Goal: Task Accomplishment & Management: Complete application form

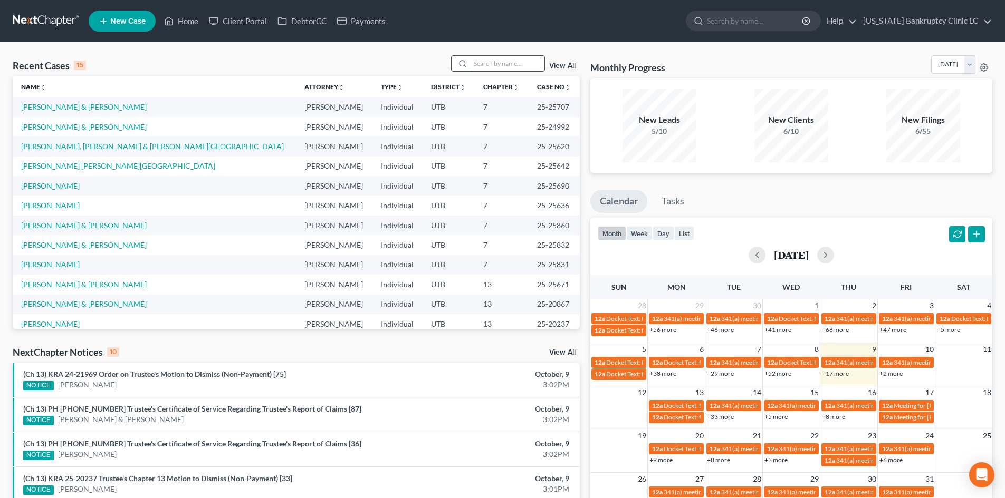
click at [523, 59] on input "search" at bounding box center [507, 63] width 74 height 15
click at [498, 60] on input "search" at bounding box center [507, 63] width 74 height 15
paste input "25-26059"
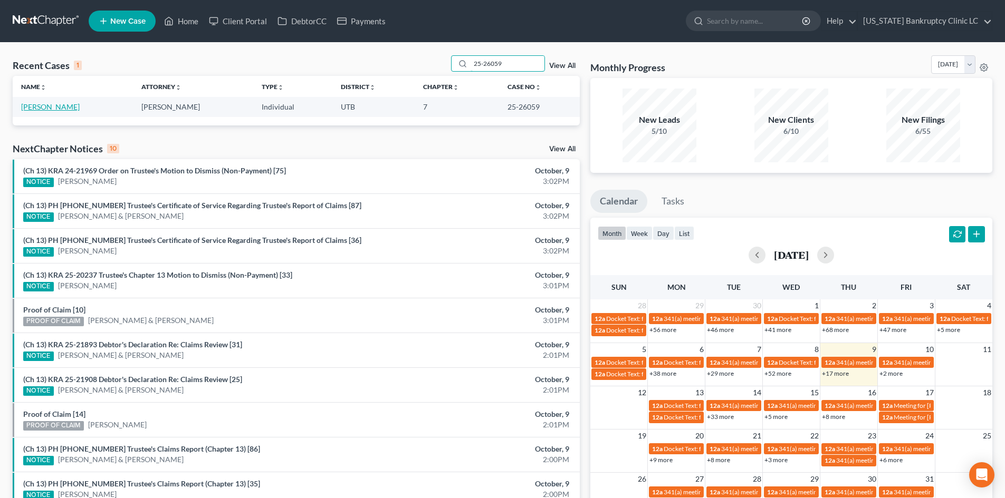
type input "25-26059"
click at [61, 105] on link "[PERSON_NAME]" at bounding box center [50, 106] width 59 height 9
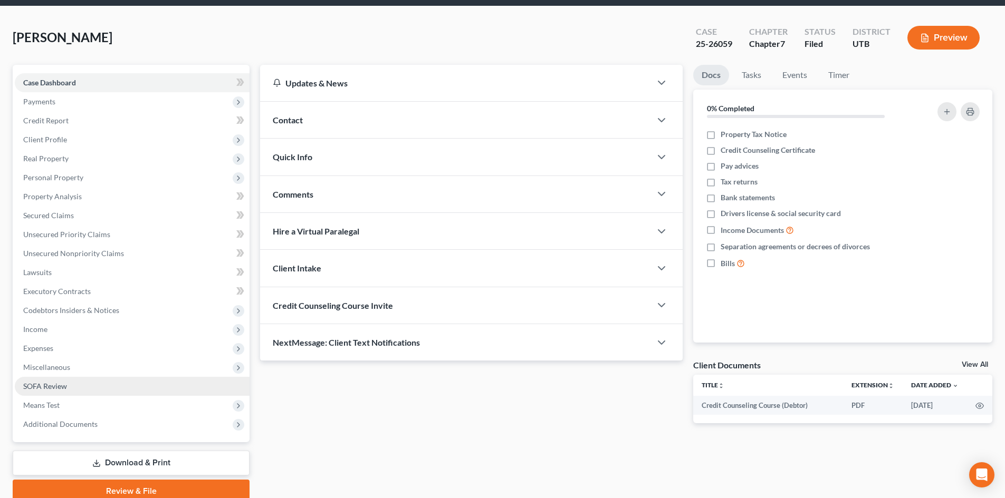
scroll to position [81, 0]
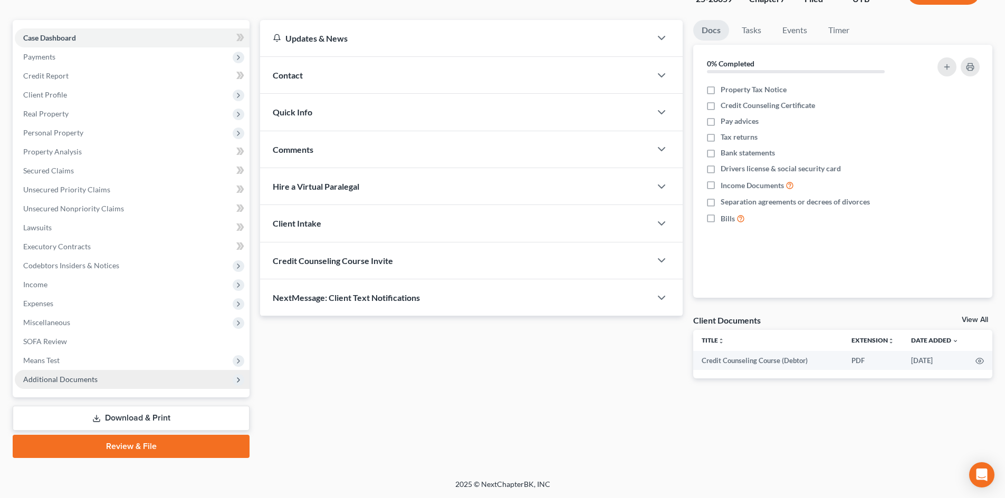
click at [80, 382] on span "Additional Documents" at bounding box center [60, 379] width 74 height 9
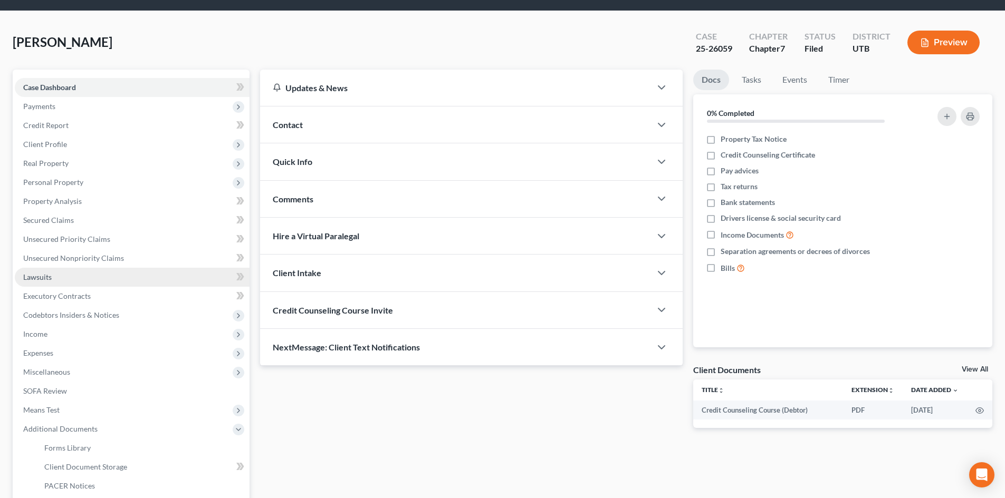
scroll to position [28, 0]
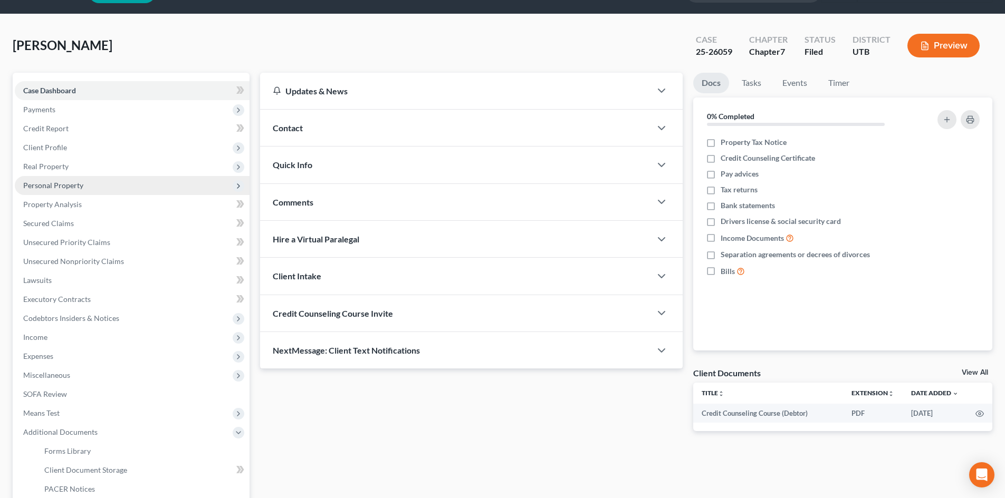
click at [80, 185] on span "Personal Property" at bounding box center [53, 185] width 60 height 9
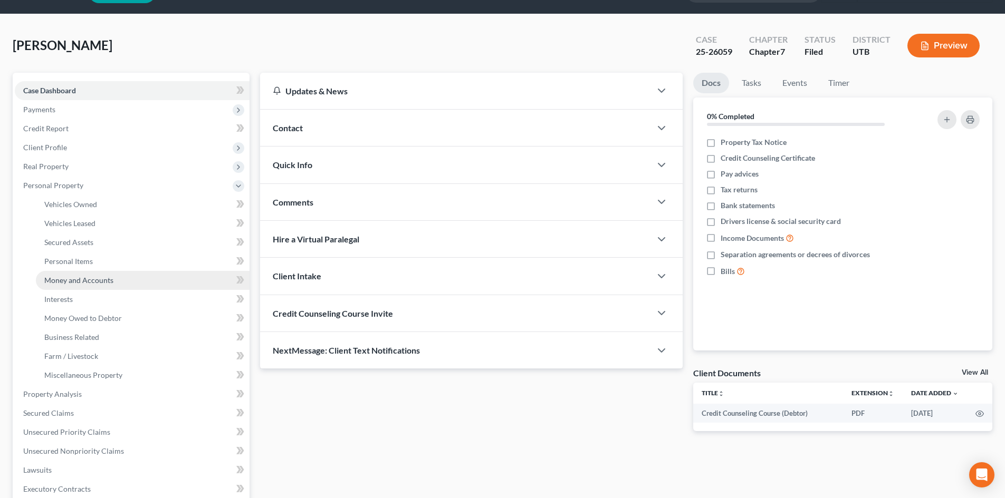
click at [104, 285] on link "Money and Accounts" at bounding box center [143, 280] width 214 height 19
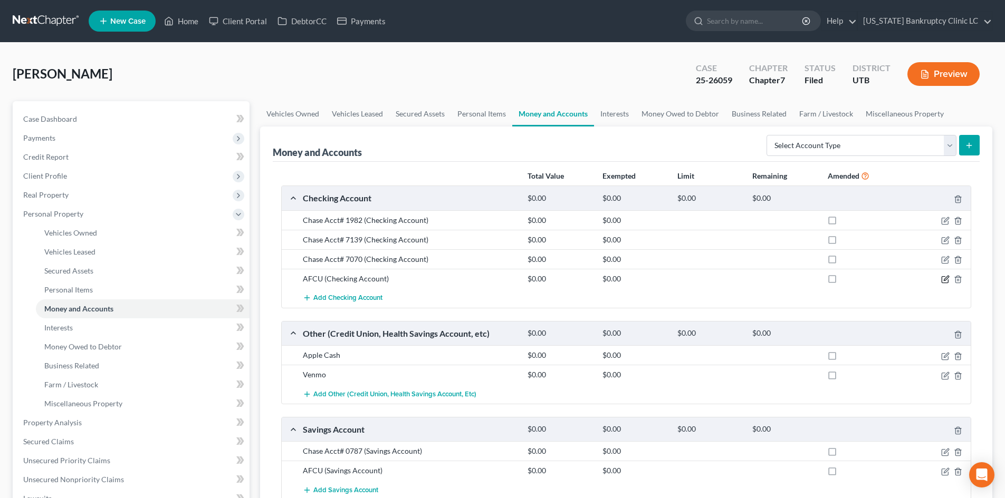
click at [944, 282] on icon "button" at bounding box center [945, 279] width 8 height 8
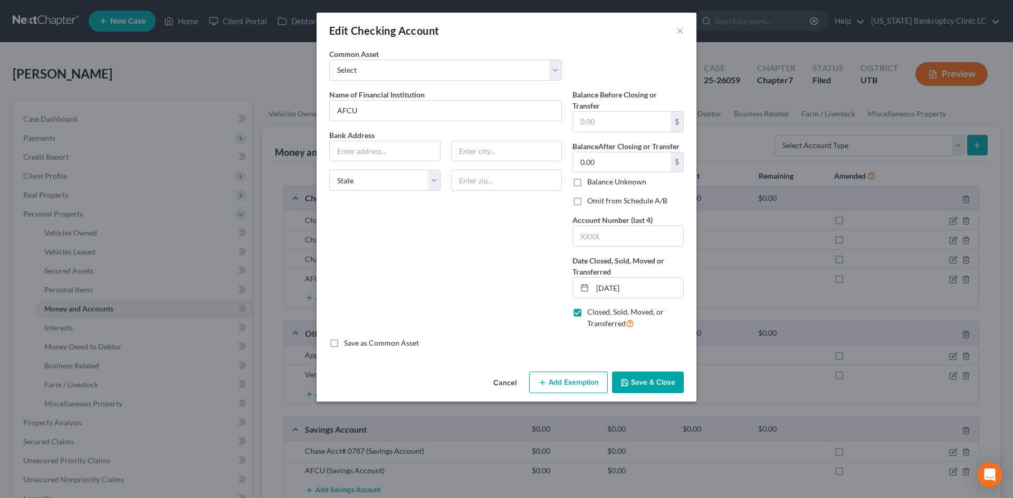
click at [606, 202] on label "Omit from Schedule A/B" at bounding box center [627, 201] width 80 height 11
click at [598, 202] on input "Omit from Schedule A/B" at bounding box center [594, 199] width 7 height 7
checkbox input "true"
click at [427, 103] on input "AFCU" at bounding box center [446, 111] width 232 height 20
type input "A"
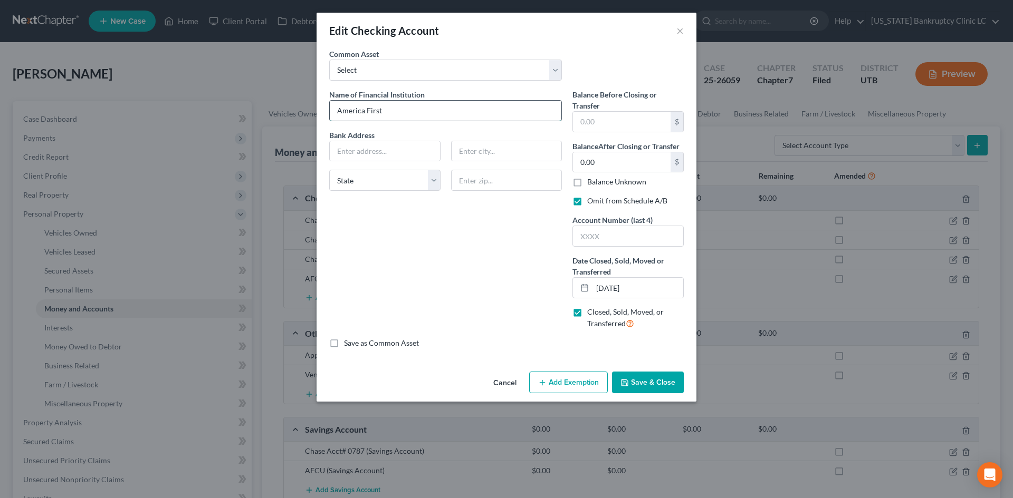
type input "America First Credit Union"
click at [659, 381] on button "Save & Close" at bounding box center [648, 383] width 72 height 22
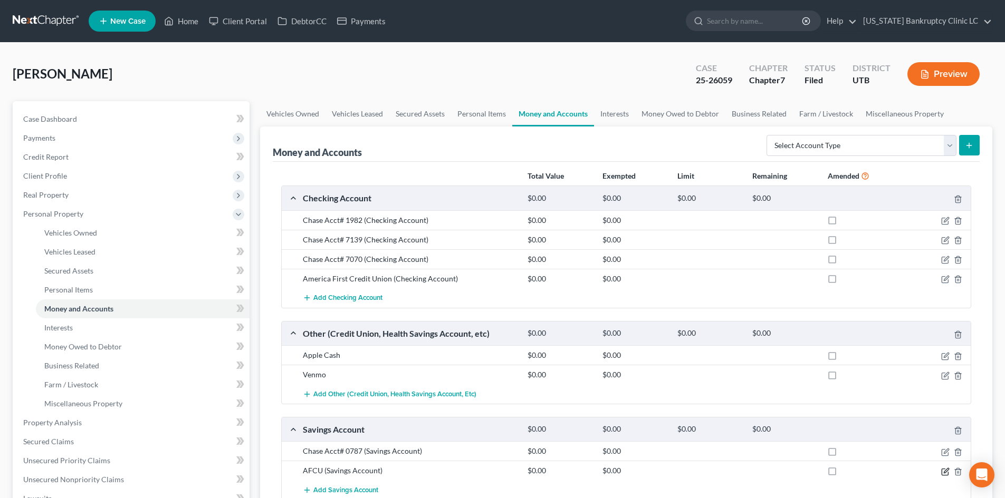
click at [946, 475] on icon "button" at bounding box center [945, 472] width 8 height 8
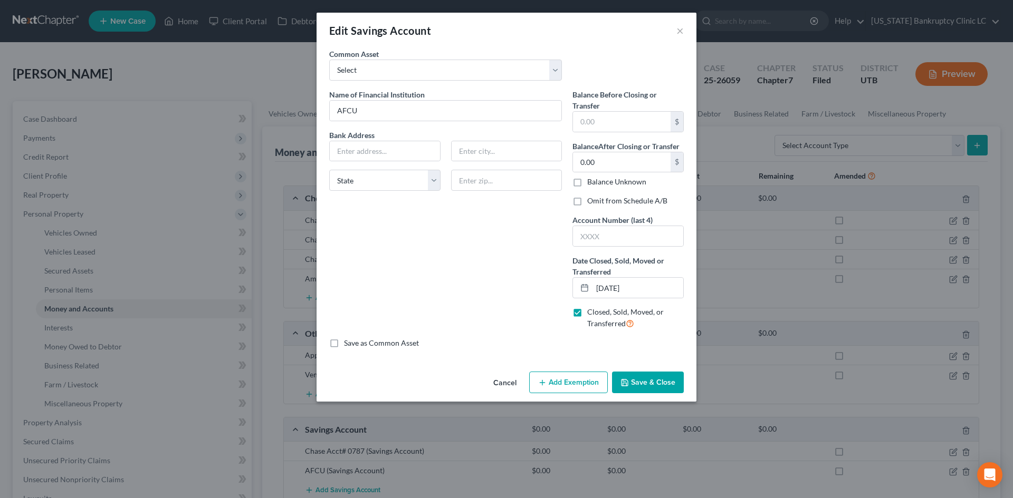
click at [640, 202] on label "Omit from Schedule A/B" at bounding box center [627, 201] width 80 height 11
click at [598, 202] on input "Omit from Schedule A/B" at bounding box center [594, 199] width 7 height 7
checkbox input "true"
click at [383, 120] on input "AFCU" at bounding box center [446, 111] width 232 height 20
type input "America First Credit Union"
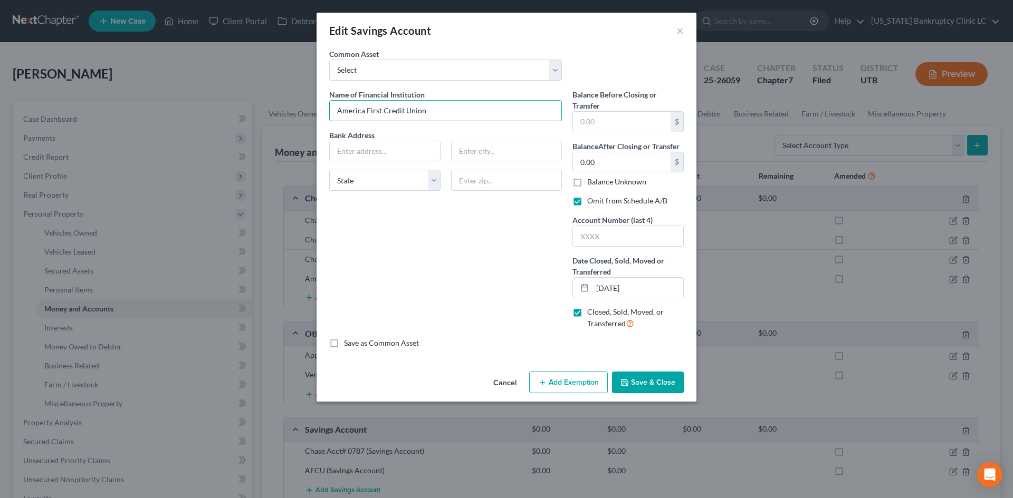
click at [636, 380] on button "Save & Close" at bounding box center [648, 383] width 72 height 22
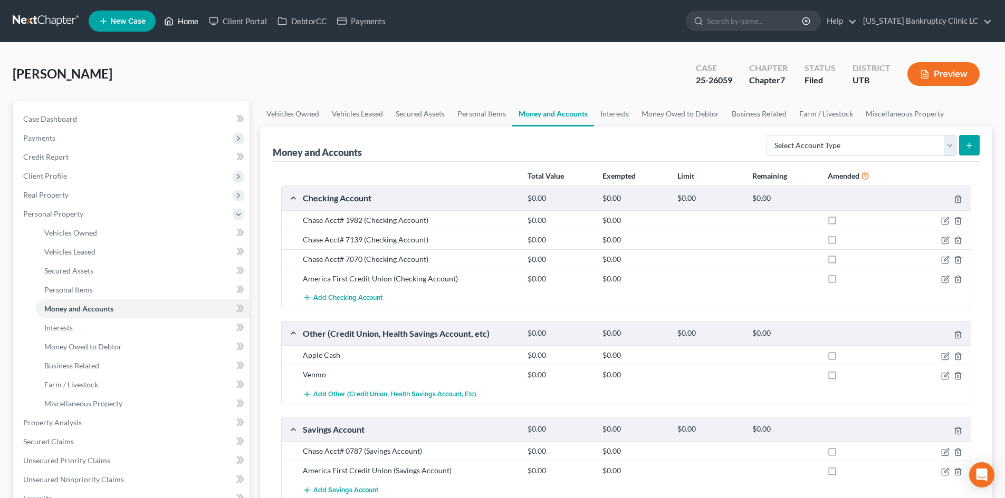
click at [179, 25] on link "Home" at bounding box center [181, 21] width 45 height 19
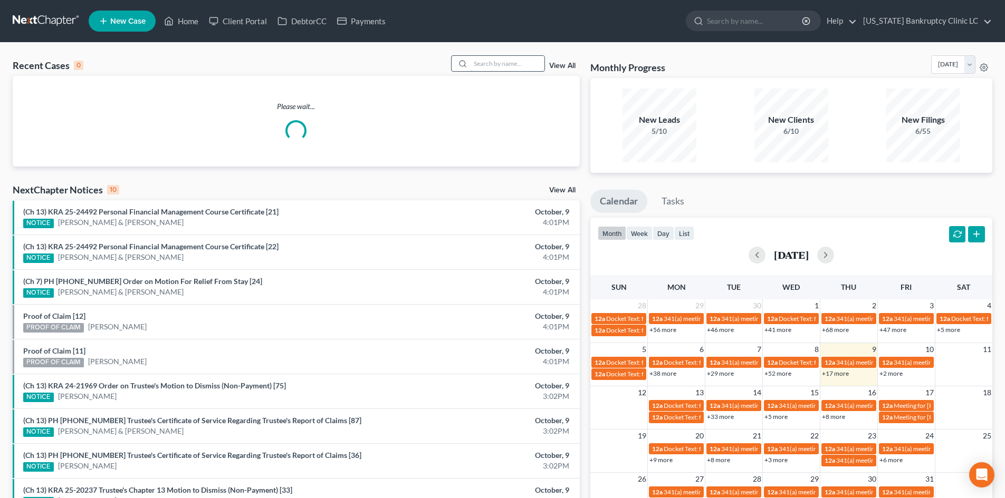
click at [516, 61] on input "search" at bounding box center [507, 63] width 74 height 15
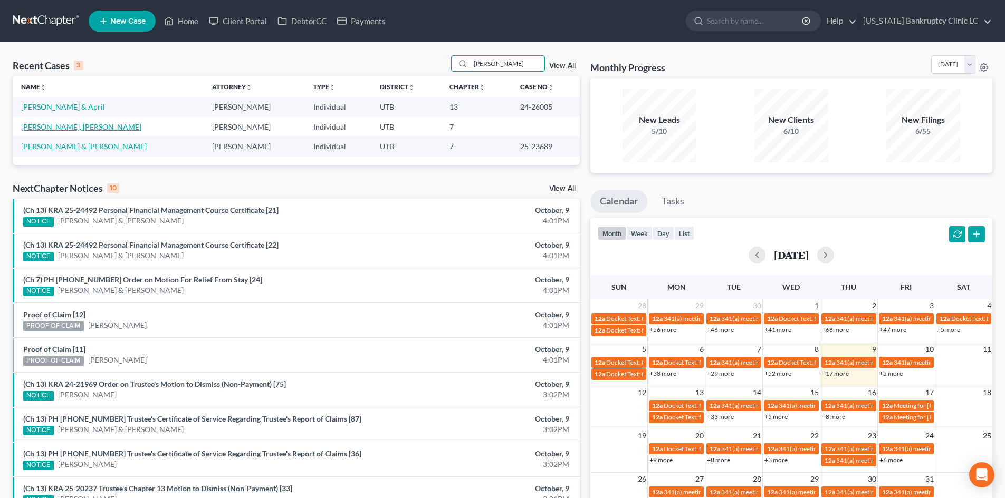
type input "[PERSON_NAME]"
click at [49, 129] on link "[PERSON_NAME], [PERSON_NAME]" at bounding box center [81, 126] width 120 height 9
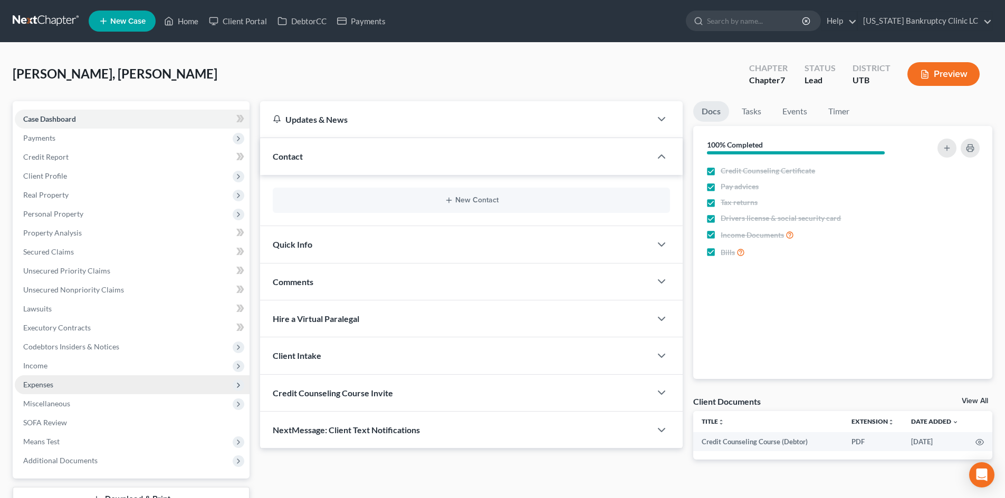
drag, startPoint x: 62, startPoint y: 371, endPoint x: 67, endPoint y: 387, distance: 16.2
click at [61, 371] on span "Income" at bounding box center [132, 366] width 235 height 19
click at [76, 391] on link "Employment Income" at bounding box center [143, 385] width 214 height 19
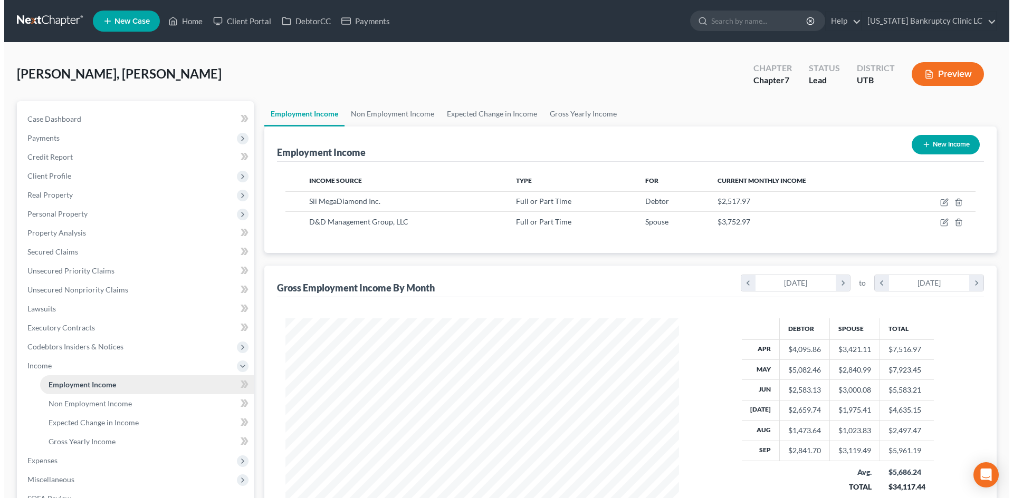
scroll to position [197, 415]
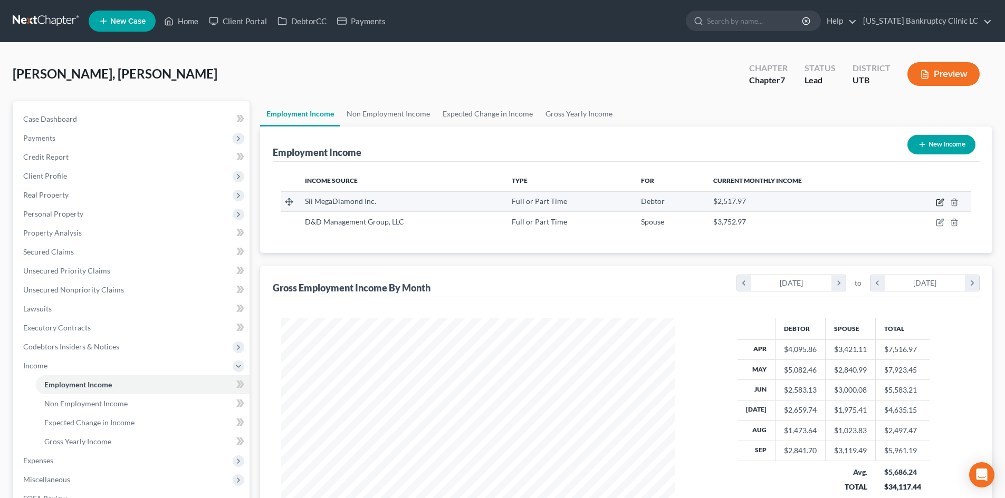
click at [938, 204] on icon "button" at bounding box center [940, 202] width 8 height 8
select select "0"
select select "46"
select select "2"
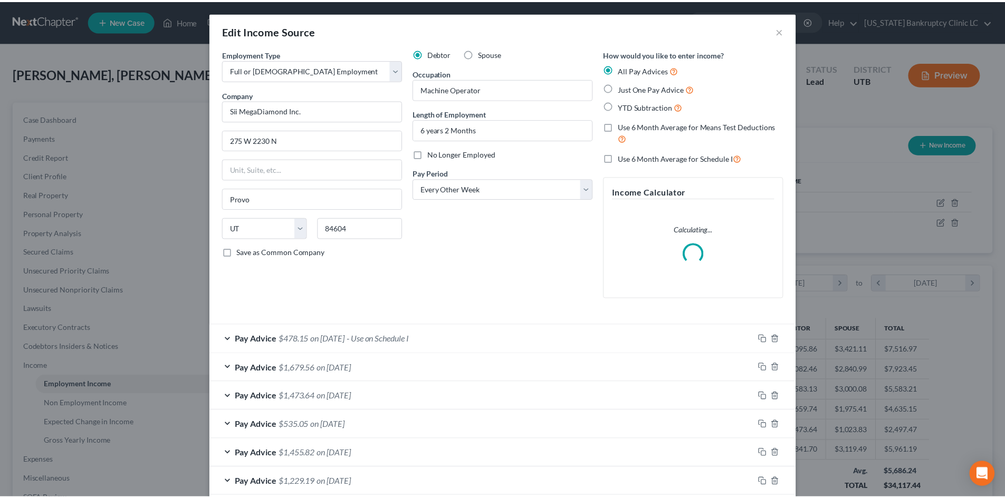
scroll to position [198, 418]
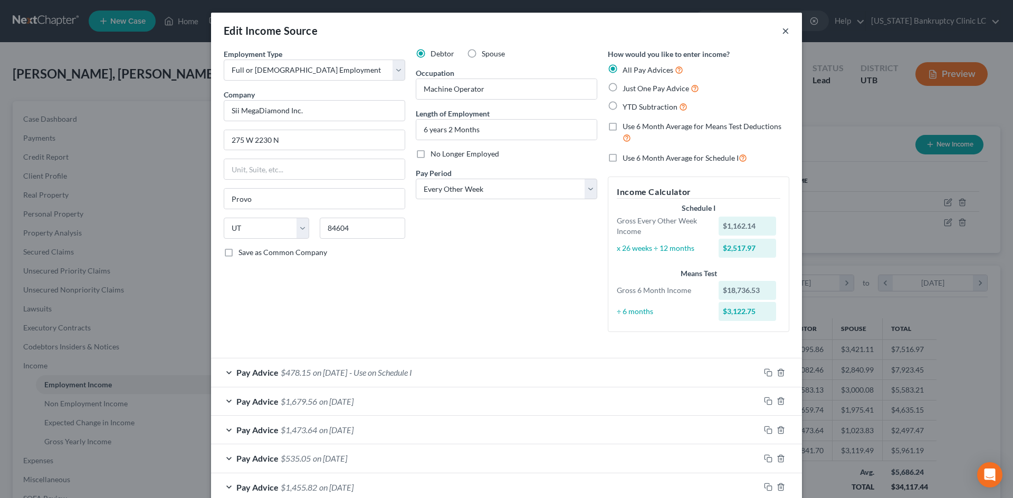
click at [783, 32] on button "×" at bounding box center [785, 30] width 7 height 13
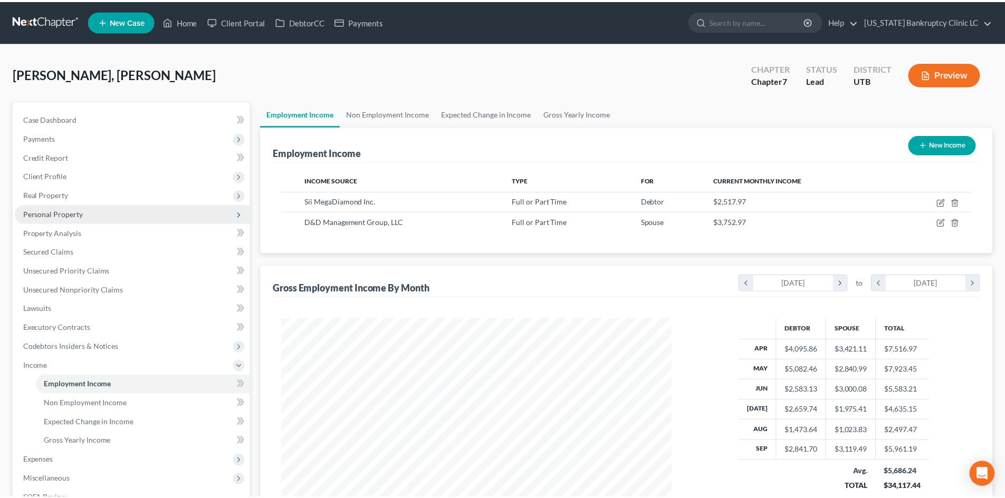
scroll to position [527249, 527031]
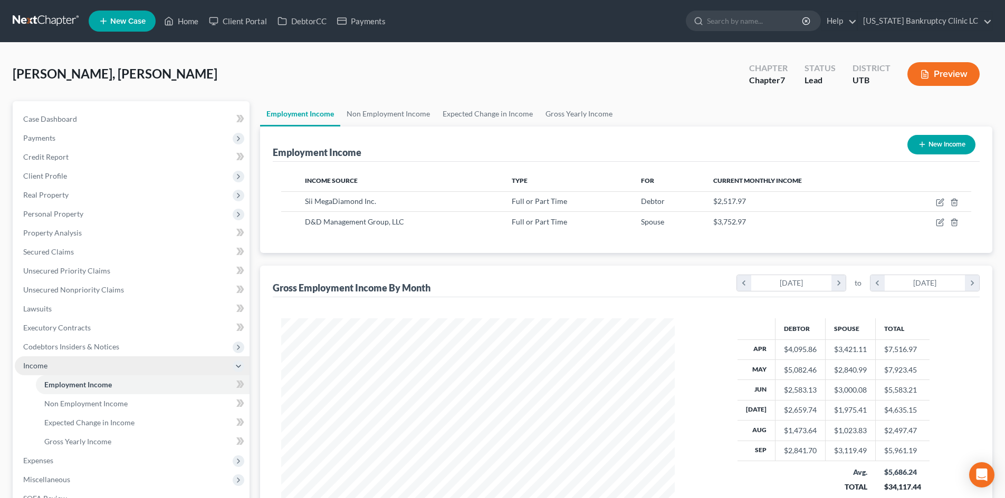
click at [74, 358] on span "Income" at bounding box center [132, 366] width 235 height 19
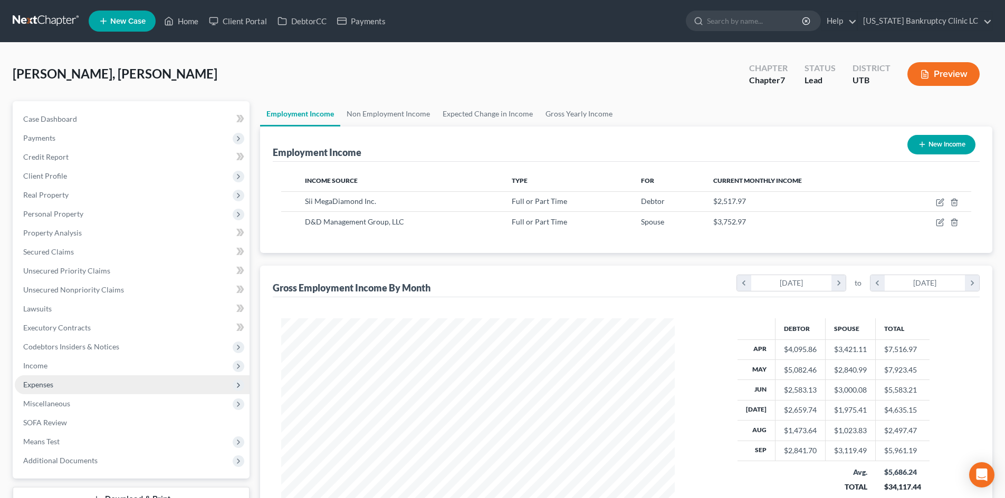
click at [74, 386] on span "Expenses" at bounding box center [132, 385] width 235 height 19
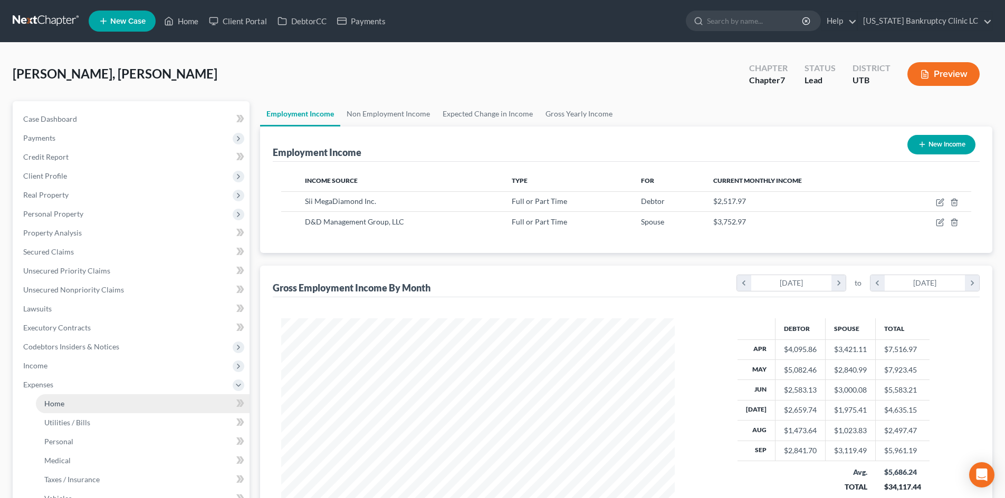
click at [74, 407] on link "Home" at bounding box center [143, 404] width 214 height 19
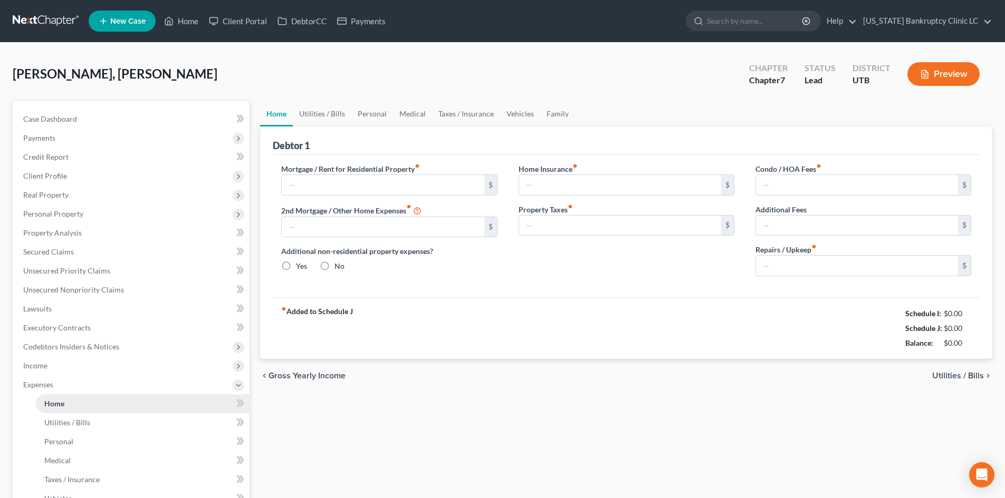
type input "750.00"
type input "0.00"
radio input "true"
type input "0.00"
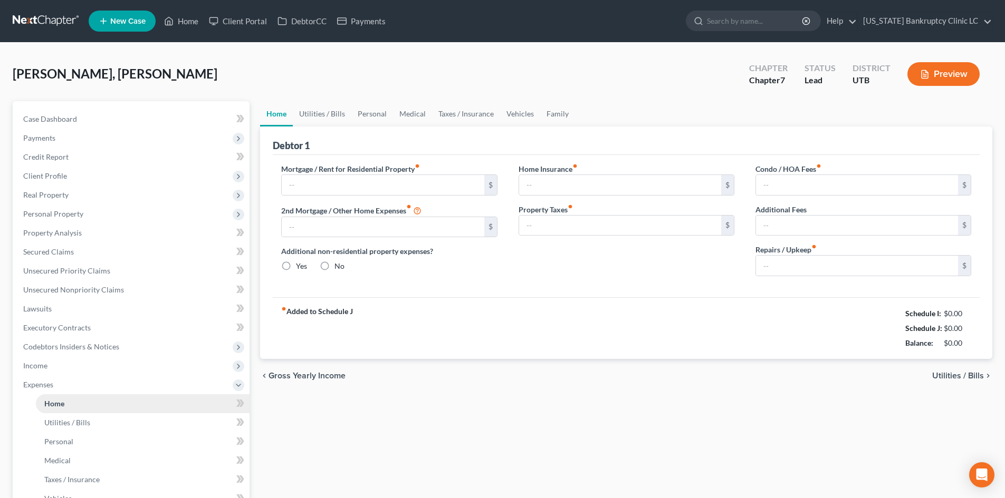
type input "0.00"
drag, startPoint x: 348, startPoint y: 121, endPoint x: 342, endPoint y: 114, distance: 9.4
click at [348, 121] on link "Utilities / Bills" at bounding box center [322, 113] width 59 height 25
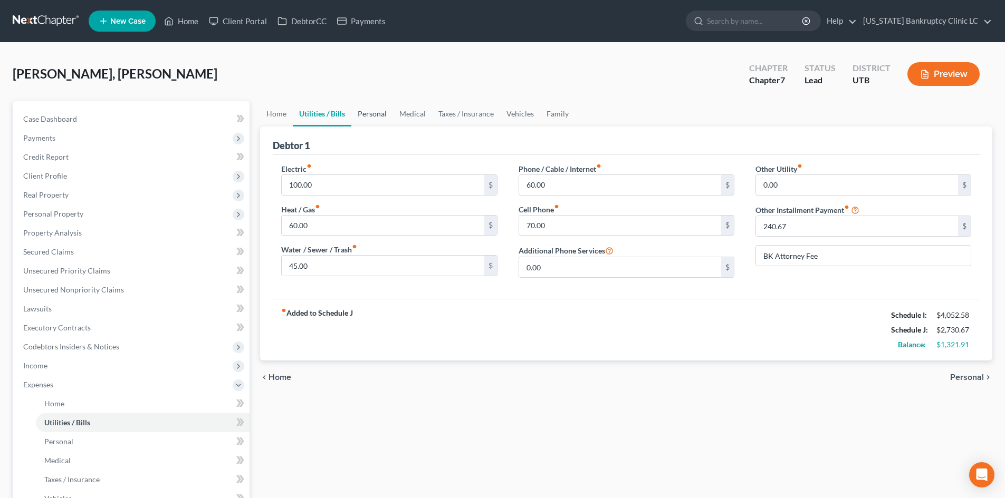
click at [389, 122] on link "Personal" at bounding box center [372, 113] width 42 height 25
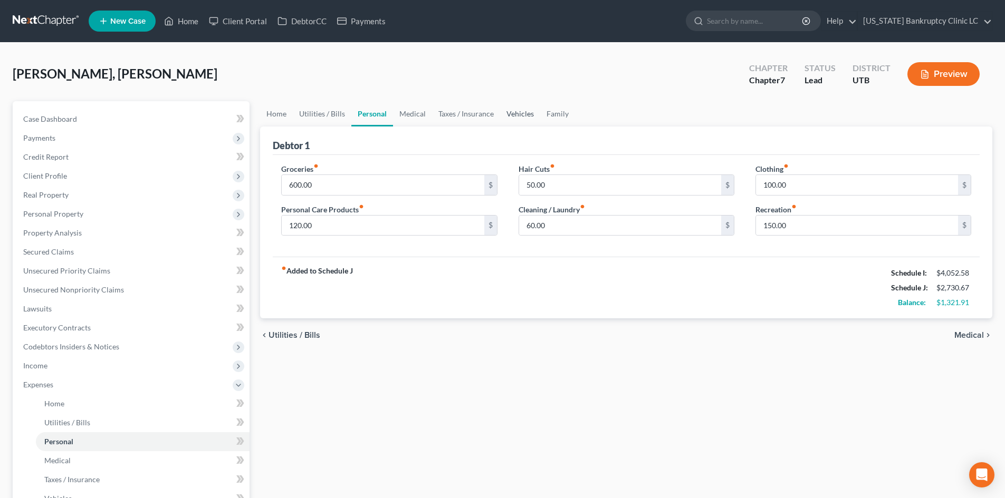
click at [513, 110] on link "Vehicles" at bounding box center [520, 113] width 40 height 25
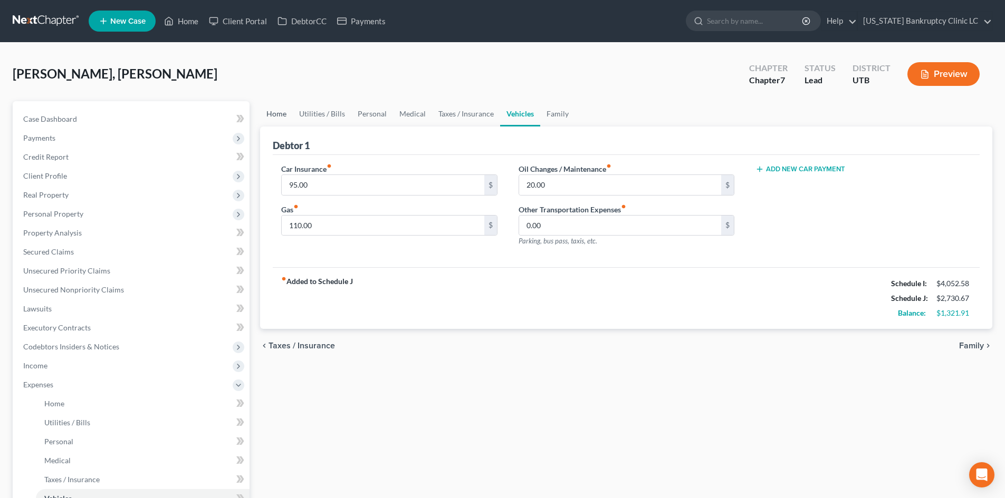
click at [281, 116] on link "Home" at bounding box center [276, 113] width 33 height 25
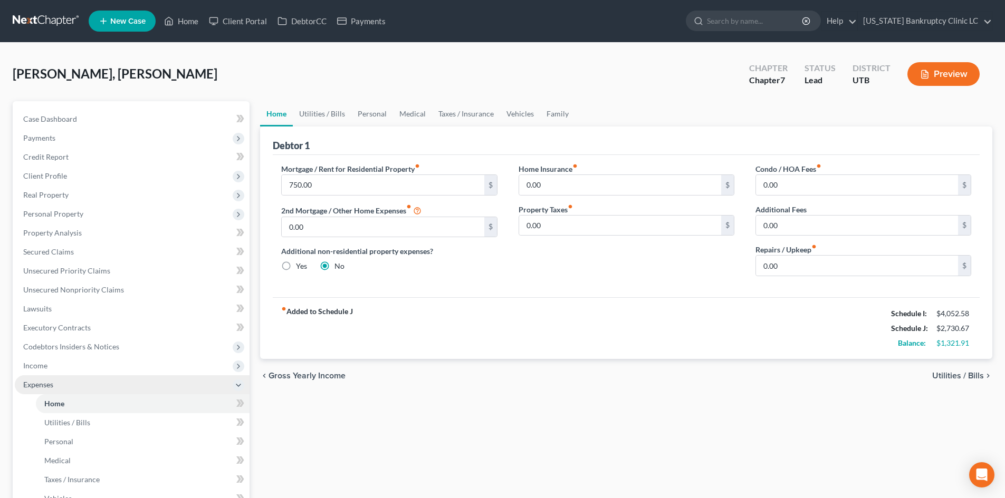
click at [59, 380] on span "Expenses" at bounding box center [132, 385] width 235 height 19
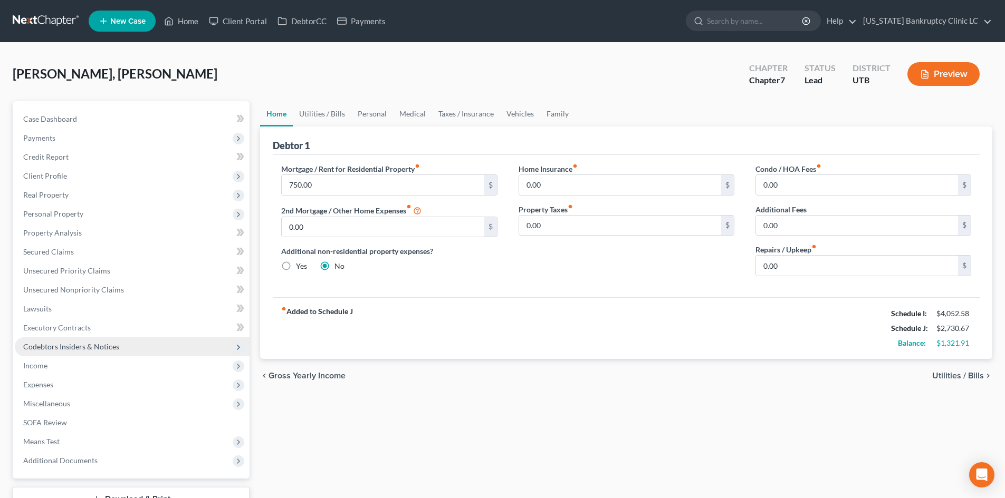
click at [64, 351] on span "Codebtors Insiders & Notices" at bounding box center [132, 347] width 235 height 19
click at [53, 376] on span "Expenses" at bounding box center [132, 385] width 235 height 19
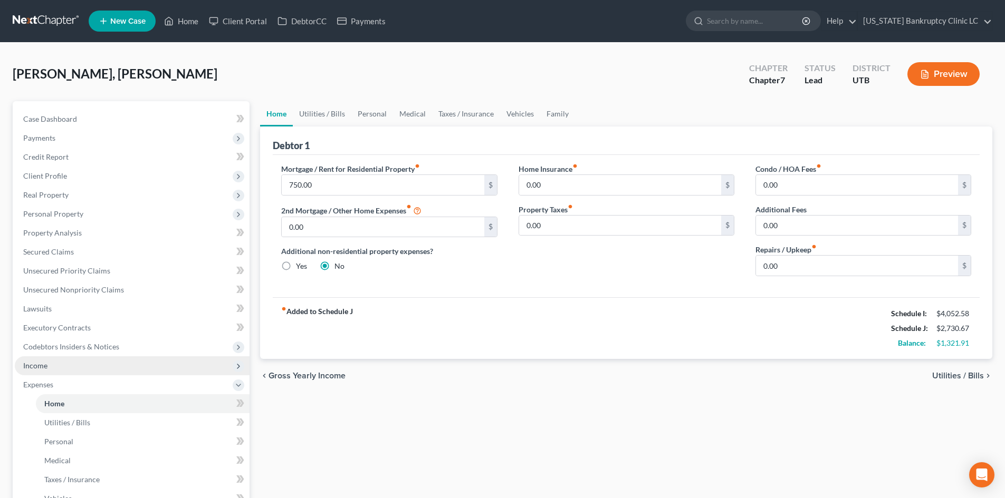
click at [57, 367] on span "Income" at bounding box center [132, 366] width 235 height 19
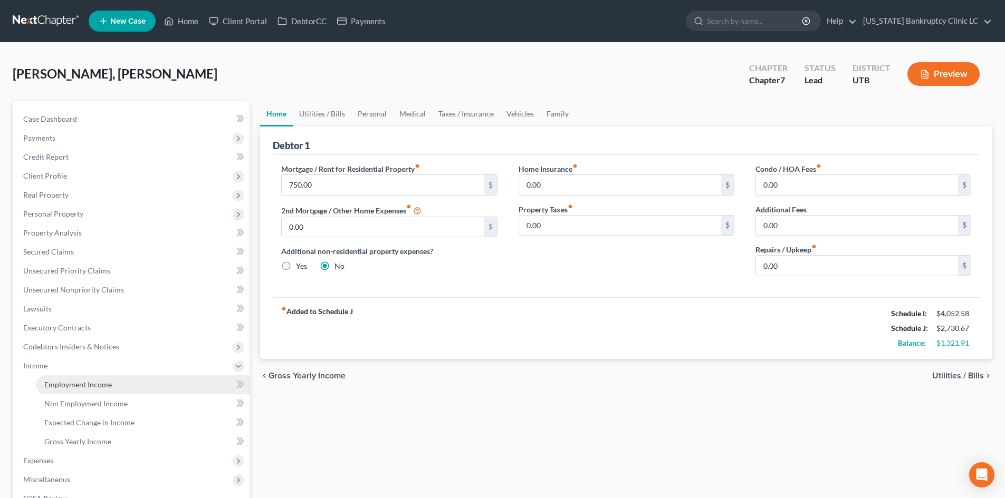
click at [60, 385] on span "Employment Income" at bounding box center [78, 384] width 68 height 9
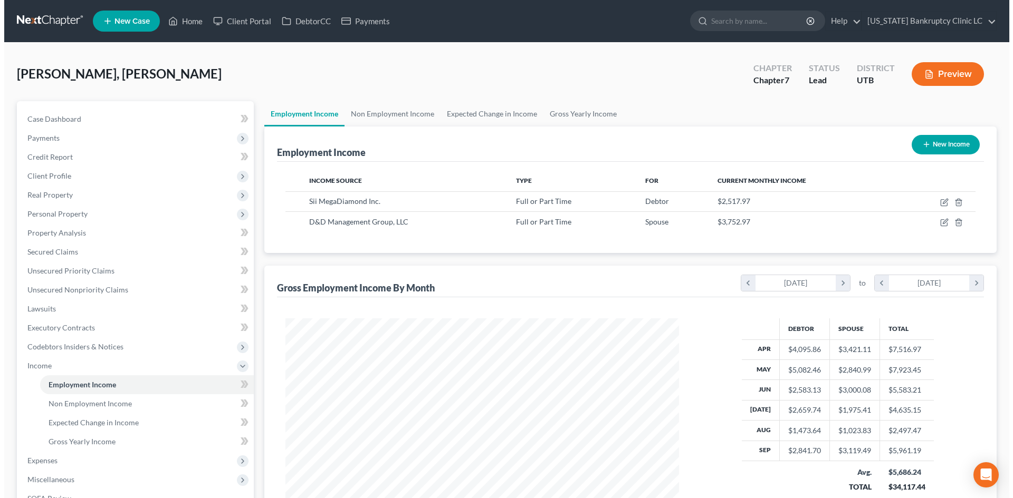
scroll to position [197, 415]
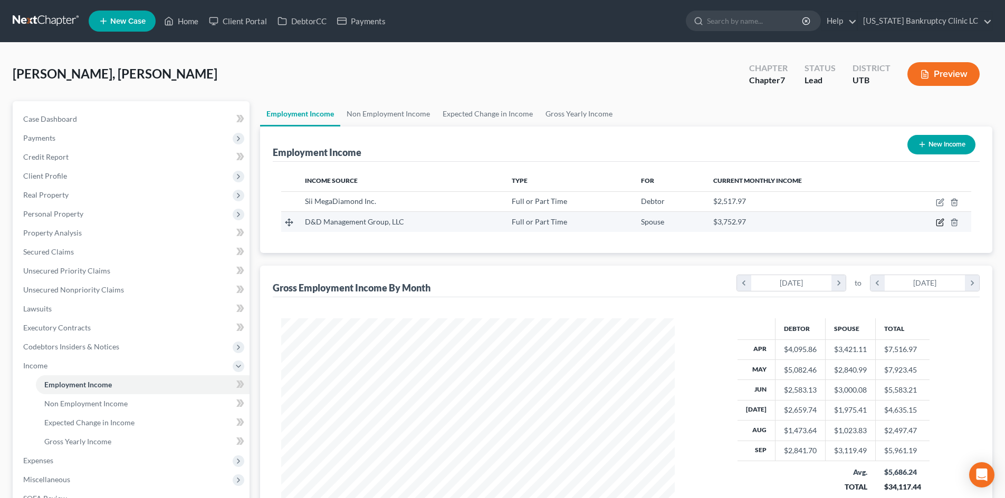
click at [940, 222] on icon "button" at bounding box center [940, 222] width 8 height 8
select select "0"
select select "46"
select select "2"
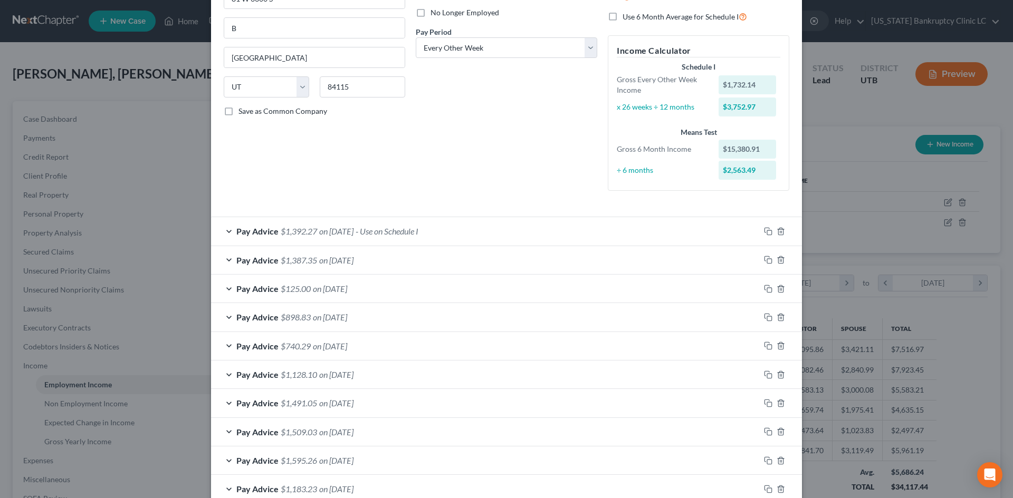
scroll to position [158, 0]
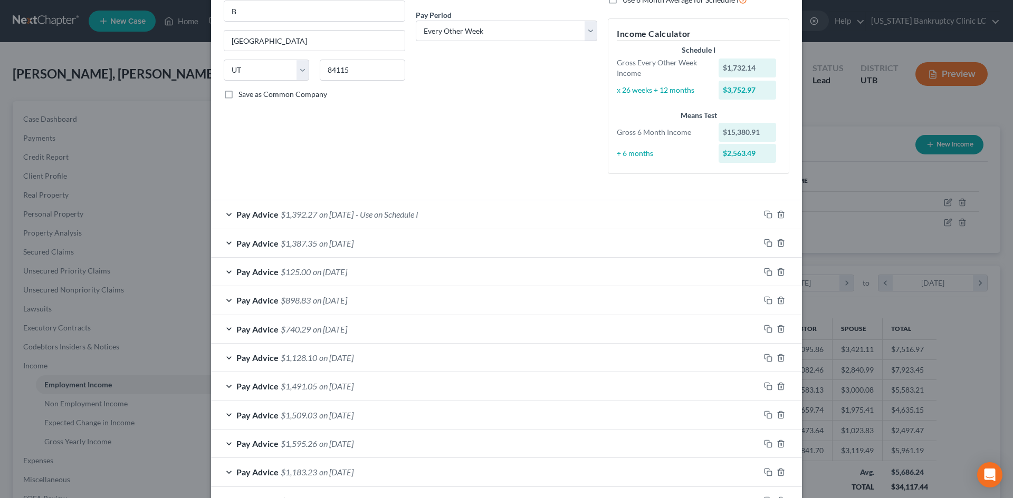
click at [516, 217] on div "Pay Advice $1,392.27 on [DATE] - Use on Schedule I" at bounding box center [485, 214] width 549 height 28
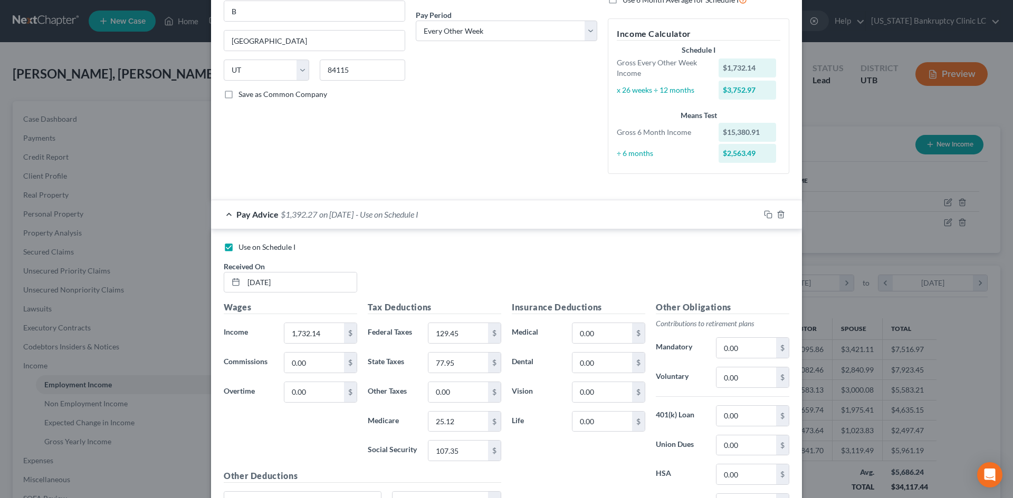
click at [284, 248] on span "Use on Schedule I" at bounding box center [266, 247] width 57 height 9
click at [249, 248] on input "Use on Schedule I" at bounding box center [246, 245] width 7 height 7
checkbox input "false"
click at [481, 212] on div "Pay Advice $1,392.27 on [DATE]" at bounding box center [485, 214] width 549 height 28
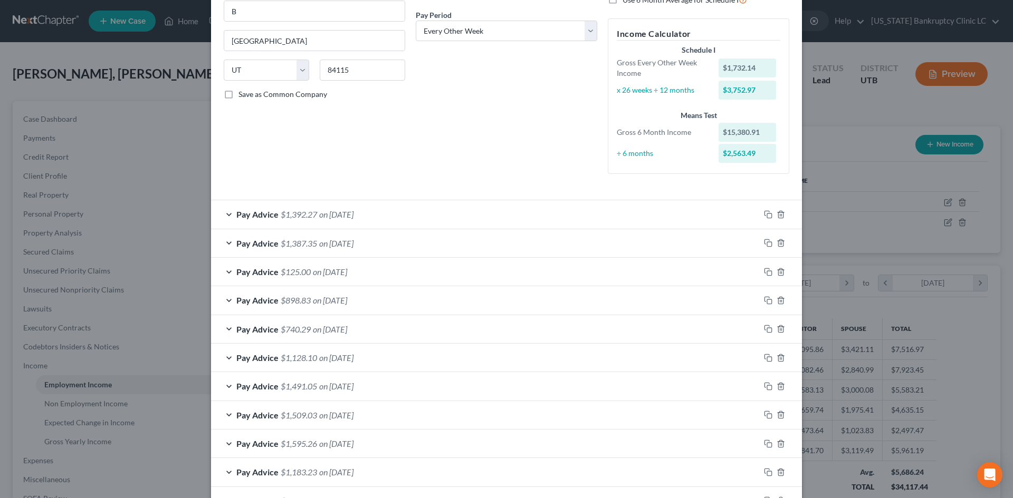
click at [476, 293] on div "Pay Advice $898.83 on [DATE]" at bounding box center [485, 300] width 549 height 28
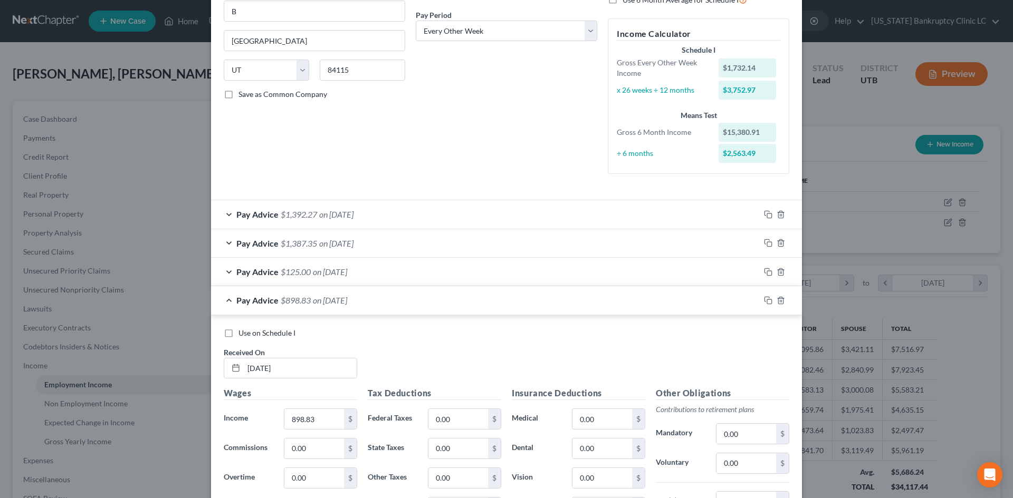
click at [272, 335] on span "Use on Schedule I" at bounding box center [266, 333] width 57 height 9
click at [249, 335] on input "Use on Schedule I" at bounding box center [246, 331] width 7 height 7
checkbox input "true"
click at [441, 301] on div "Pay Advice $898.83 on [DATE] - Use on Schedule I" at bounding box center [485, 300] width 549 height 28
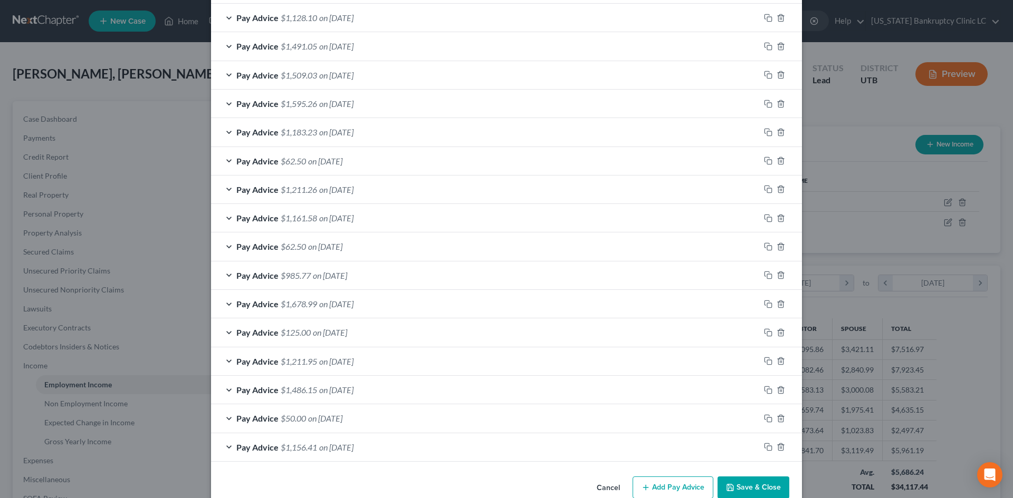
scroll to position [520, 0]
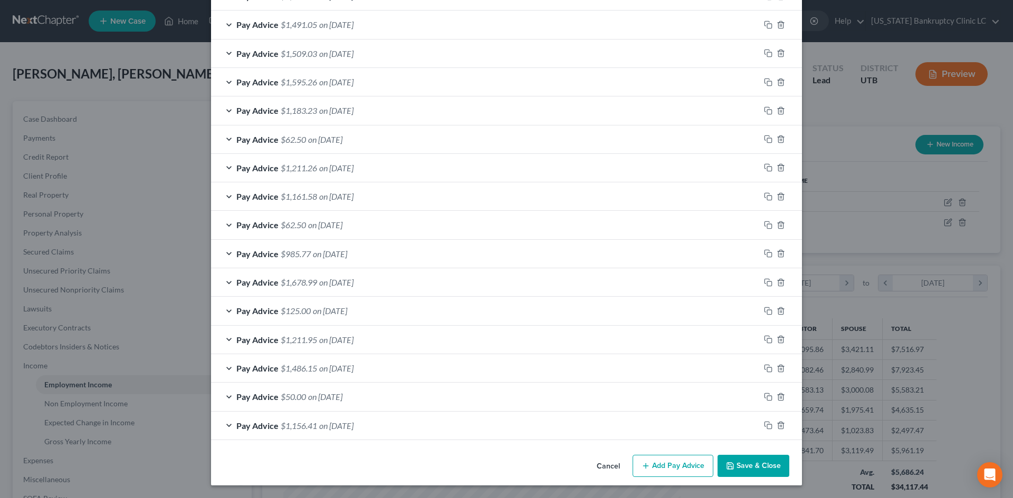
click at [658, 461] on button "Add Pay Advice" at bounding box center [672, 466] width 81 height 22
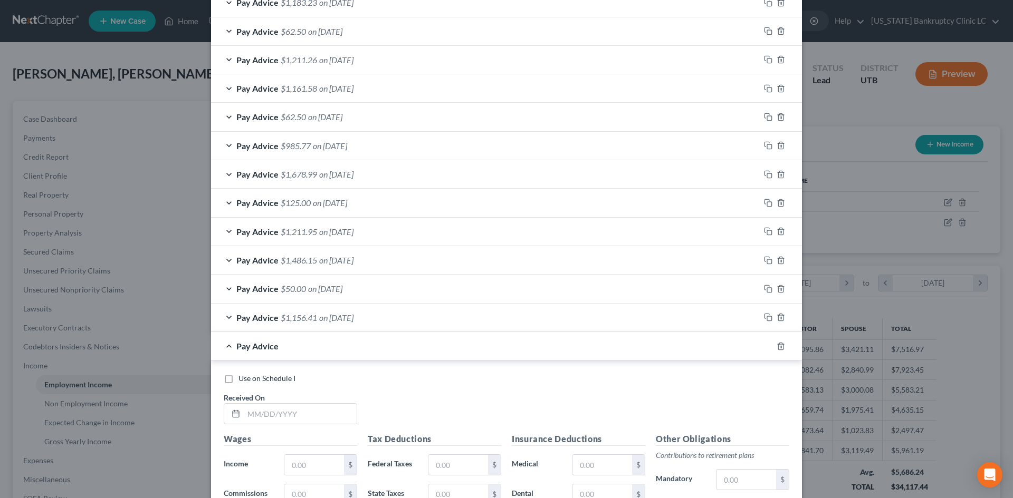
scroll to position [784, 0]
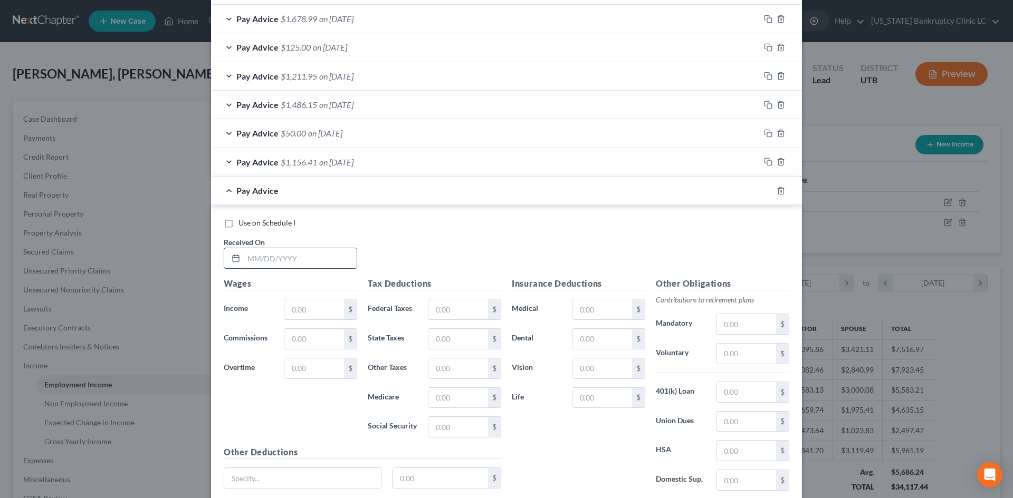
click at [320, 260] on input "text" at bounding box center [300, 258] width 113 height 20
type input "[DATE]"
click at [315, 316] on input "text" at bounding box center [314, 310] width 60 height 20
type input "1"
type input "1,158.50"
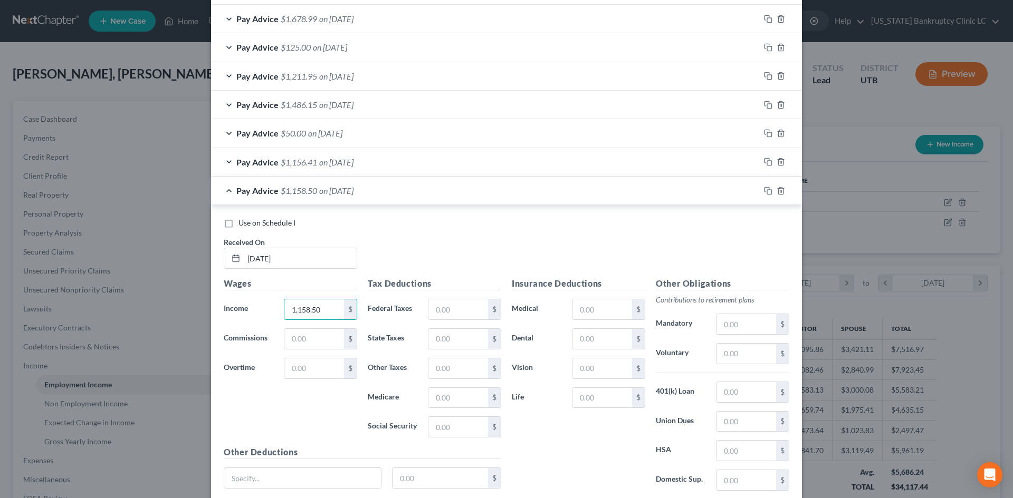
click at [481, 198] on div "Pay Advice $1,158.50 on [DATE]" at bounding box center [485, 191] width 549 height 28
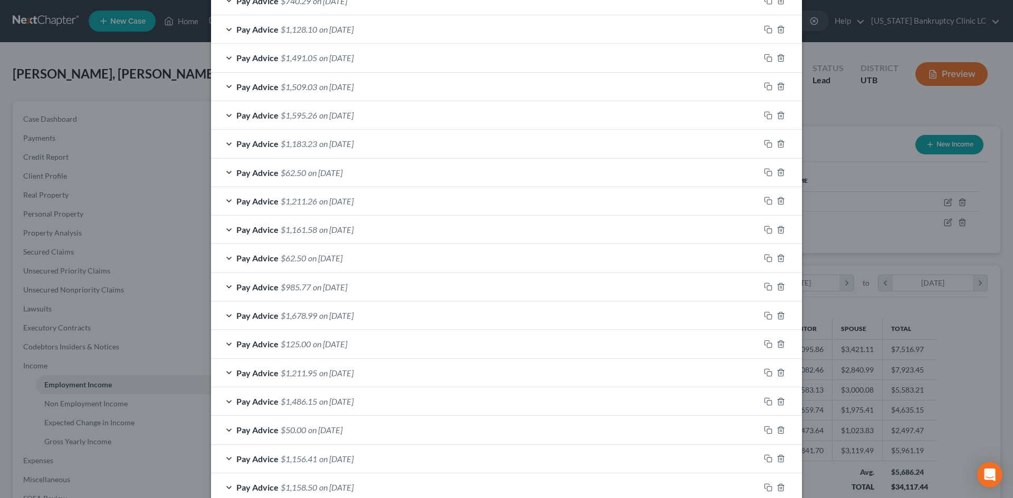
scroll to position [338, 0]
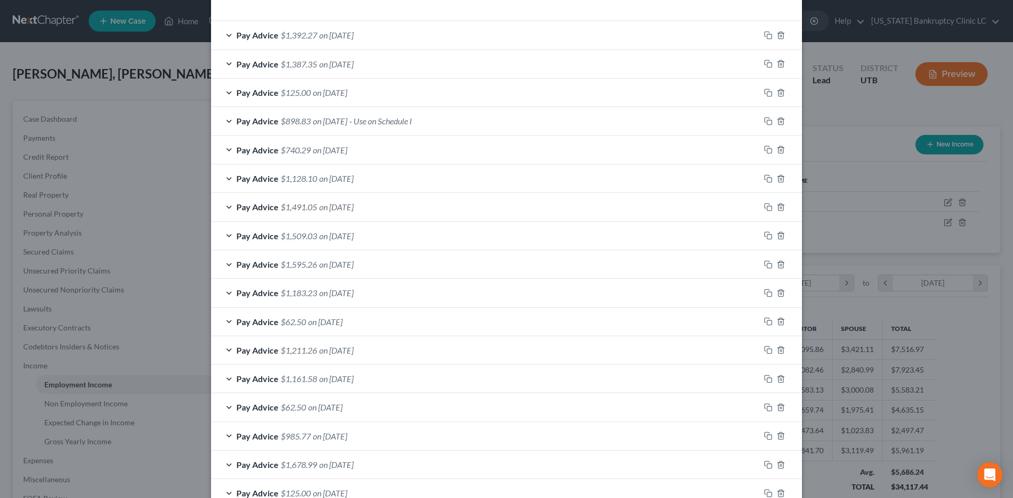
click at [431, 155] on div "Pay Advice $740.29 on [DATE]" at bounding box center [485, 150] width 549 height 28
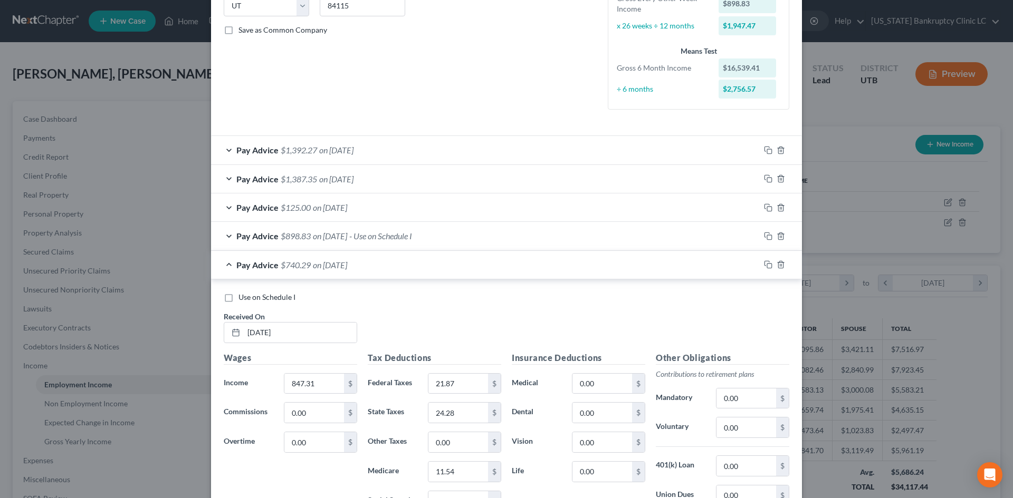
scroll to position [316, 0]
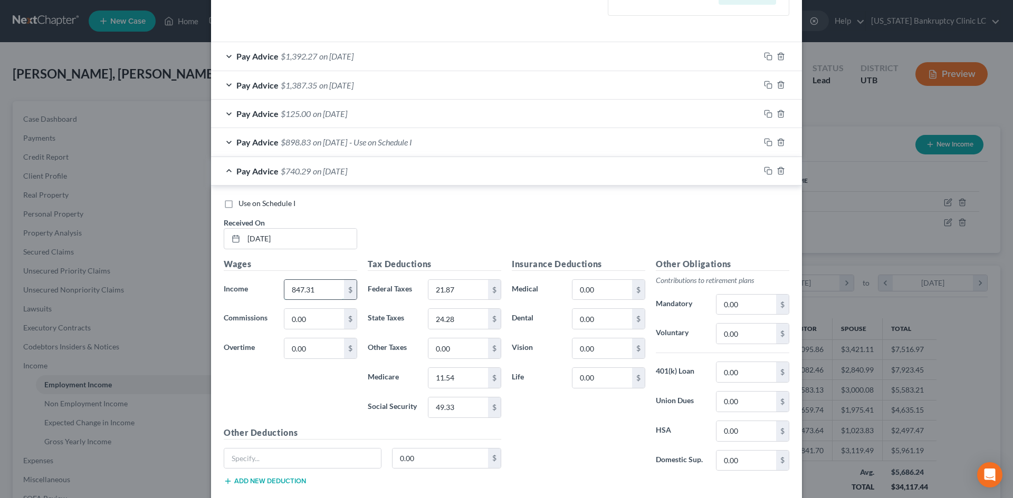
click at [308, 289] on input "847.31" at bounding box center [314, 290] width 60 height 20
click at [419, 184] on div "Pay Advice $740.29 on [DATE]" at bounding box center [485, 171] width 549 height 28
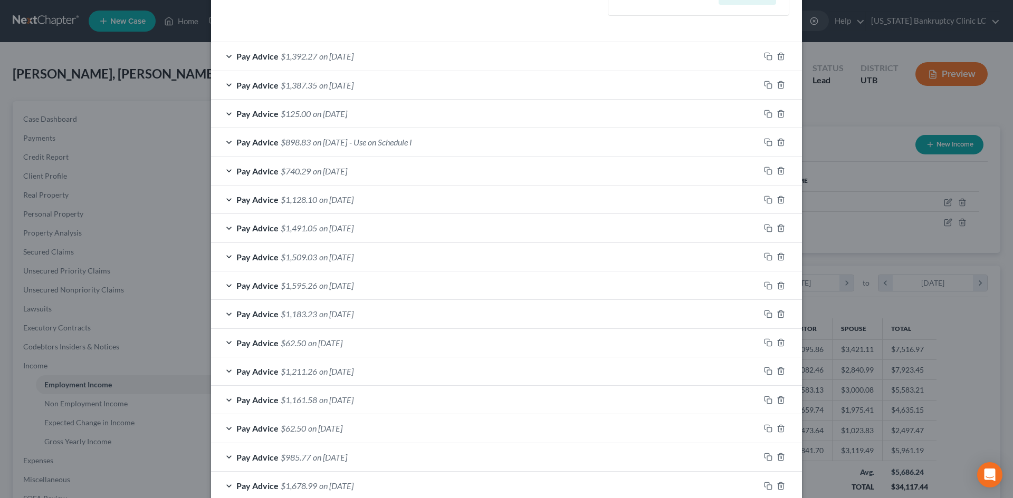
click at [522, 141] on div "Pay Advice $898.83 on [DATE] - Use on Schedule I" at bounding box center [485, 142] width 549 height 28
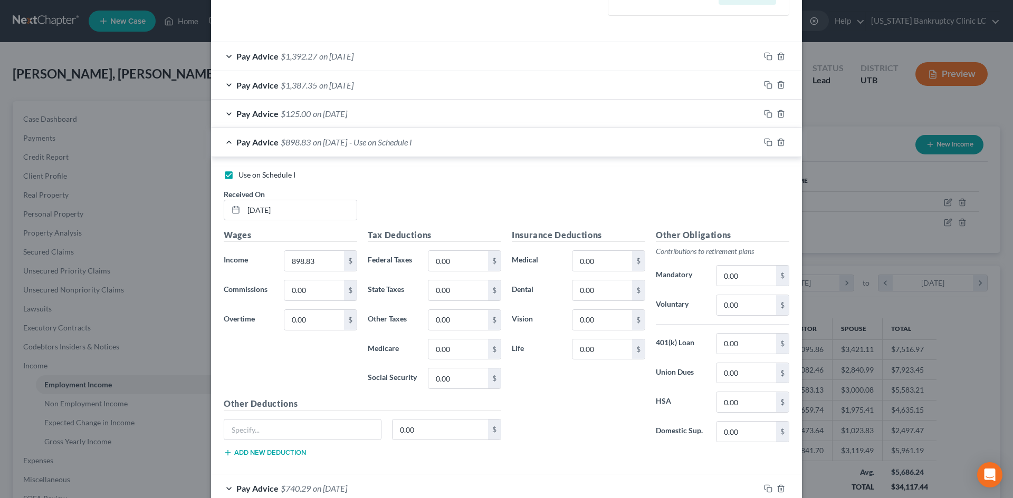
click at [507, 143] on div "Pay Advice $898.83 on [DATE] - Use on Schedule I" at bounding box center [485, 142] width 549 height 28
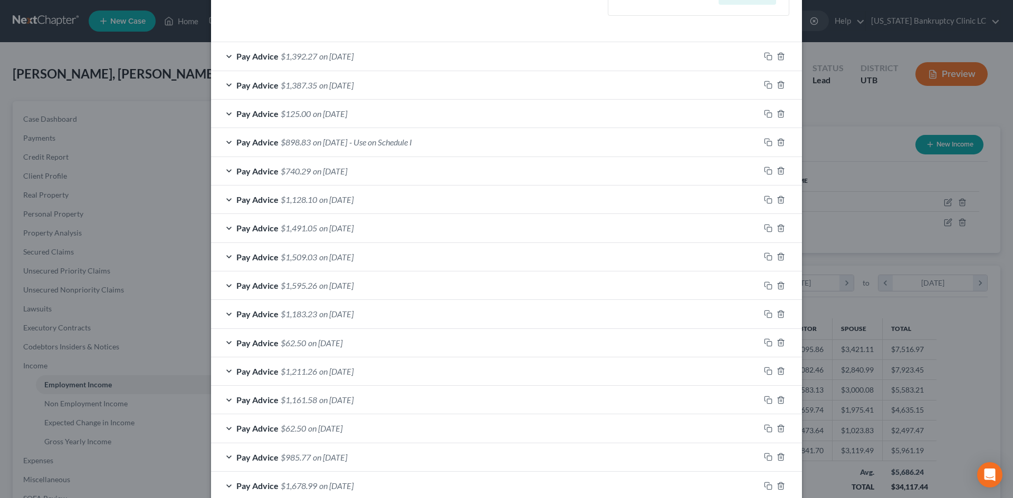
click at [435, 144] on div "Pay Advice $898.83 on [DATE] - Use on Schedule I" at bounding box center [485, 142] width 549 height 28
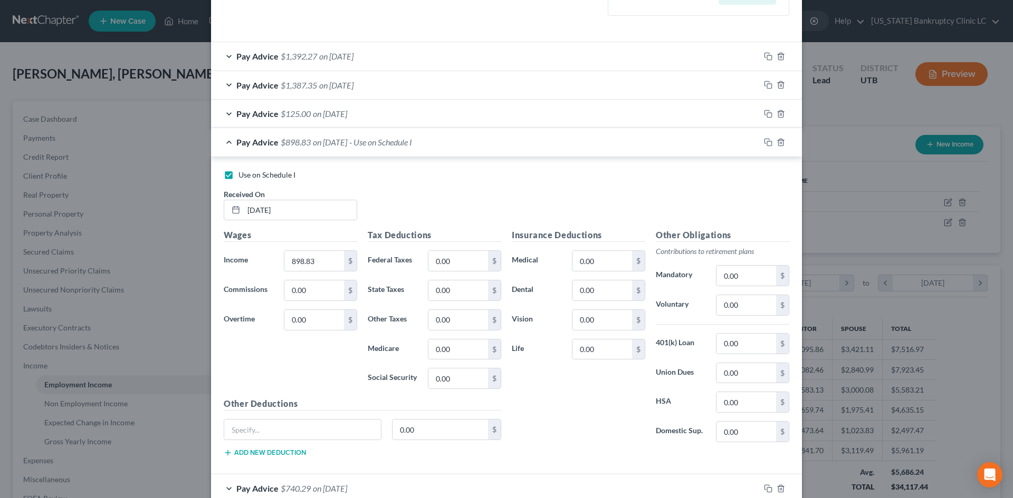
click at [255, 178] on span "Use on Schedule I" at bounding box center [266, 174] width 57 height 9
click at [249, 177] on input "Use on Schedule I" at bounding box center [246, 173] width 7 height 7
checkbox input "false"
click at [441, 139] on div "Pay Advice $898.83 on [DATE]" at bounding box center [485, 142] width 549 height 28
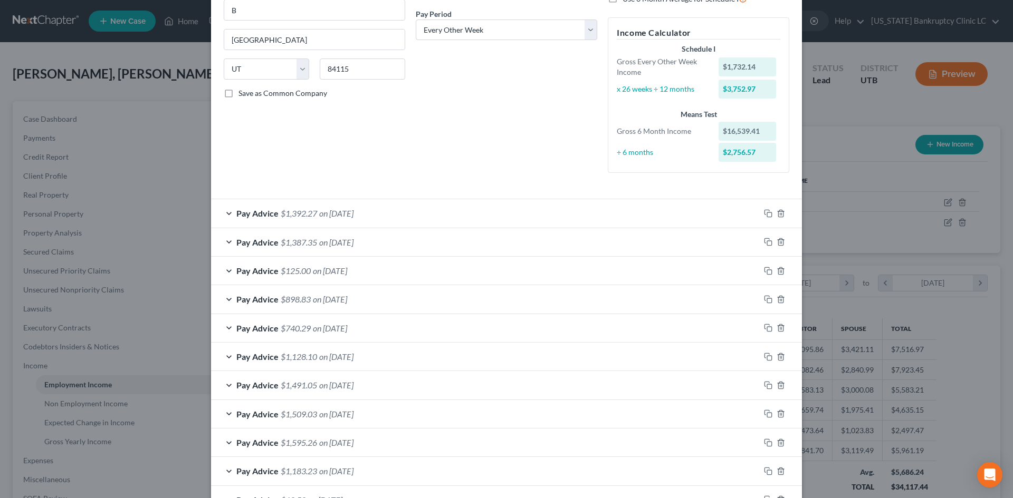
scroll to position [158, 0]
click at [465, 290] on div "Pay Advice $898.83 on [DATE]" at bounding box center [485, 300] width 549 height 28
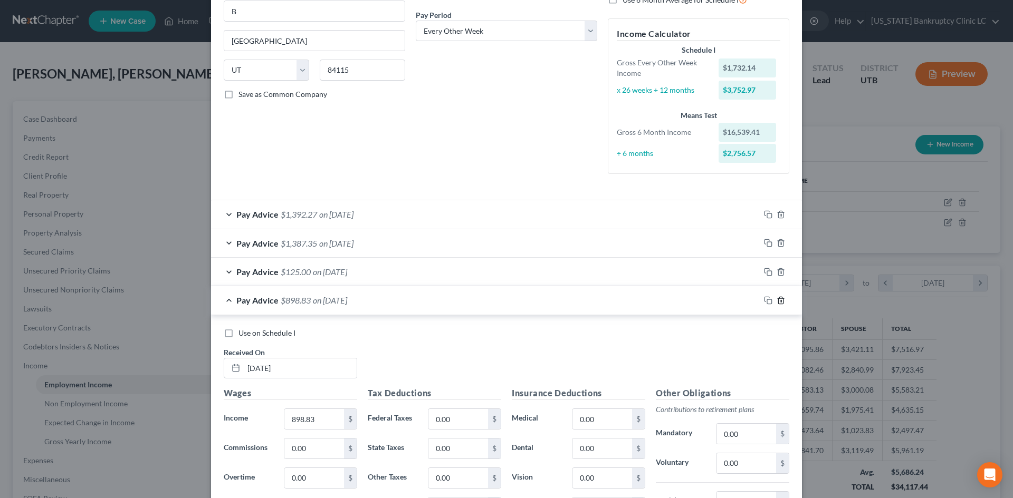
click at [777, 300] on icon "button" at bounding box center [780, 300] width 8 height 8
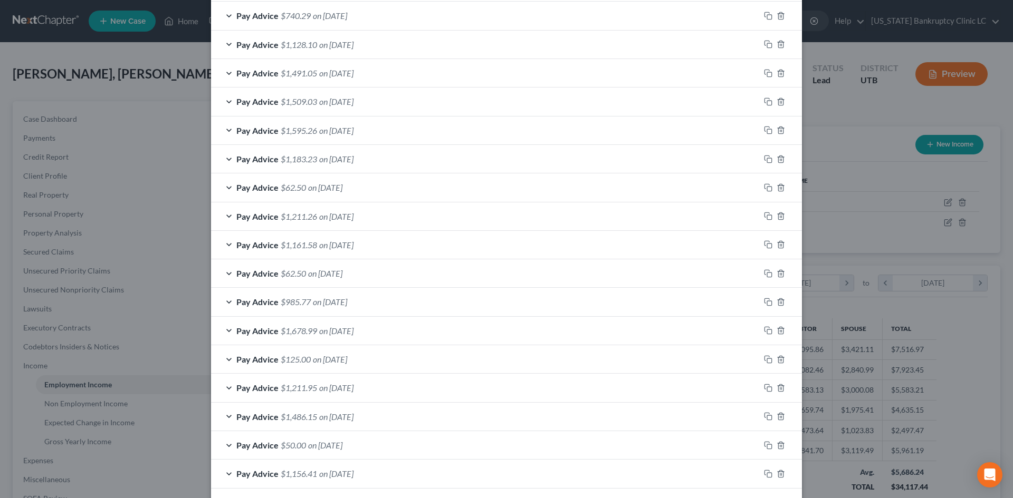
scroll to position [520, 0]
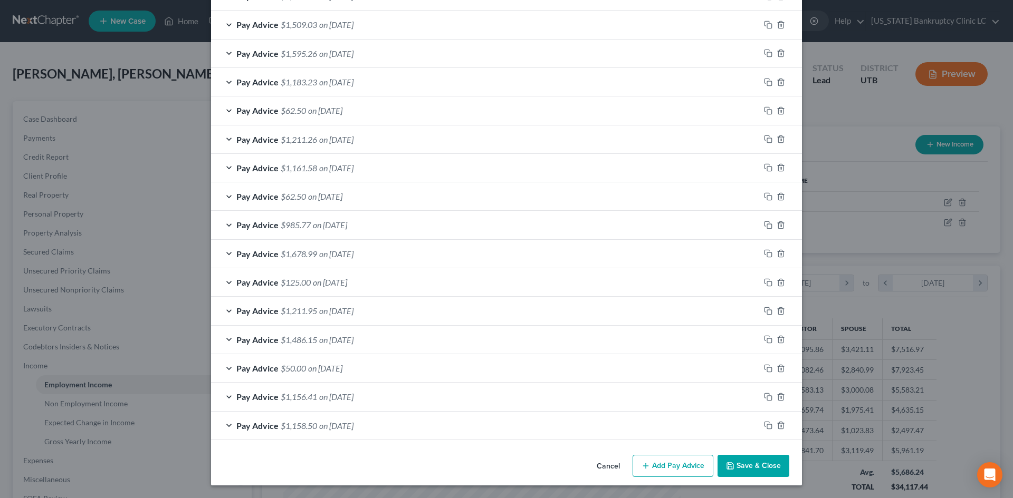
drag, startPoint x: 655, startPoint y: 460, endPoint x: 494, endPoint y: 233, distance: 278.1
click at [656, 460] on button "Add Pay Advice" at bounding box center [672, 466] width 81 height 22
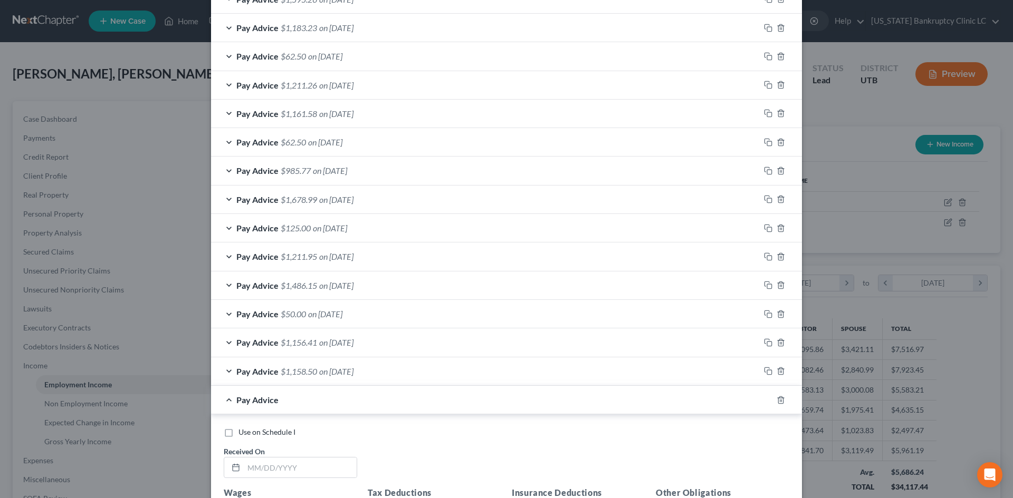
scroll to position [731, 0]
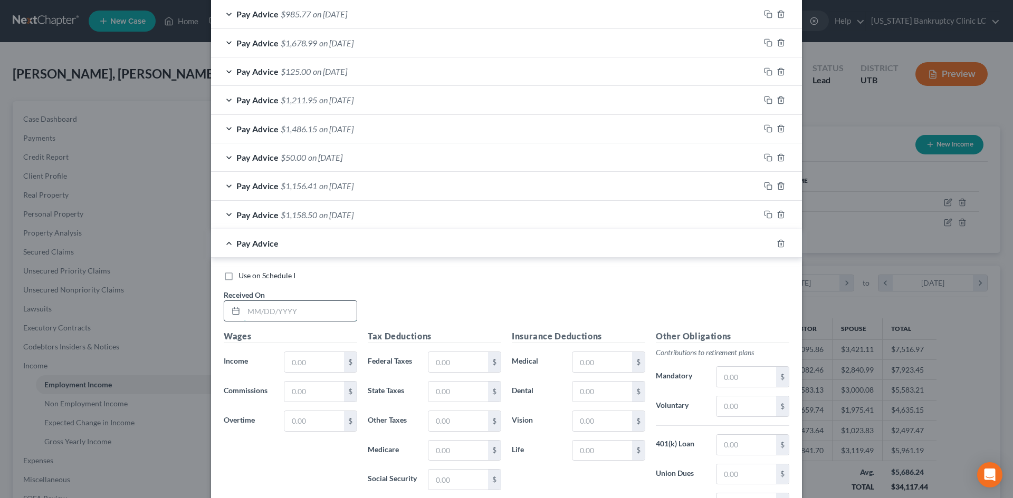
click at [302, 320] on input "text" at bounding box center [300, 311] width 113 height 20
type input "[DATE]"
type input "1,158.50"
click at [442, 356] on input "text" at bounding box center [458, 362] width 60 height 20
type input "60.62"
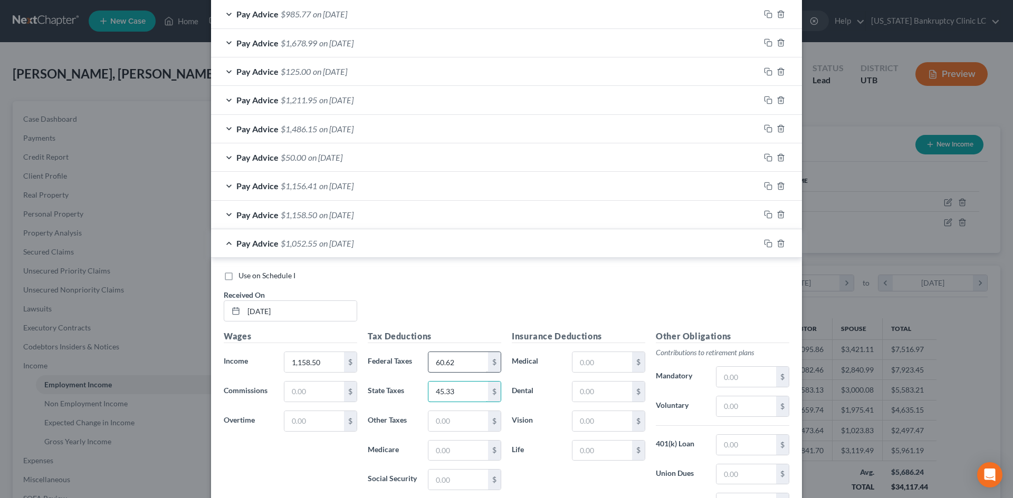
type input "45.33"
type input "16.80"
type input "71.83"
click at [277, 277] on span "Use on Schedule I" at bounding box center [266, 275] width 57 height 9
click at [249, 277] on input "Use on Schedule I" at bounding box center [246, 274] width 7 height 7
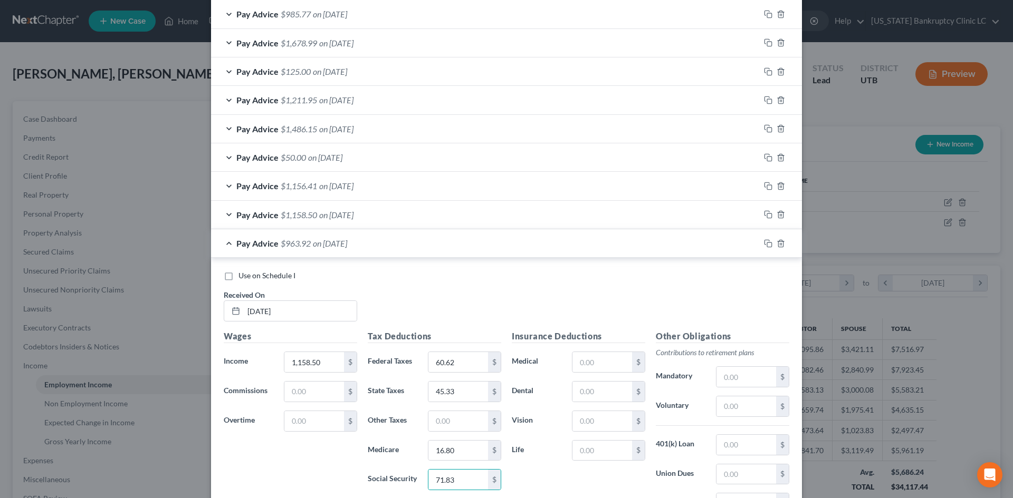
checkbox input "true"
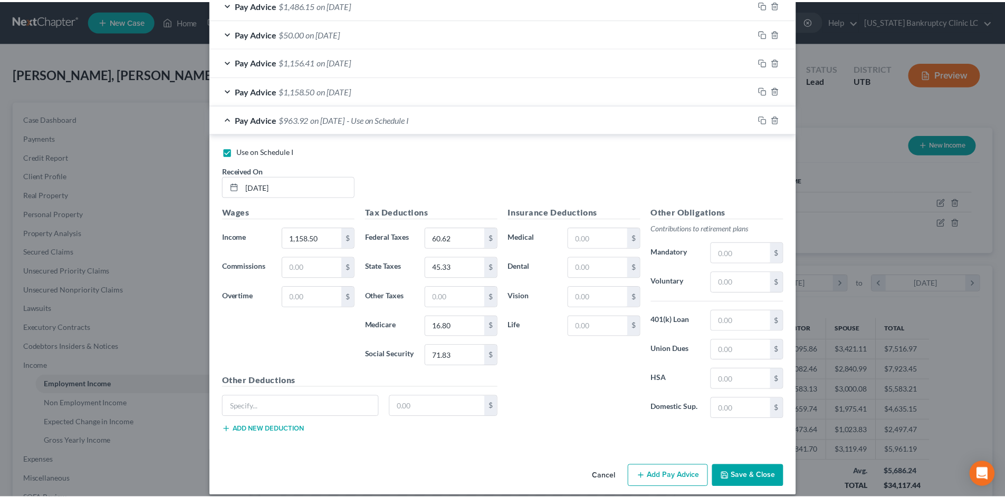
scroll to position [866, 0]
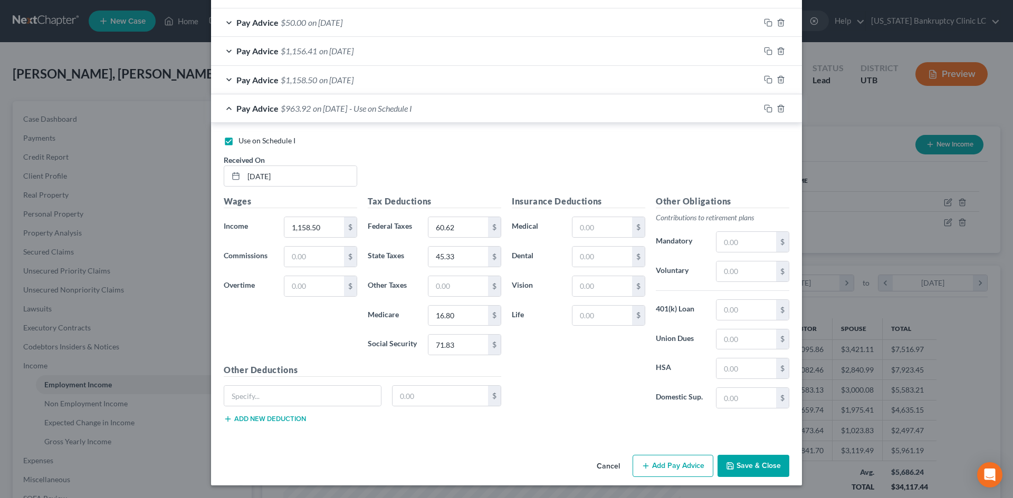
click at [736, 460] on button "Save & Close" at bounding box center [753, 466] width 72 height 22
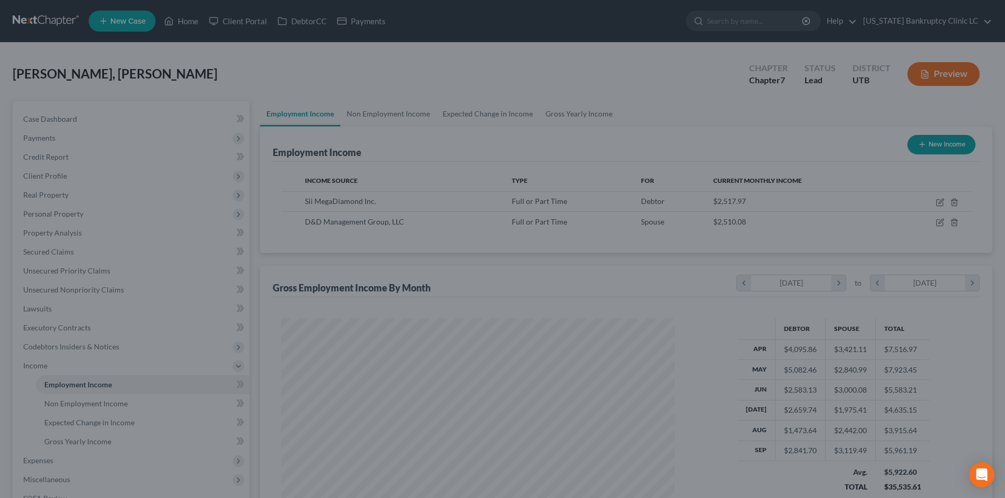
scroll to position [527249, 527031]
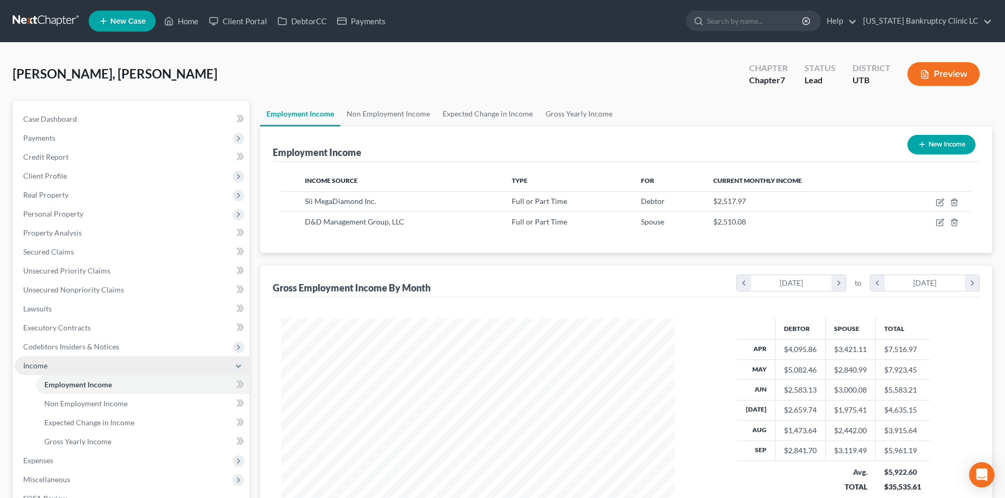
click at [61, 372] on span "Income" at bounding box center [132, 366] width 235 height 19
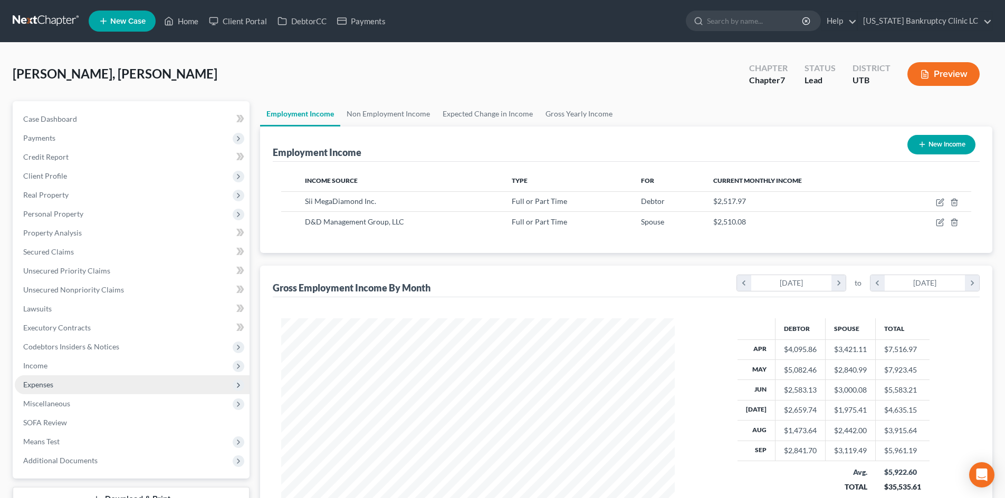
click at [61, 385] on span "Expenses" at bounding box center [132, 385] width 235 height 19
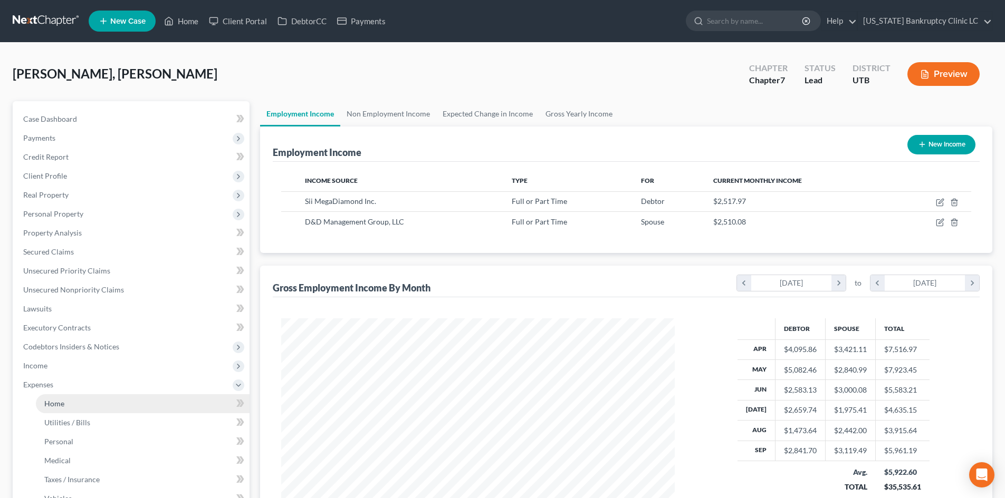
click at [63, 400] on span "Home" at bounding box center [54, 403] width 20 height 9
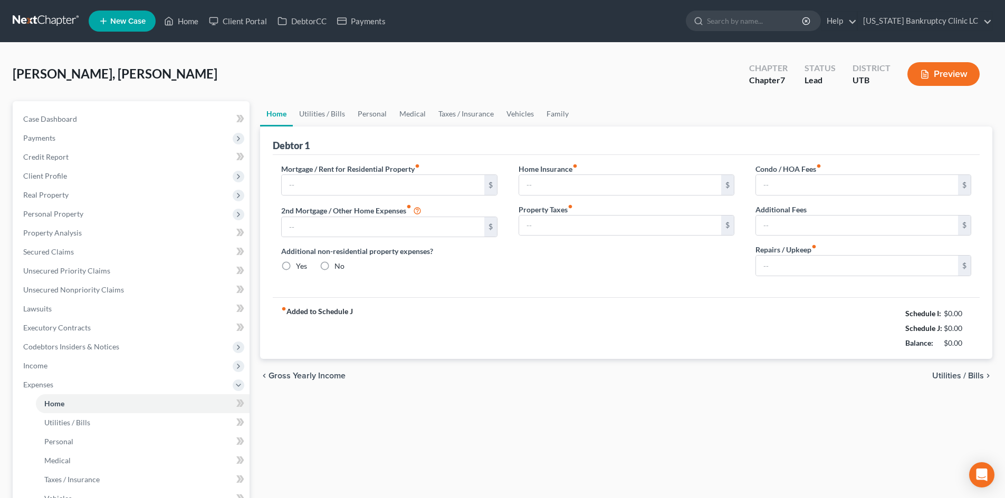
type input "750.00"
type input "0.00"
radio input "true"
type input "0.00"
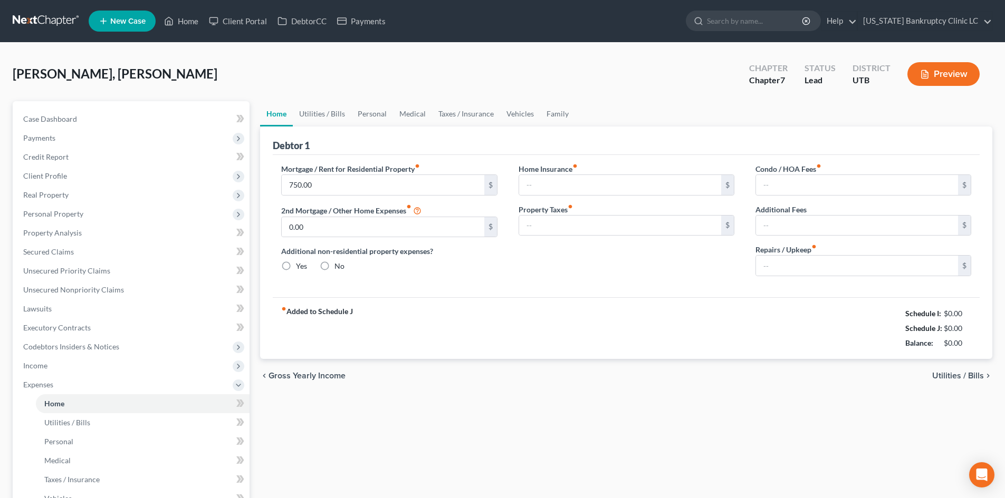
type input "0.00"
click at [337, 117] on link "Utilities / Bills" at bounding box center [322, 113] width 59 height 25
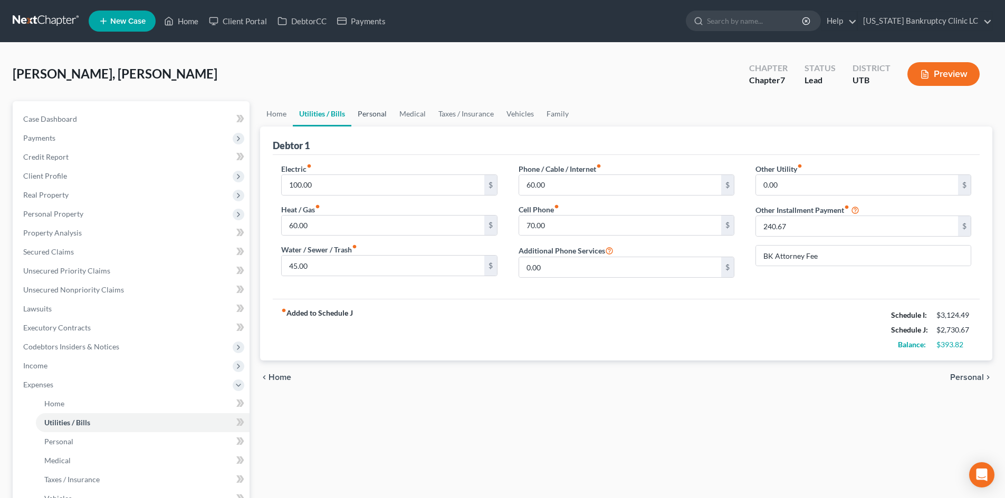
click at [374, 121] on link "Personal" at bounding box center [372, 113] width 42 height 25
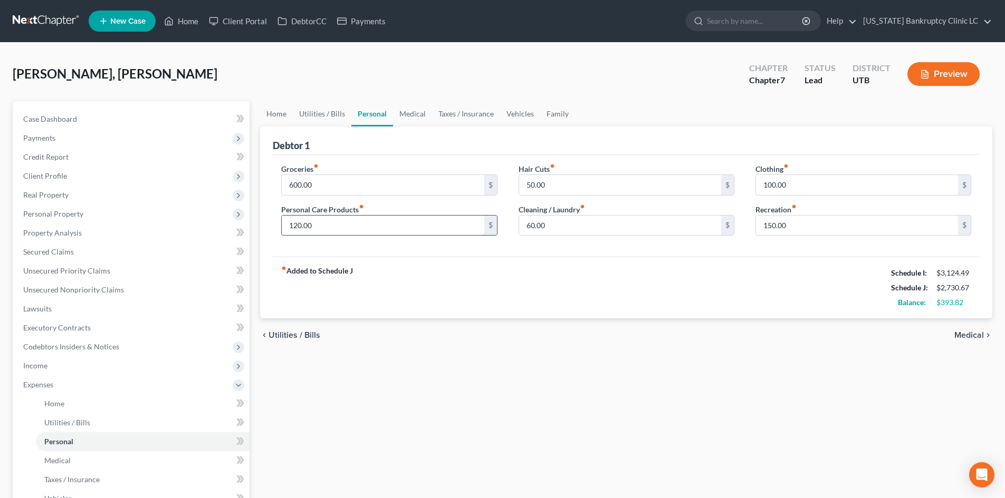
click at [350, 223] on input "120.00" at bounding box center [383, 226] width 202 height 20
type input "180"
click at [562, 190] on input "50.00" at bounding box center [620, 185] width 202 height 20
type input "80"
click at [536, 223] on input "60.00" at bounding box center [620, 226] width 202 height 20
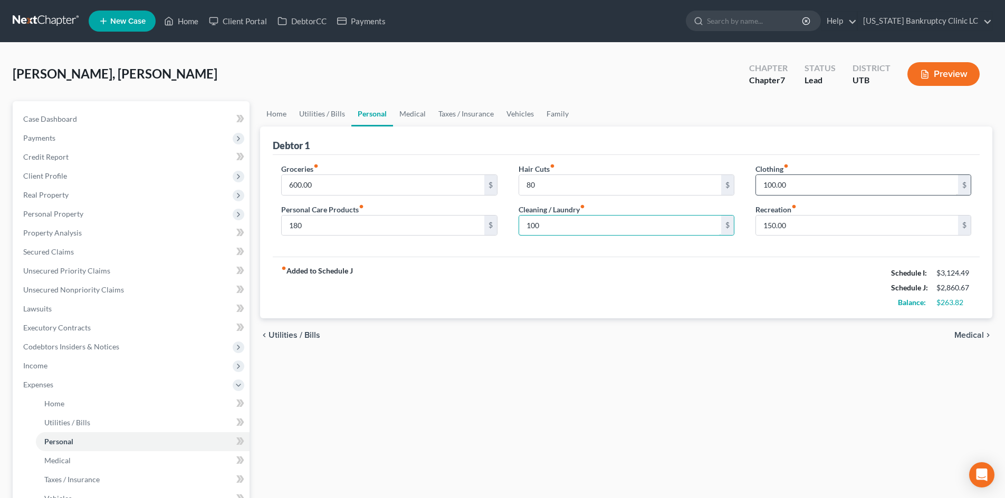
type input "100"
click at [785, 184] on input "100.00" at bounding box center [857, 185] width 202 height 20
type input "150"
click at [767, 217] on input "150.00" at bounding box center [857, 226] width 202 height 20
type input "200"
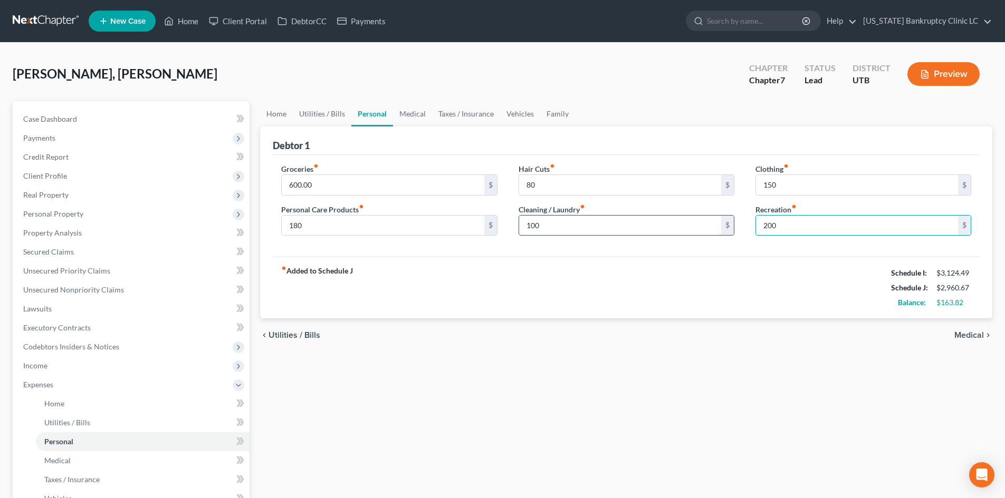
drag, startPoint x: 634, startPoint y: 260, endPoint x: 594, endPoint y: 227, distance: 51.7
click at [634, 260] on div "fiber_manual_record Added to Schedule J Schedule I: $3,124.49 Schedule J: $2,96…" at bounding box center [626, 288] width 707 height 62
click at [410, 117] on link "Medical" at bounding box center [412, 113] width 39 height 25
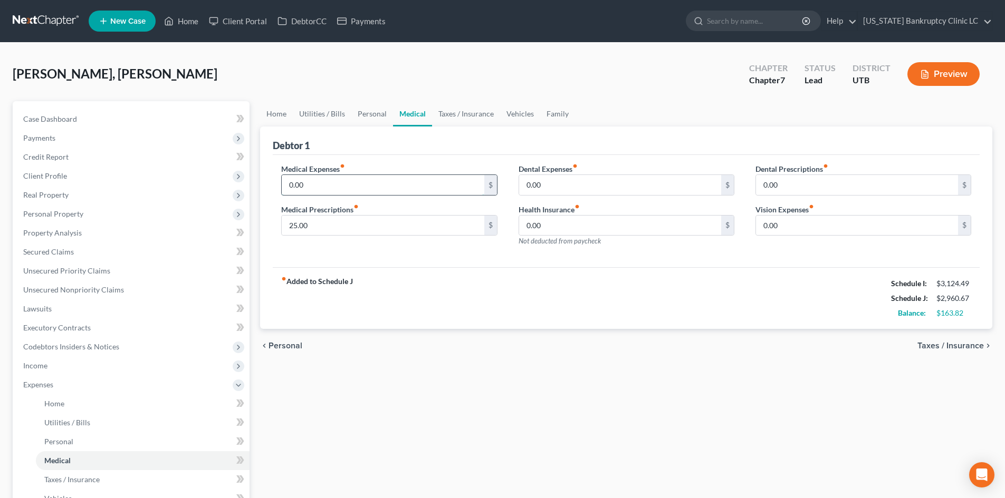
click at [317, 178] on input "0.00" at bounding box center [383, 185] width 202 height 20
type input "50"
click at [449, 282] on div "fiber_manual_record Added to Schedule J Schedule I: $3,124.49 Schedule J: $3,01…" at bounding box center [626, 298] width 707 height 62
click at [459, 117] on link "Taxes / Insurance" at bounding box center [466, 113] width 68 height 25
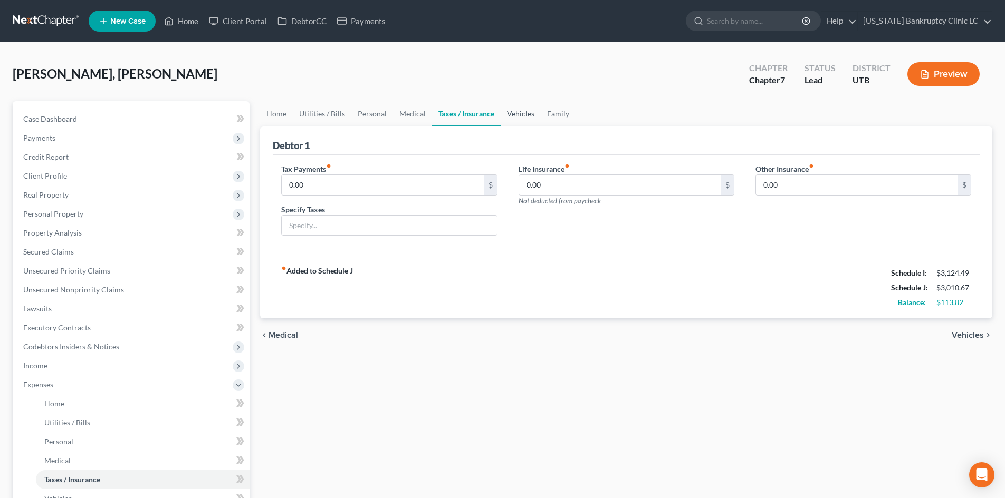
click at [518, 107] on link "Vehicles" at bounding box center [521, 113] width 40 height 25
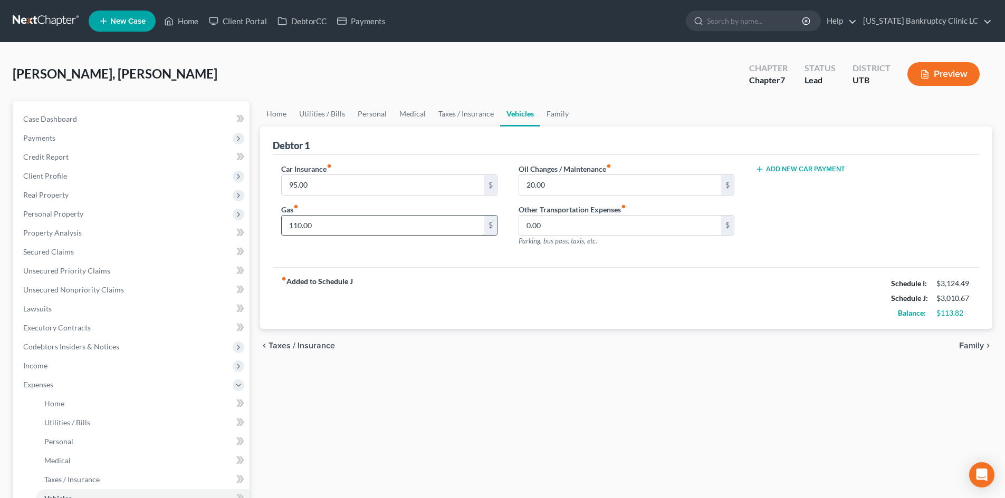
click at [409, 228] on input "110.00" at bounding box center [383, 226] width 202 height 20
type input "160"
drag, startPoint x: 587, startPoint y: 271, endPoint x: 582, endPoint y: 252, distance: 19.6
click at [587, 271] on div "fiber_manual_record Added to Schedule J Schedule I: $3,124.49 Schedule J: $3,06…" at bounding box center [626, 298] width 707 height 62
click at [561, 181] on input "20.00" at bounding box center [620, 185] width 202 height 20
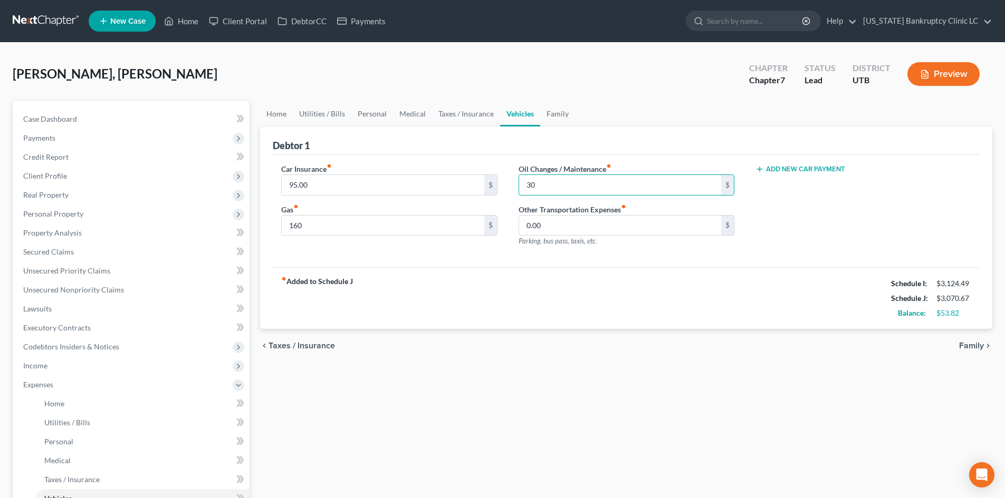
type input "30"
drag, startPoint x: 481, startPoint y: 284, endPoint x: 489, endPoint y: 217, distance: 67.0
click at [481, 284] on div "fiber_manual_record Added to Schedule J Schedule I: $3,124.49 Schedule J: $3,07…" at bounding box center [626, 298] width 707 height 62
click at [555, 117] on link "Family" at bounding box center [557, 113] width 35 height 25
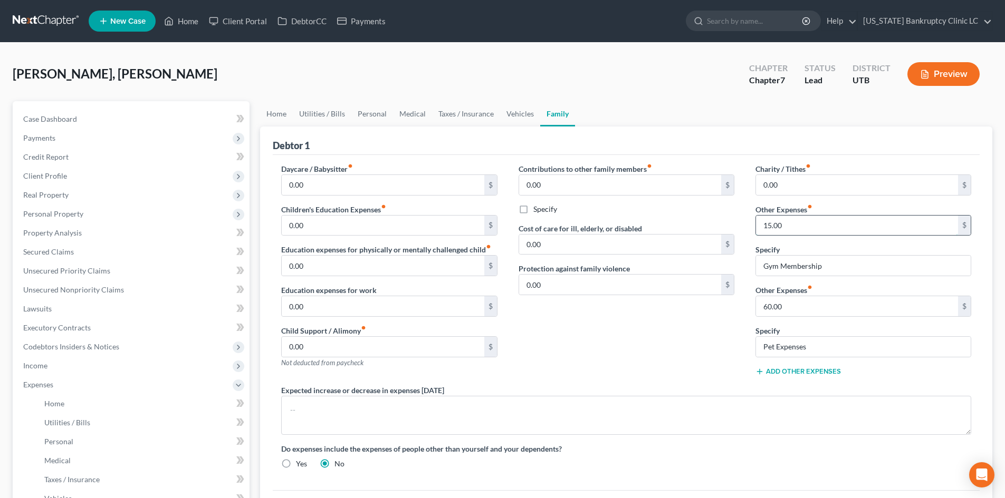
click at [827, 227] on input "15.00" at bounding box center [857, 226] width 202 height 20
type input "20"
click at [664, 351] on div "Contributions to other family members fiber_manual_record 0.00 $ Specify Cost o…" at bounding box center [626, 275] width 237 height 222
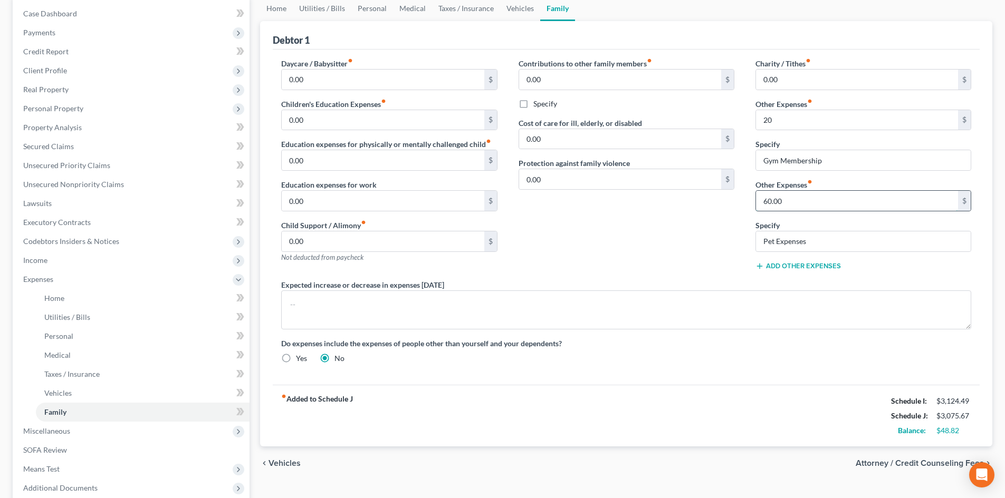
click at [811, 203] on input "60.00" at bounding box center [857, 201] width 202 height 20
type input "70"
click at [591, 233] on div "Contributions to other family members fiber_manual_record 0.00 $ Specify Cost o…" at bounding box center [626, 169] width 237 height 222
click at [83, 275] on span "Expenses" at bounding box center [132, 279] width 235 height 19
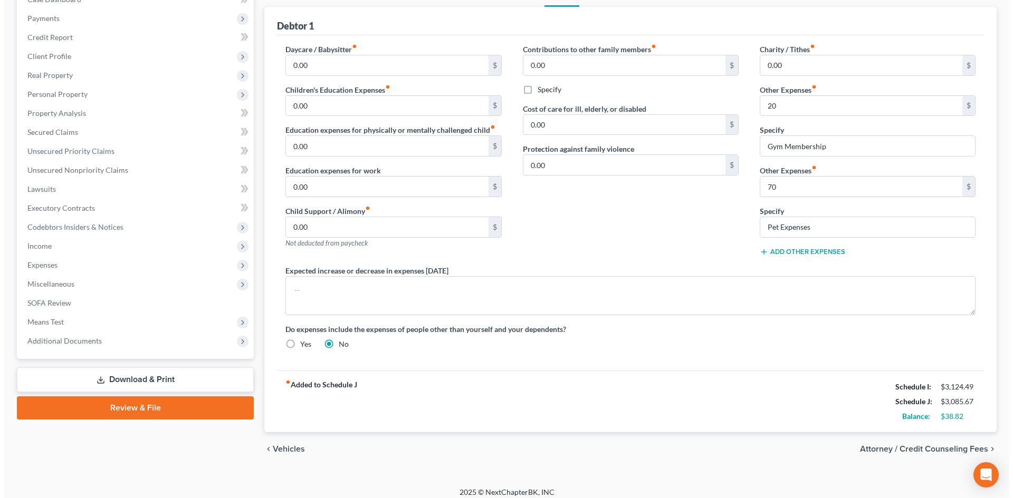
scroll to position [128, 0]
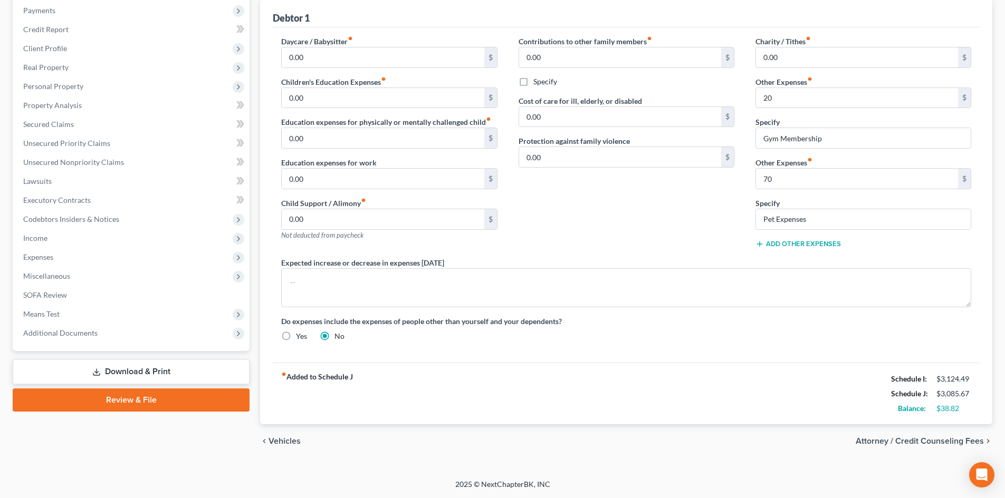
click at [143, 360] on link "Download & Print" at bounding box center [131, 372] width 237 height 25
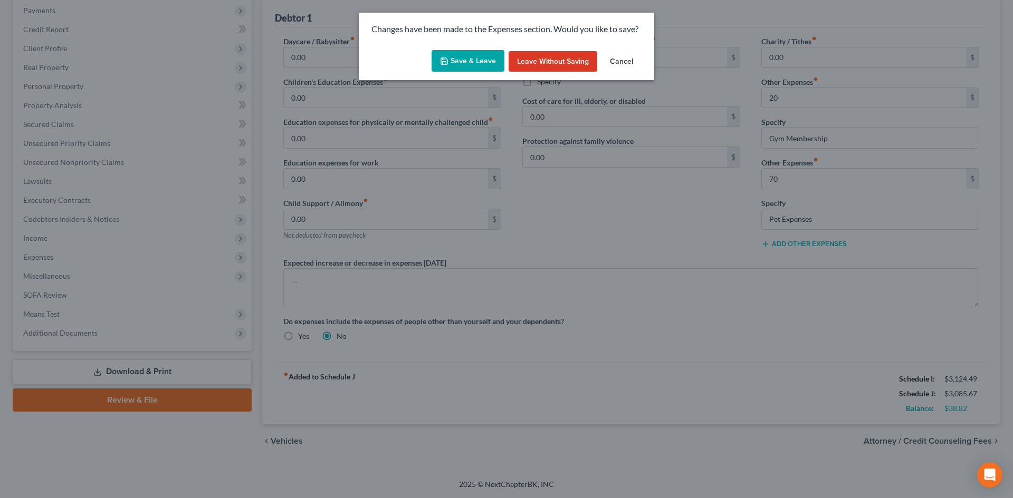
click at [477, 46] on div "Save & Leave Leave without Saving Cancel" at bounding box center [506, 63] width 295 height 35
click at [473, 56] on button "Save & Leave" at bounding box center [467, 61] width 73 height 22
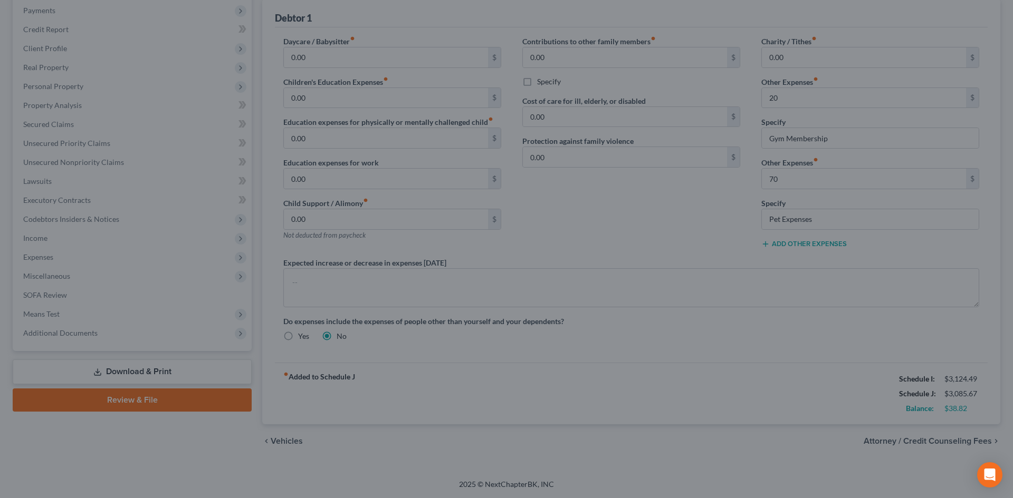
type input "20.00"
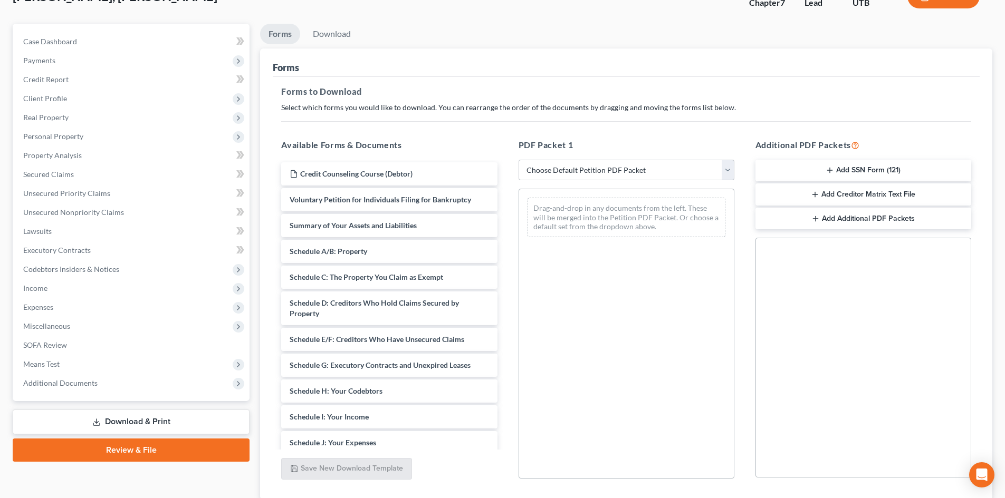
scroll to position [153, 0]
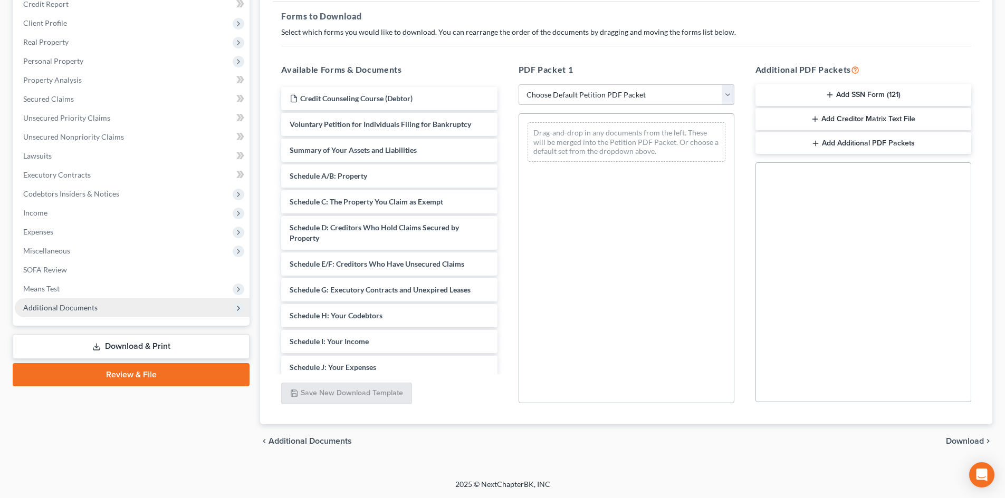
click at [117, 381] on link "Review & File" at bounding box center [131, 374] width 237 height 23
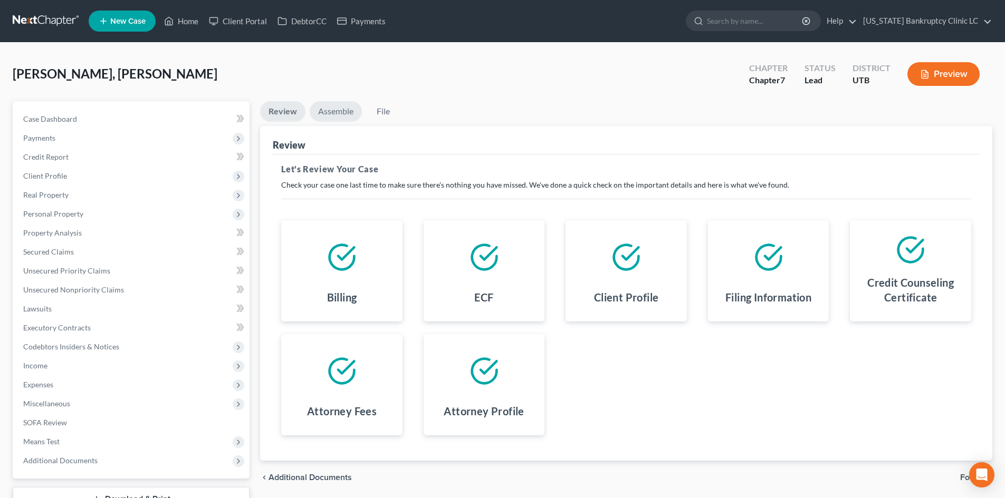
click at [329, 108] on link "Assemble" at bounding box center [336, 111] width 52 height 21
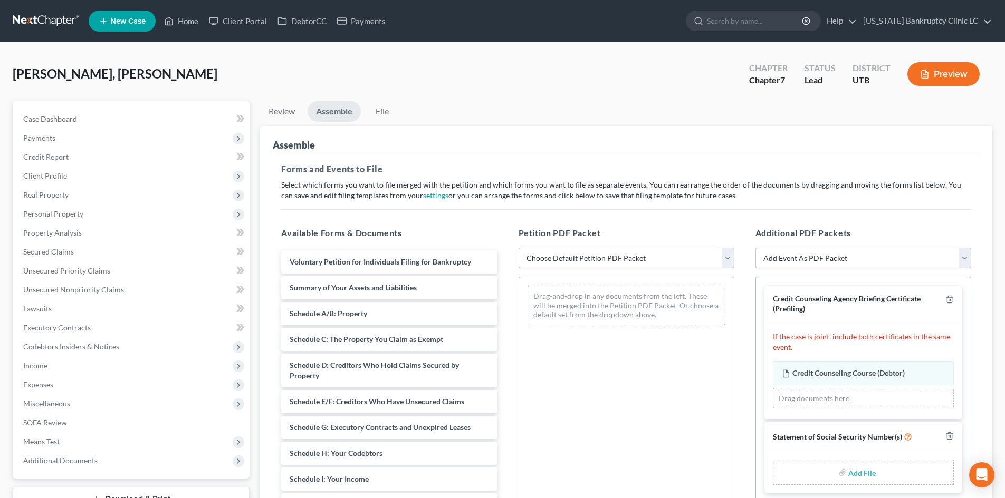
click at [602, 252] on select "Choose Default Petition PDF Packet Emergency Filing (Voluntary Petition and Cre…" at bounding box center [626, 258] width 216 height 21
select select "3"
click at [518, 248] on select "Choose Default Petition PDF Packet Emergency Filing (Voluntary Petition and Cre…" at bounding box center [626, 258] width 216 height 21
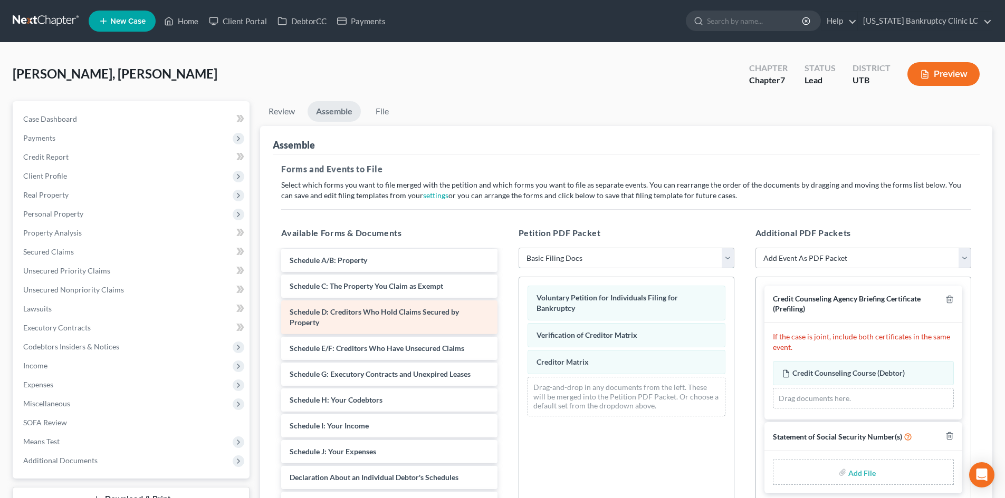
scroll to position [53, 0]
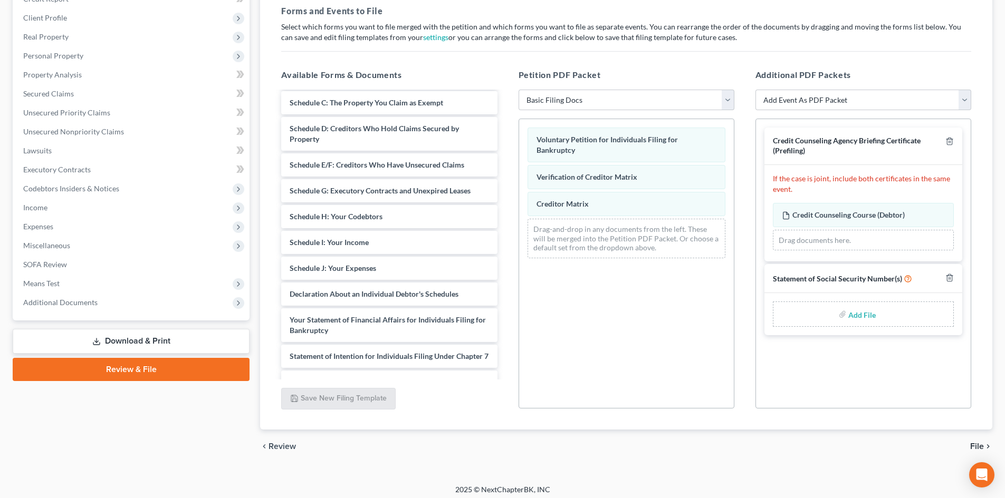
click at [146, 339] on link "Download & Print" at bounding box center [131, 341] width 237 height 25
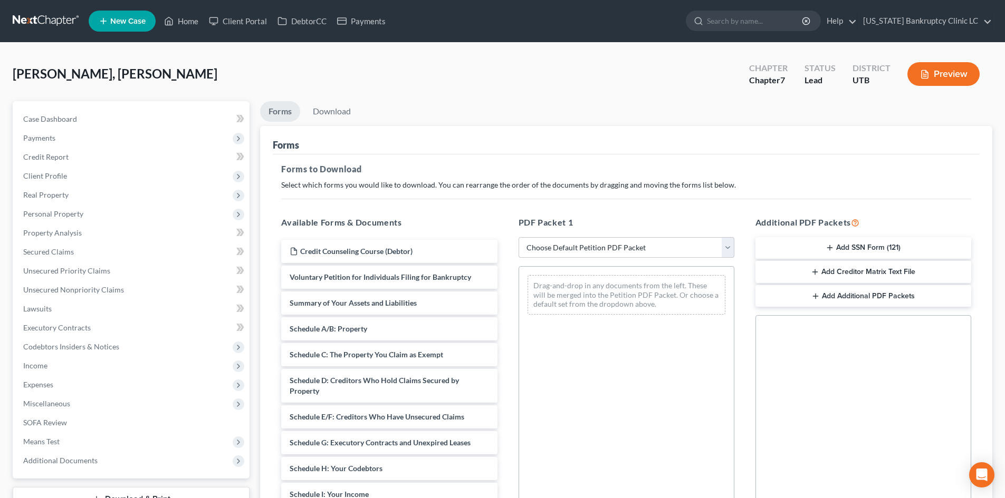
click at [838, 253] on button "Add SSN Form (121)" at bounding box center [863, 248] width 216 height 22
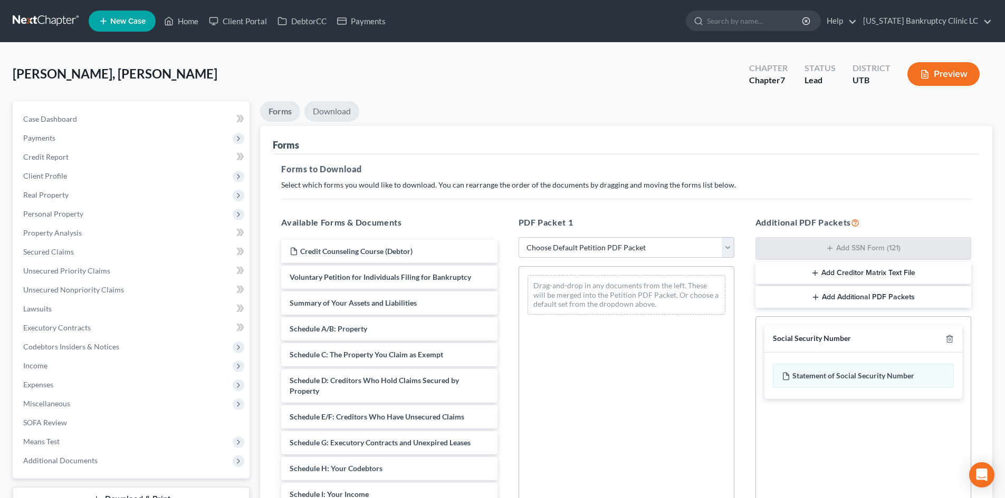
click at [343, 114] on link "Download" at bounding box center [331, 111] width 55 height 21
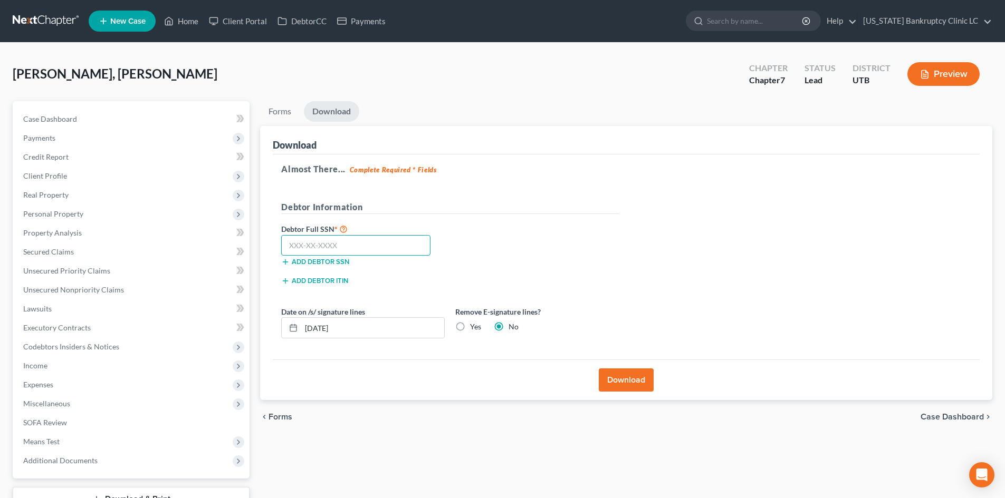
click at [350, 241] on input "text" at bounding box center [355, 245] width 149 height 21
click at [362, 244] on input "text" at bounding box center [355, 245] width 149 height 21
type input "647-54-6615"
click at [619, 383] on button "Download" at bounding box center [626, 380] width 55 height 23
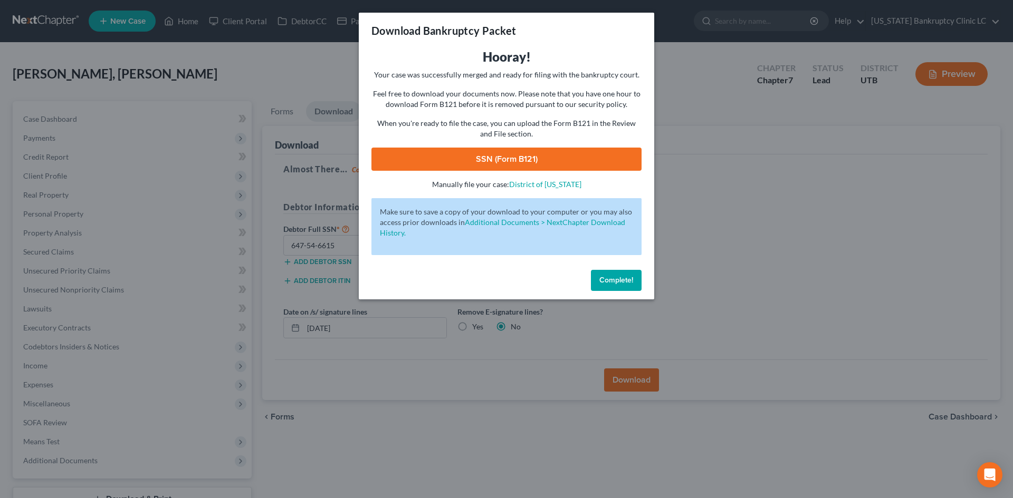
drag, startPoint x: 476, startPoint y: 167, endPoint x: 487, endPoint y: 176, distance: 13.8
click at [478, 167] on link "SSN (Form B121)" at bounding box center [506, 159] width 270 height 23
drag, startPoint x: 620, startPoint y: 279, endPoint x: 536, endPoint y: 290, distance: 85.0
click at [620, 279] on span "Complete!" at bounding box center [616, 280] width 34 height 9
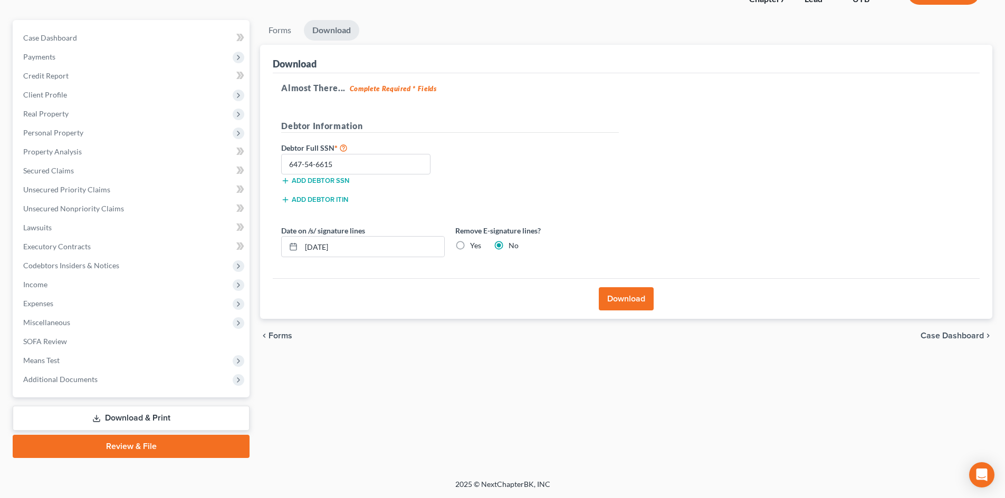
click at [158, 437] on link "Review & File" at bounding box center [131, 446] width 237 height 23
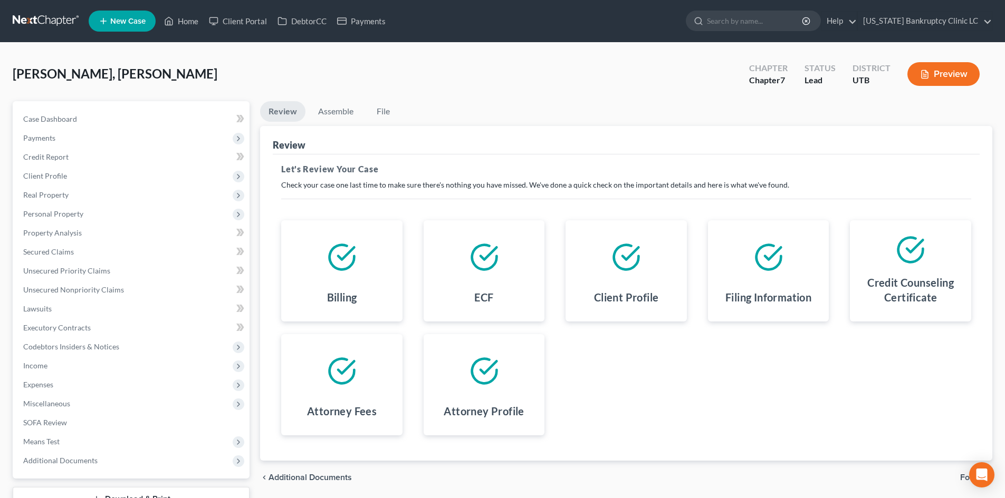
click at [334, 100] on div "[PERSON_NAME], [PERSON_NAME] Upgraded Chapter Chapter 7 Status Lead District UT…" at bounding box center [502, 78] width 979 height 46
click at [337, 114] on link "Assemble" at bounding box center [336, 111] width 52 height 21
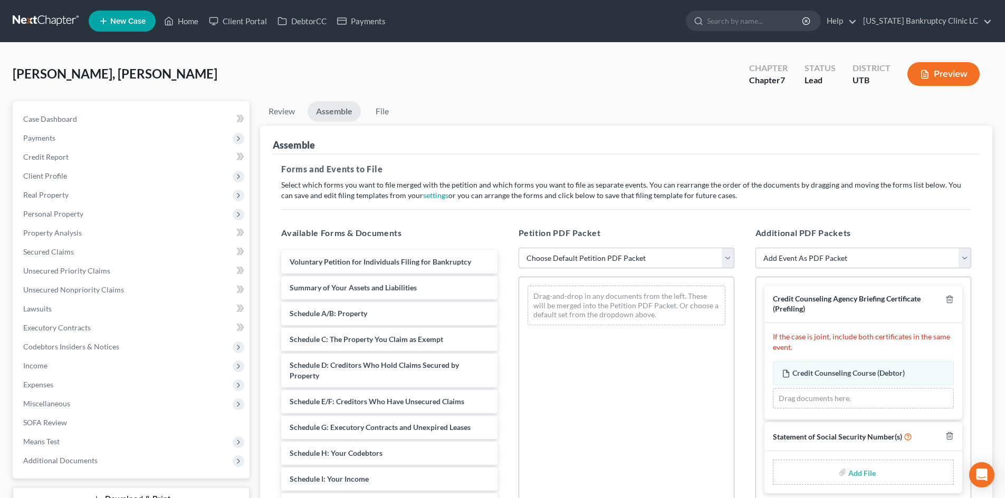
click at [617, 254] on select "Choose Default Petition PDF Packet Emergency Filing (Voluntary Petition and Cre…" at bounding box center [626, 258] width 216 height 21
select select "3"
click at [518, 248] on select "Choose Default Petition PDF Packet Emergency Filing (Voluntary Petition and Cre…" at bounding box center [626, 258] width 216 height 21
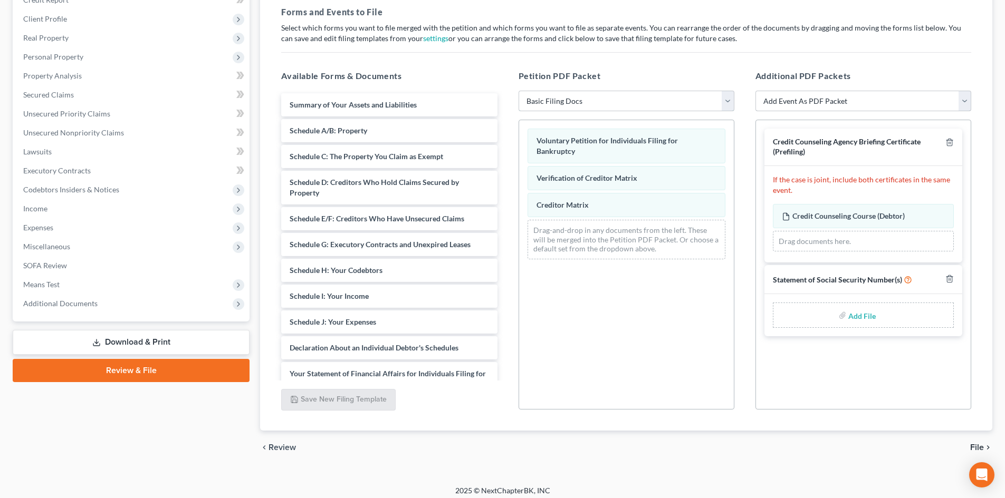
scroll to position [158, 0]
type input "C:\fakepath\f5b6b73d-dbe9-4ce9-97d9-ce1954604cbb.pdf"
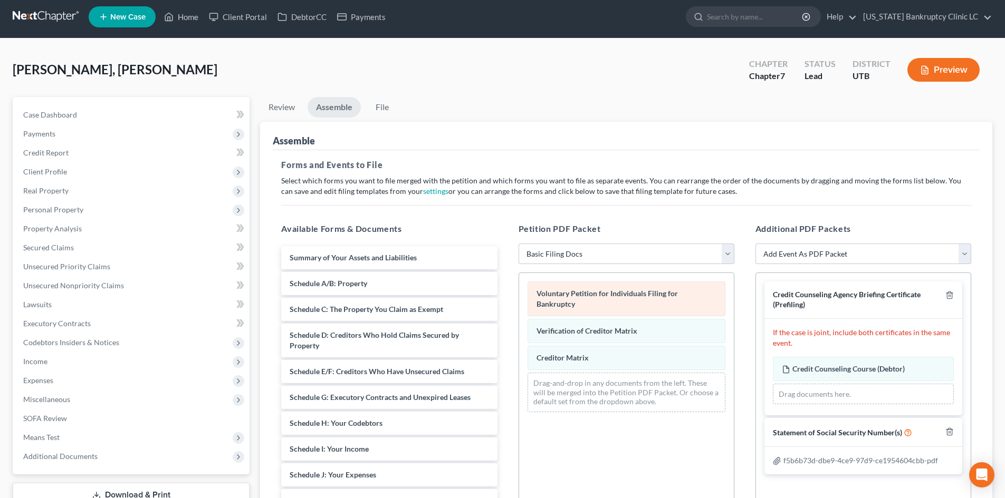
scroll to position [0, 0]
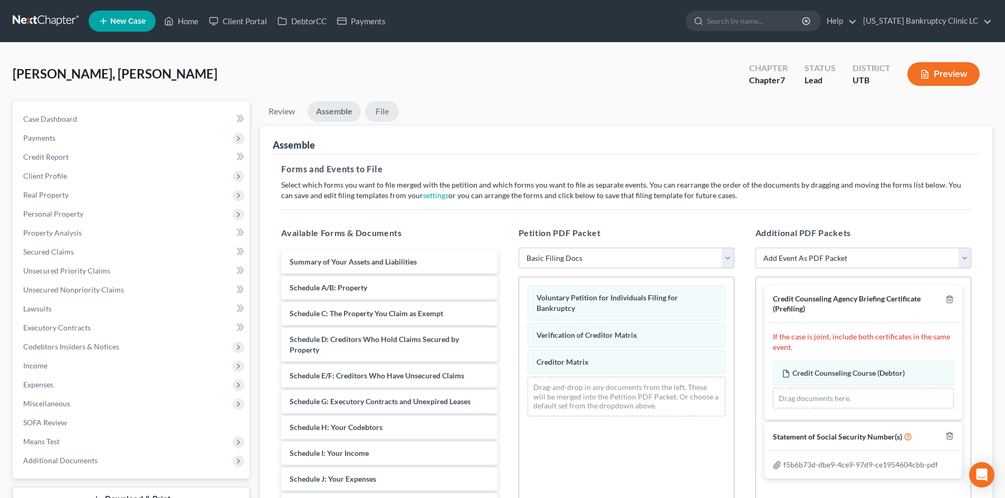
click at [380, 109] on link "File" at bounding box center [382, 111] width 34 height 21
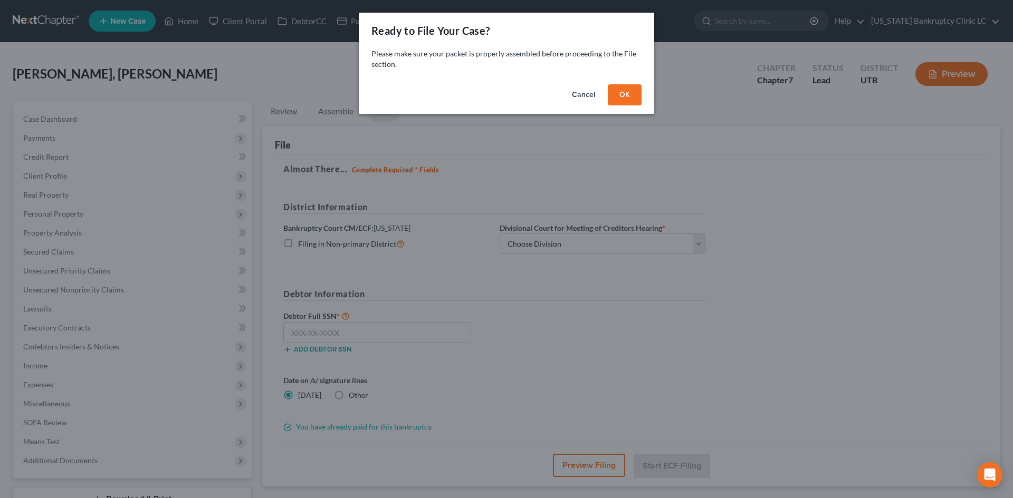
click at [623, 89] on button "OK" at bounding box center [625, 94] width 34 height 21
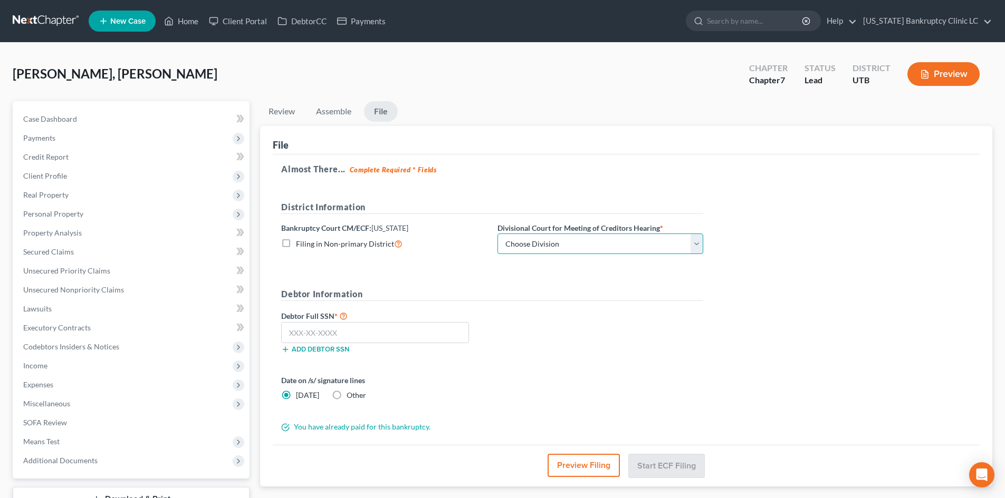
click at [568, 244] on select "Choose Division [GEOGRAPHIC_DATA]" at bounding box center [600, 244] width 206 height 21
select select "0"
click at [497, 234] on select "Choose Division [GEOGRAPHIC_DATA]" at bounding box center [600, 244] width 206 height 21
click at [409, 333] on input "text" at bounding box center [375, 332] width 188 height 21
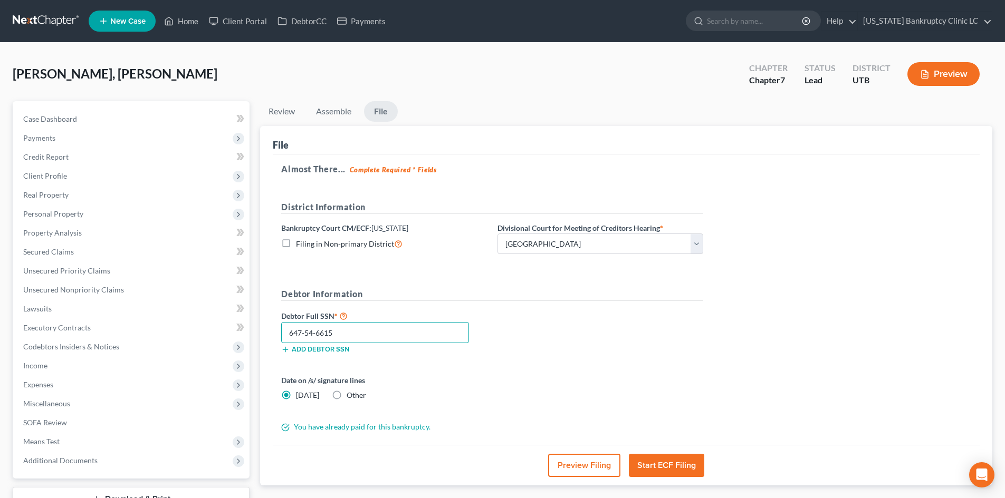
type input "647-54-6615"
click at [598, 469] on button "Preview Filing" at bounding box center [584, 465] width 72 height 23
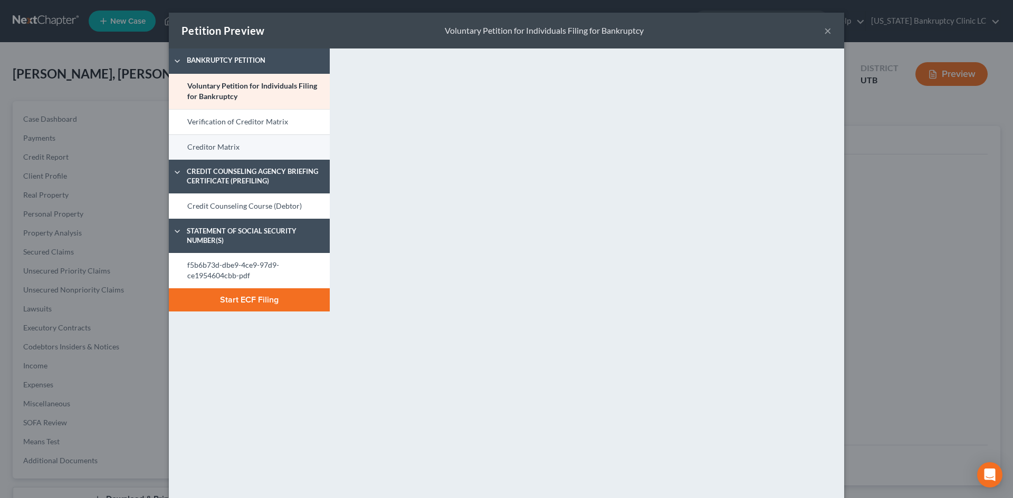
click at [227, 151] on link "Creditor Matrix" at bounding box center [249, 146] width 161 height 25
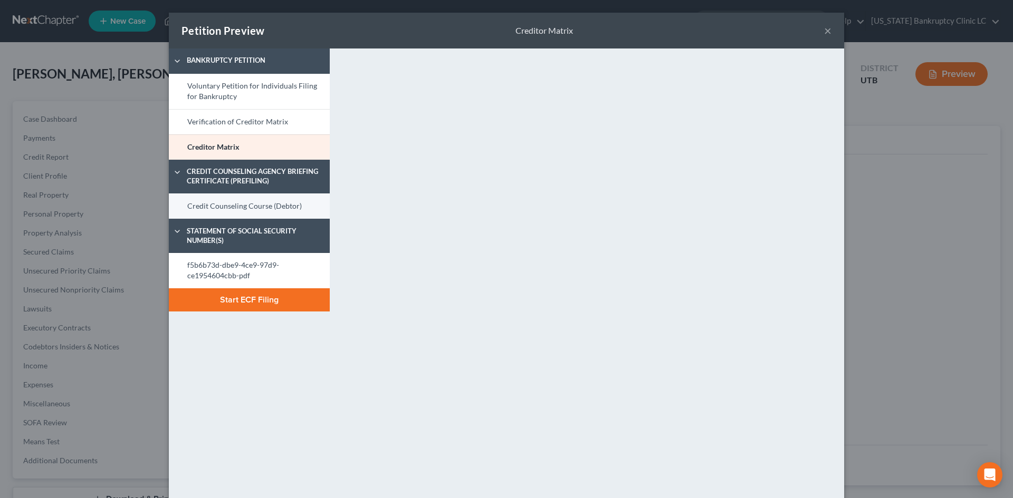
click at [241, 206] on link "Credit Counseling Course (Debtor)" at bounding box center [249, 206] width 161 height 25
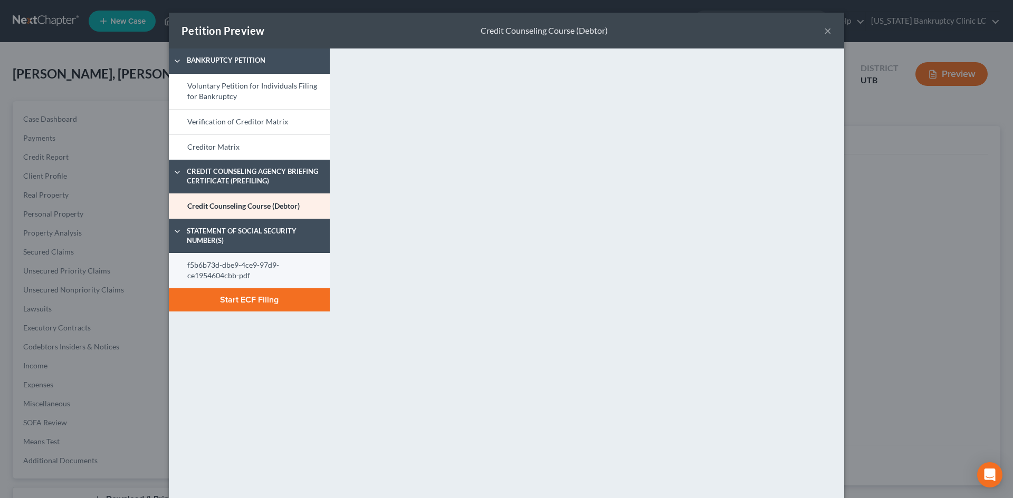
click at [252, 268] on link "f5b6b73d-dbe9-4ce9-97d9-ce1954604cbb-pdf" at bounding box center [249, 270] width 161 height 35
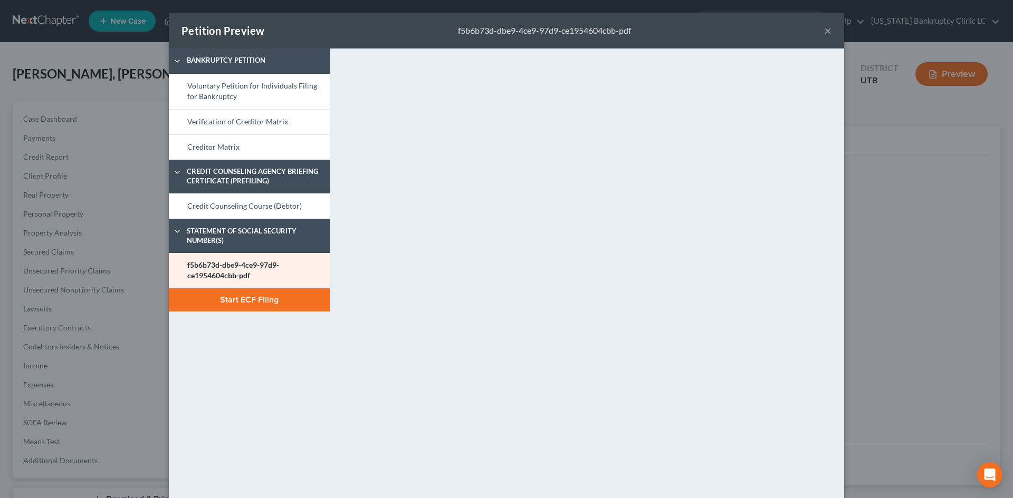
drag, startPoint x: 241, startPoint y: 404, endPoint x: 361, endPoint y: 410, distance: 120.4
click at [241, 403] on div "Bankruptcy Petition Voluntary Petition for Individuals Filing for Bankruptcy Ve…" at bounding box center [249, 286] width 171 height 475
click at [824, 30] on button "×" at bounding box center [827, 30] width 7 height 13
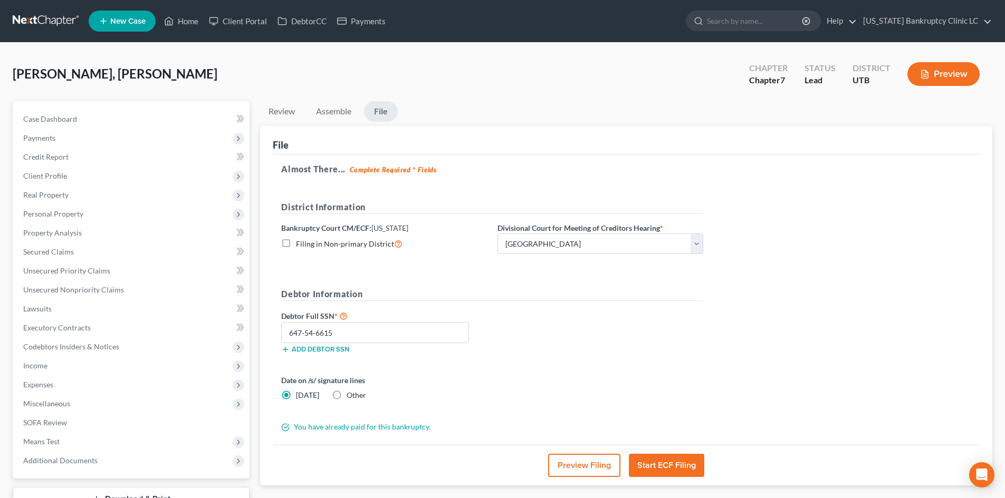
click at [668, 465] on button "Start ECF Filing" at bounding box center [666, 465] width 75 height 23
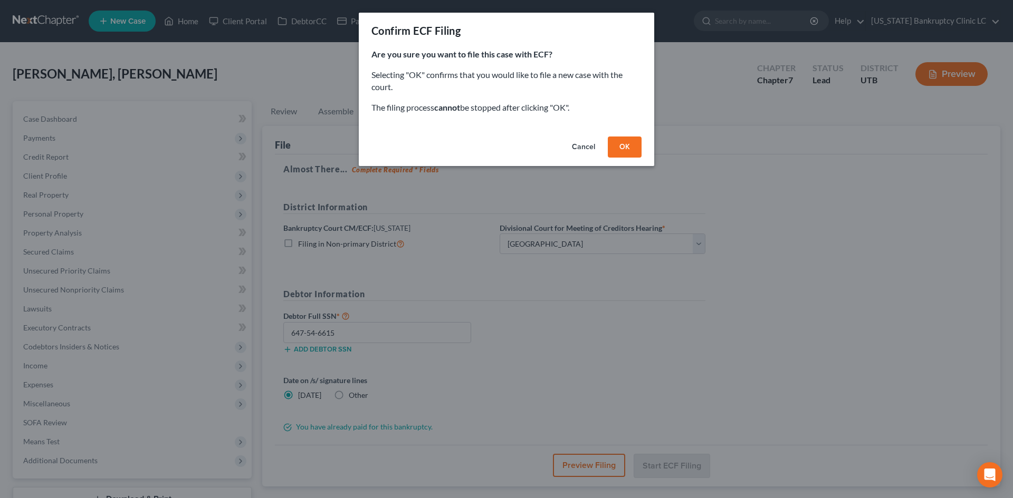
click at [621, 146] on button "OK" at bounding box center [625, 147] width 34 height 21
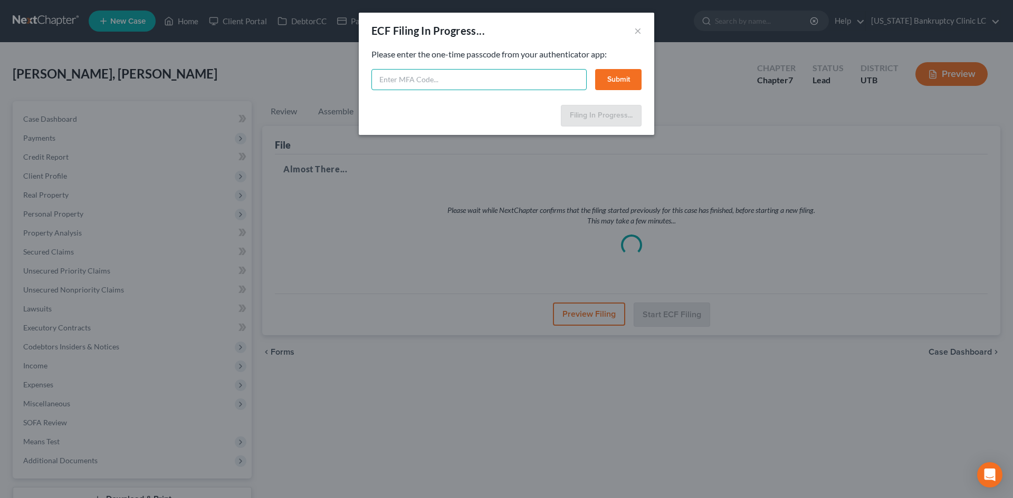
click at [451, 75] on input "text" at bounding box center [478, 79] width 215 height 21
paste input "062350"
type input "062350"
click at [637, 80] on button "Submit" at bounding box center [618, 79] width 46 height 21
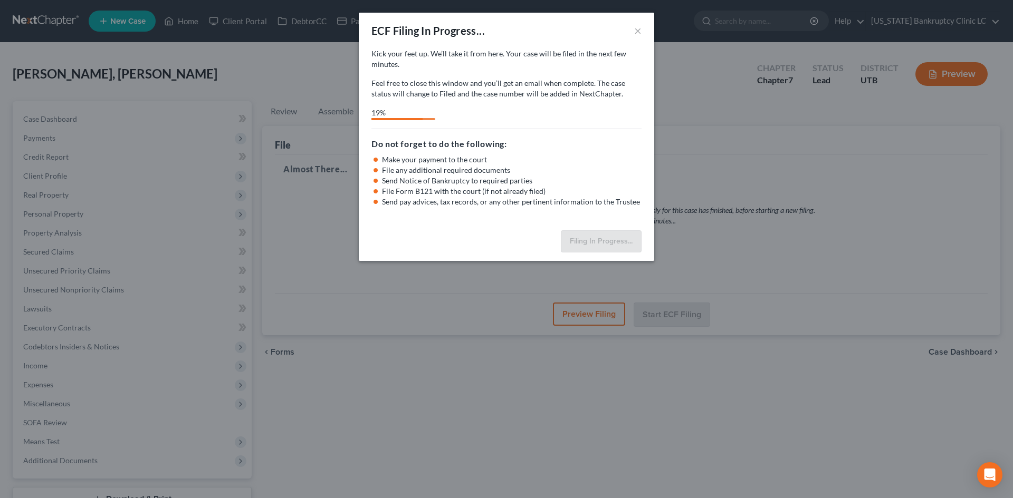
select select "0"
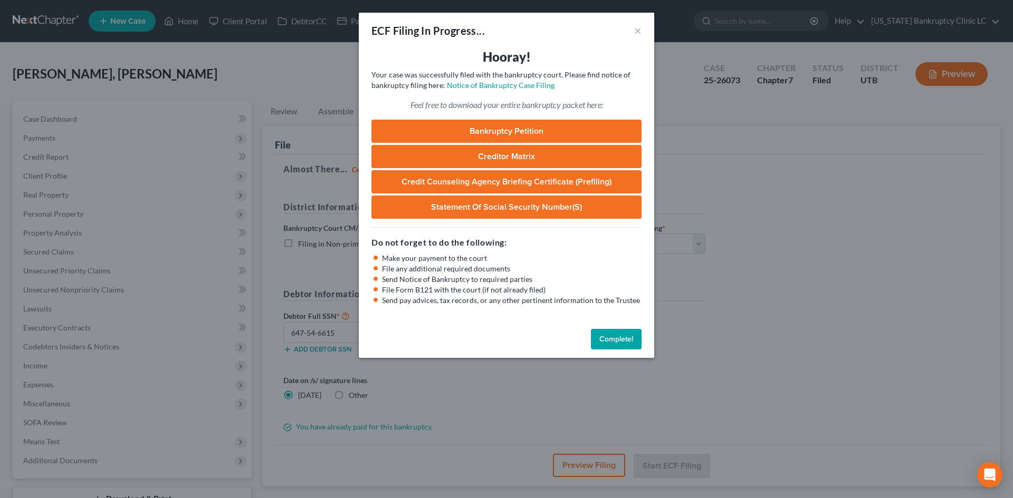
click at [606, 336] on button "Complete!" at bounding box center [616, 339] width 51 height 21
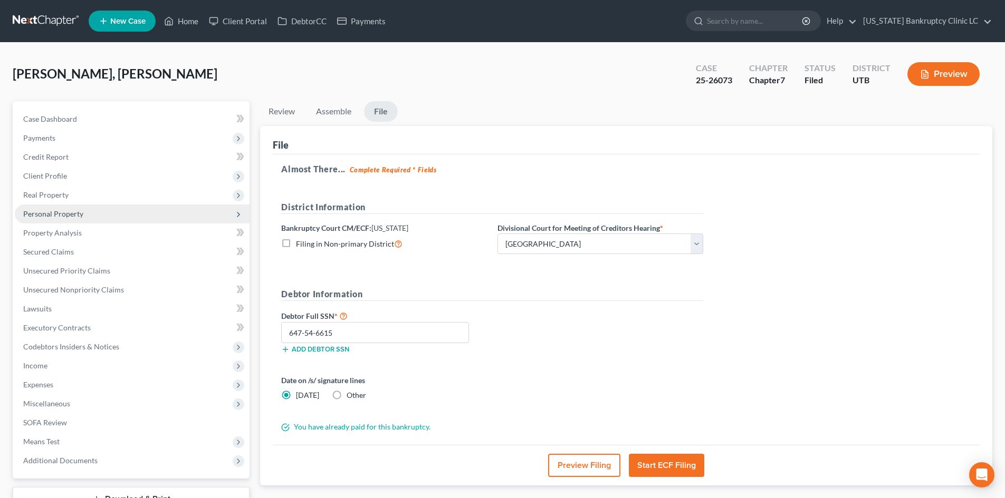
click at [76, 217] on span "Personal Property" at bounding box center [53, 213] width 60 height 9
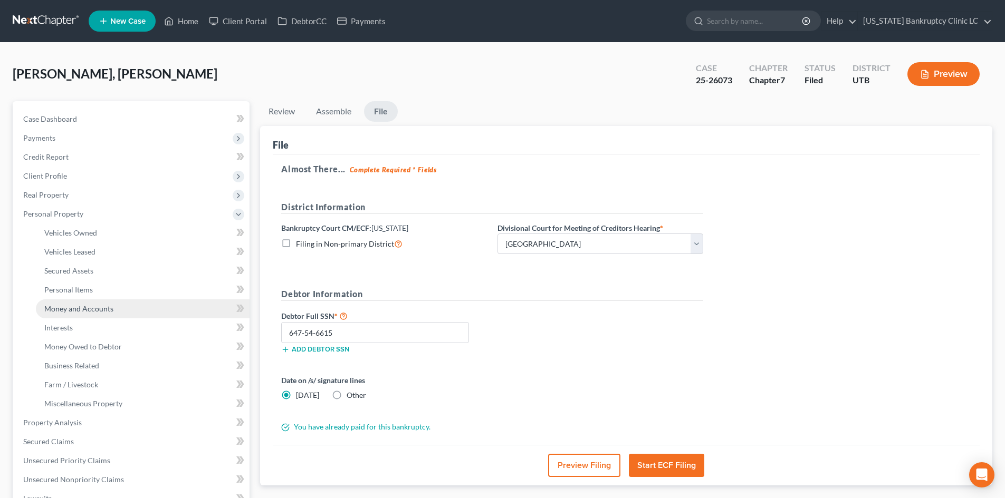
click at [97, 310] on span "Money and Accounts" at bounding box center [78, 308] width 69 height 9
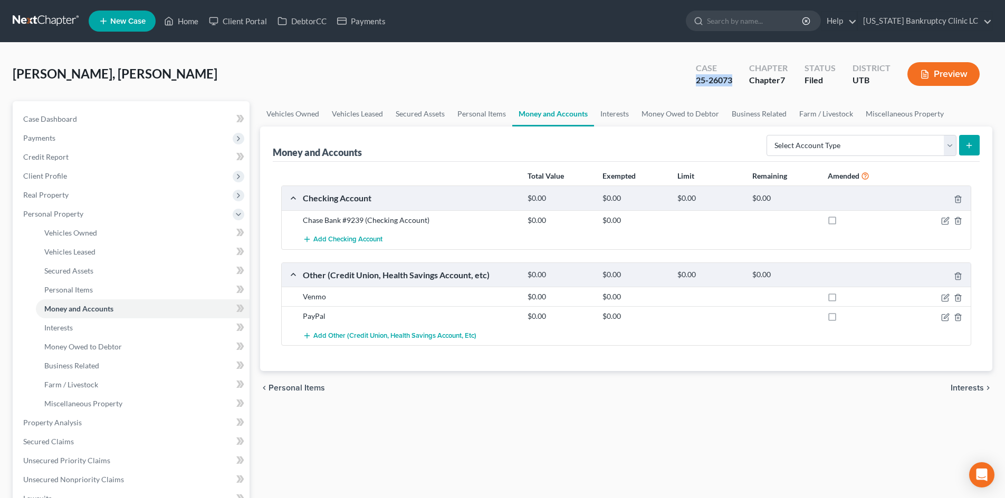
drag, startPoint x: 694, startPoint y: 82, endPoint x: 733, endPoint y: 82, distance: 39.0
click at [733, 82] on div "Case 25-26073" at bounding box center [713, 75] width 53 height 31
copy div "25-26073"
click at [191, 24] on link "Home" at bounding box center [181, 21] width 45 height 19
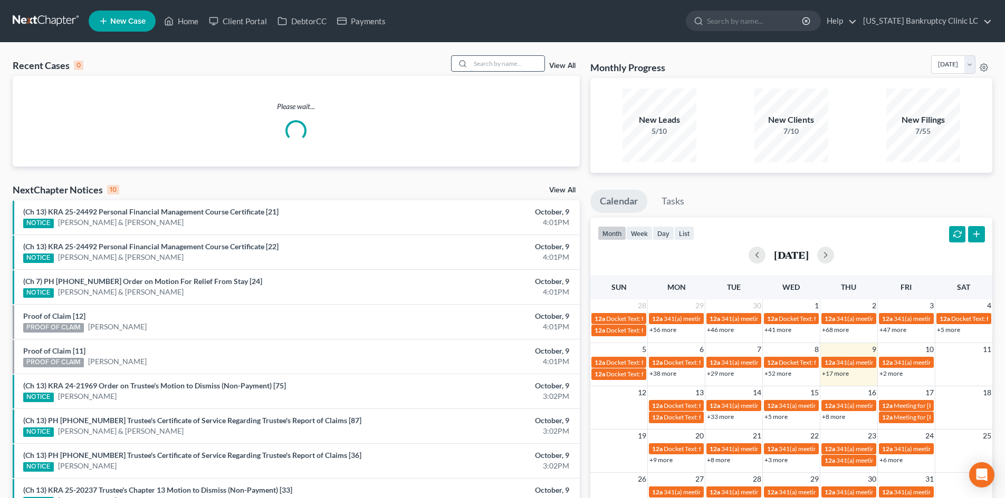
click at [502, 64] on input "search" at bounding box center [507, 63] width 74 height 15
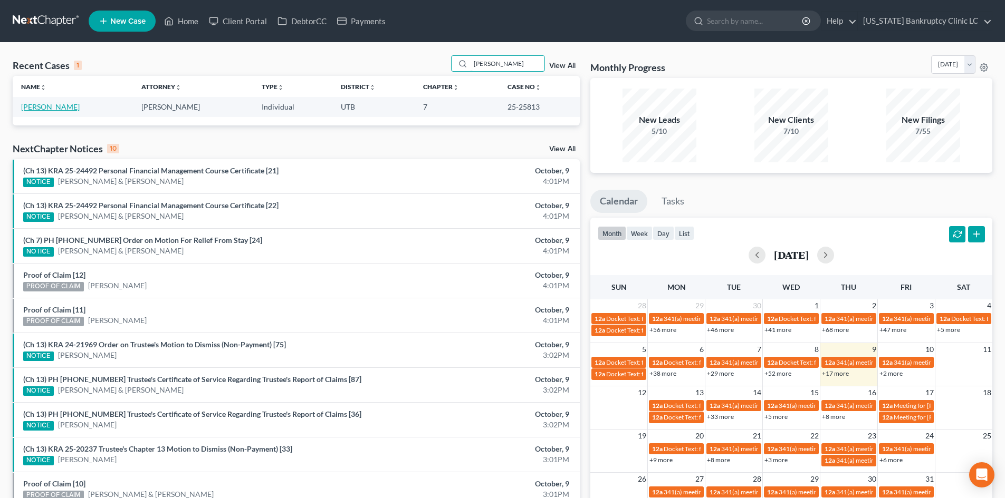
type input "[PERSON_NAME]"
click at [61, 110] on link "[PERSON_NAME]" at bounding box center [50, 106] width 59 height 9
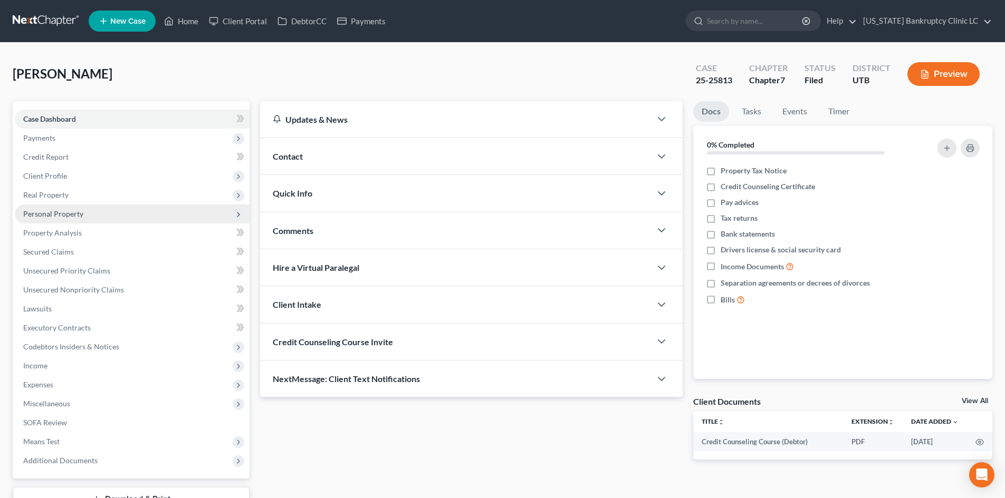
click at [76, 212] on span "Personal Property" at bounding box center [53, 213] width 60 height 9
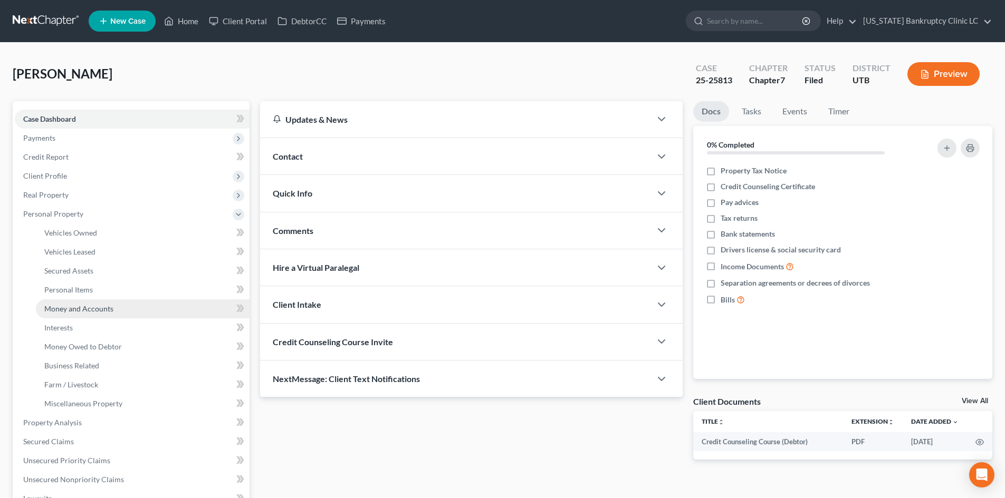
click at [120, 305] on link "Money and Accounts" at bounding box center [143, 309] width 214 height 19
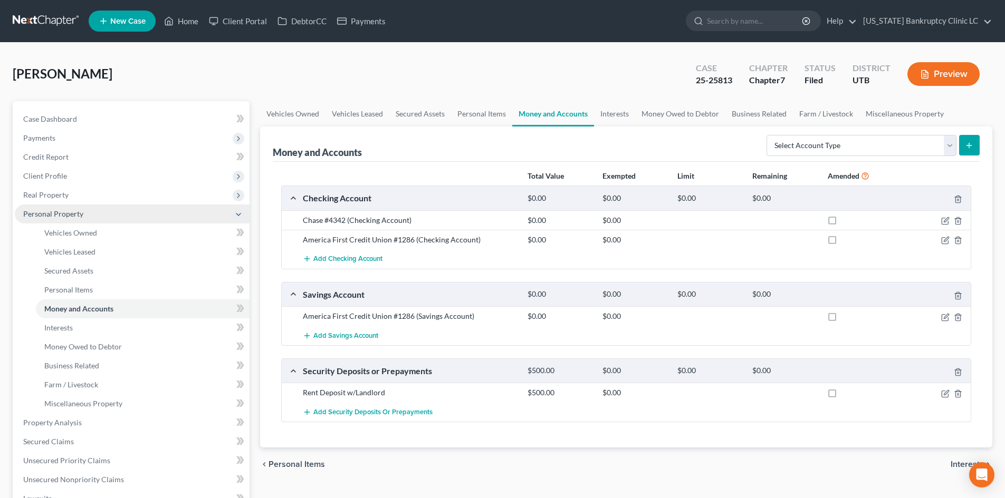
click at [100, 219] on span "Personal Property" at bounding box center [132, 214] width 235 height 19
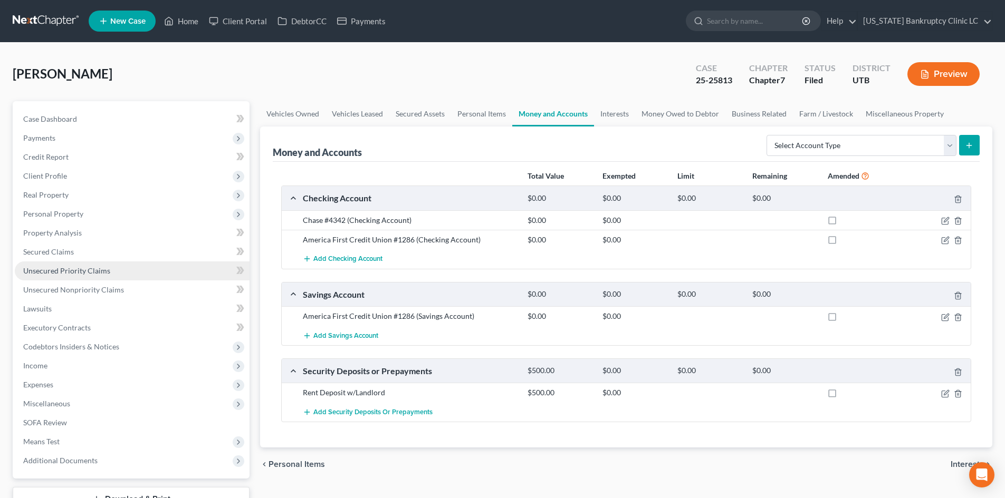
click at [78, 266] on span "Unsecured Priority Claims" at bounding box center [66, 270] width 87 height 9
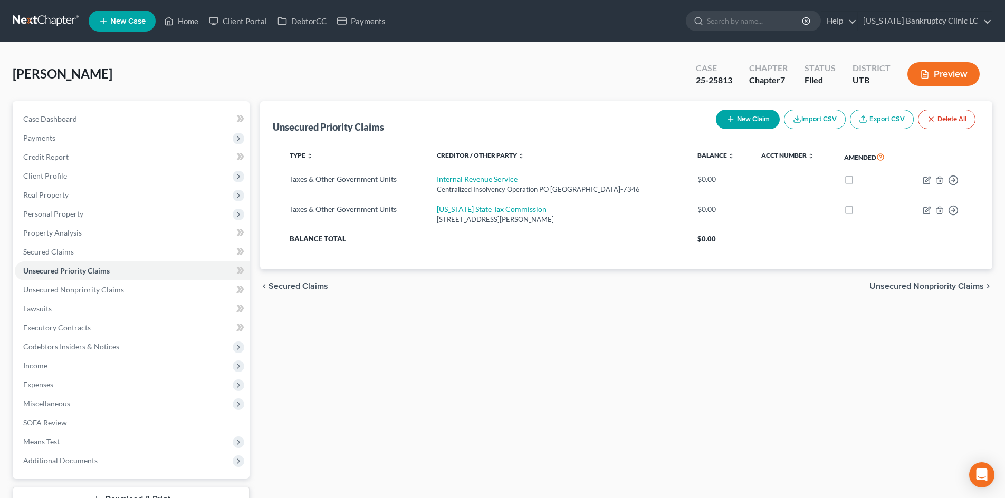
drag, startPoint x: 177, startPoint y: 80, endPoint x: 176, endPoint y: 42, distance: 38.0
click at [177, 80] on div "[PERSON_NAME] Upgraded Case 25-25813 Chapter Chapter 7 Status Filed District UT…" at bounding box center [502, 78] width 979 height 46
click at [180, 23] on link "Home" at bounding box center [181, 21] width 45 height 19
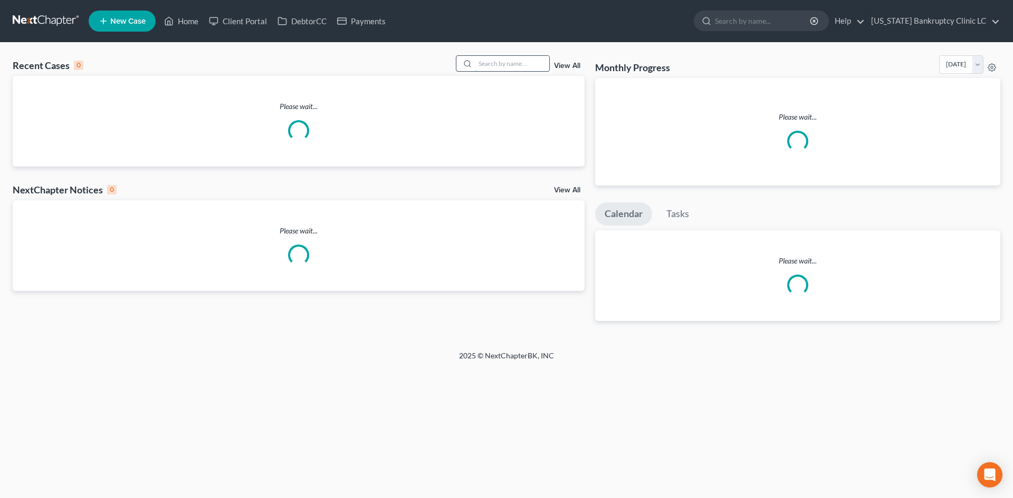
click at [504, 67] on input "search" at bounding box center [512, 63] width 74 height 15
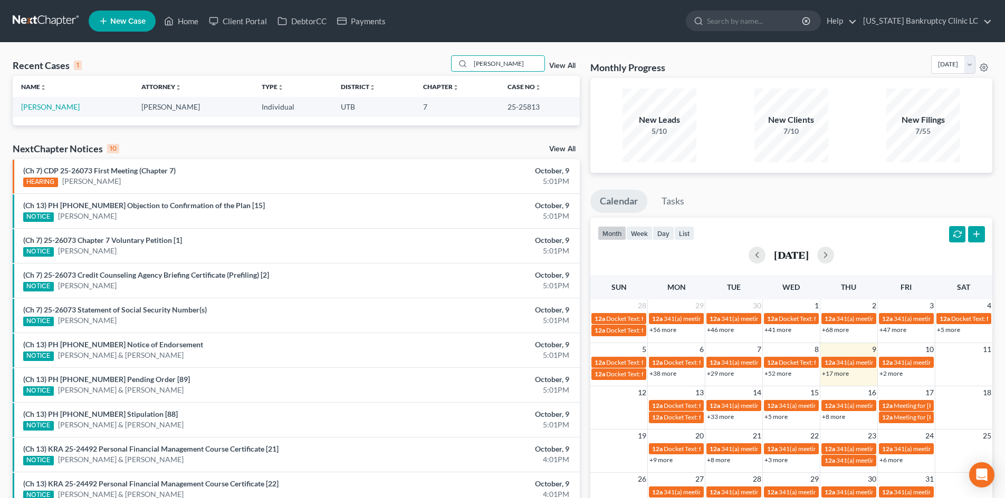
type input "[PERSON_NAME]"
click at [30, 105] on link "[PERSON_NAME]" at bounding box center [50, 106] width 59 height 9
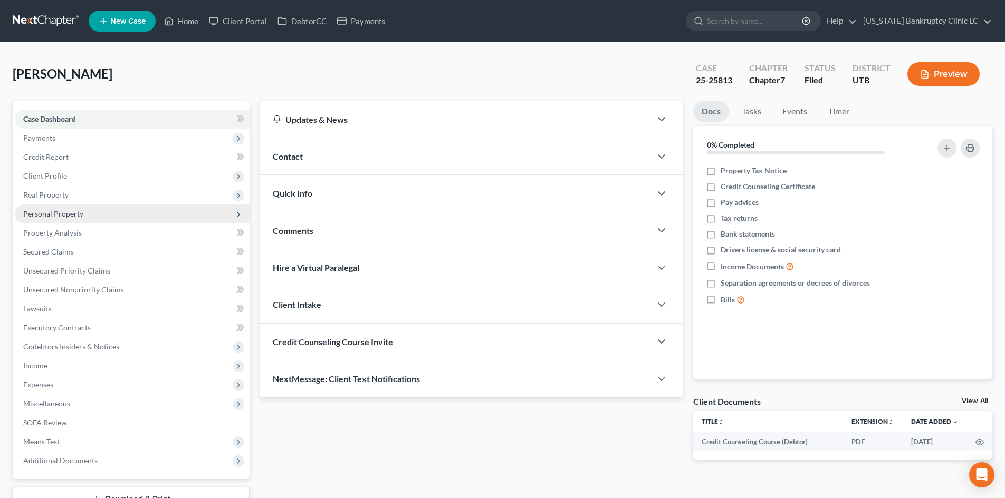
drag, startPoint x: 79, startPoint y: 198, endPoint x: 78, endPoint y: 218, distance: 20.1
click at [79, 198] on span "Real Property" at bounding box center [132, 195] width 235 height 19
click at [79, 219] on link "Properties Owned" at bounding box center [143, 214] width 214 height 19
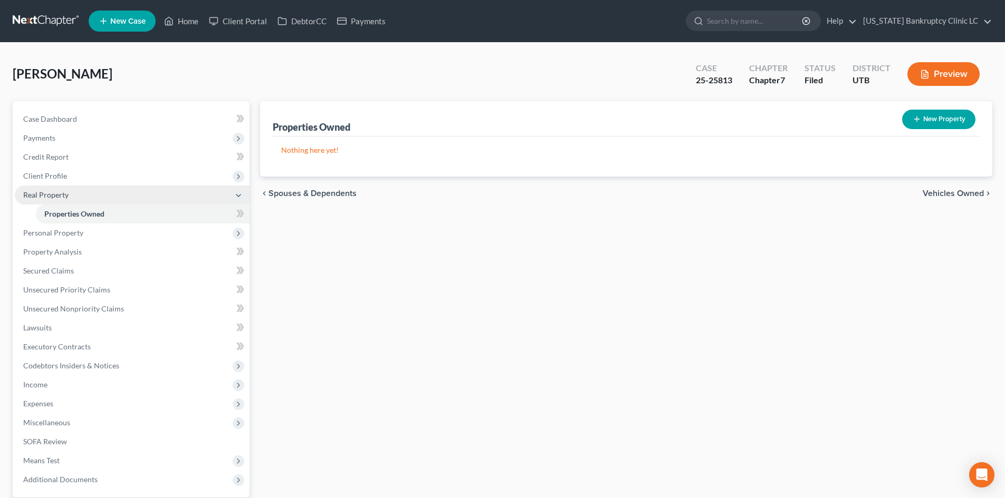
click at [75, 193] on span "Real Property" at bounding box center [132, 195] width 235 height 19
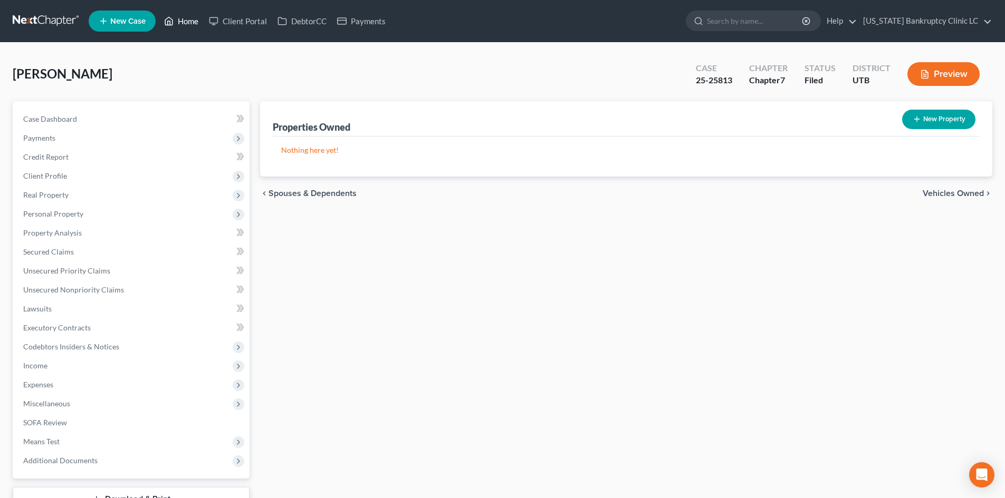
click at [179, 22] on link "Home" at bounding box center [181, 21] width 45 height 19
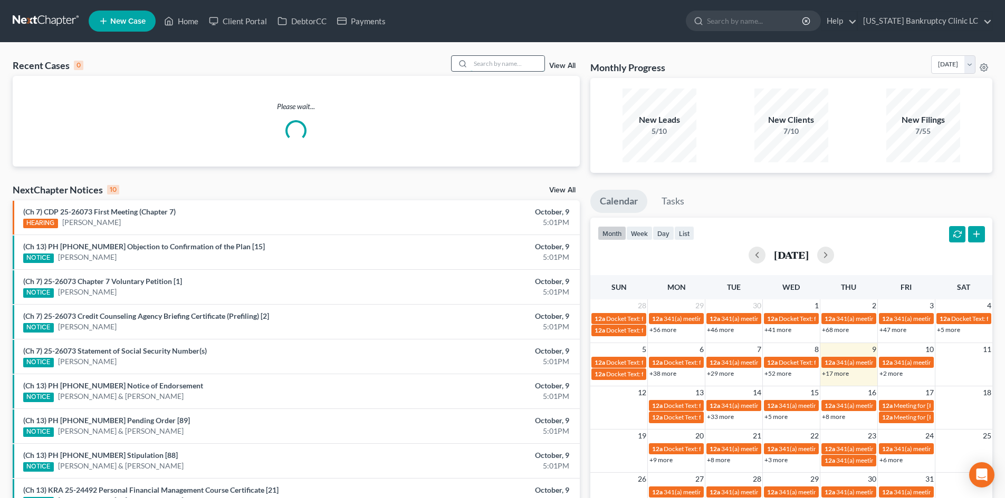
drag, startPoint x: 522, startPoint y: 60, endPoint x: 516, endPoint y: 54, distance: 8.2
click at [522, 59] on input "search" at bounding box center [507, 63] width 74 height 15
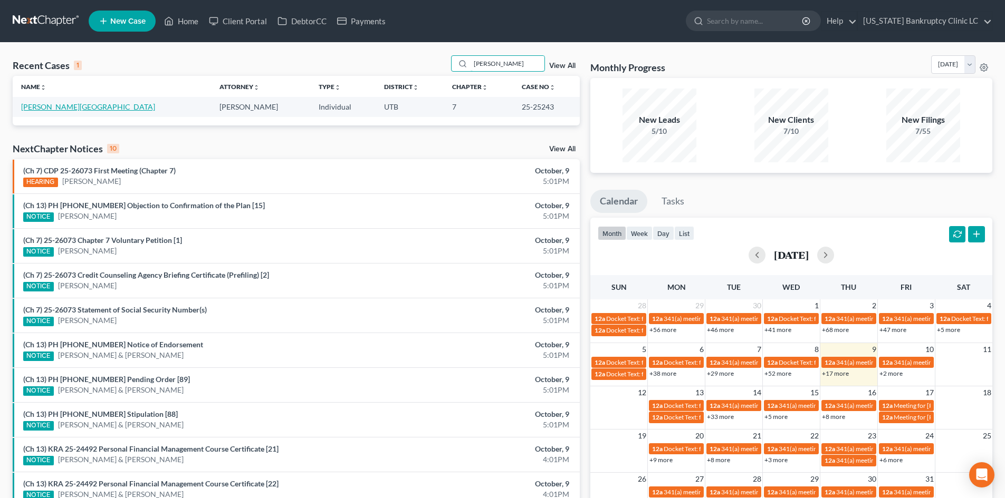
type input "[PERSON_NAME]"
click at [27, 107] on link "[PERSON_NAME][GEOGRAPHIC_DATA]" at bounding box center [88, 106] width 134 height 9
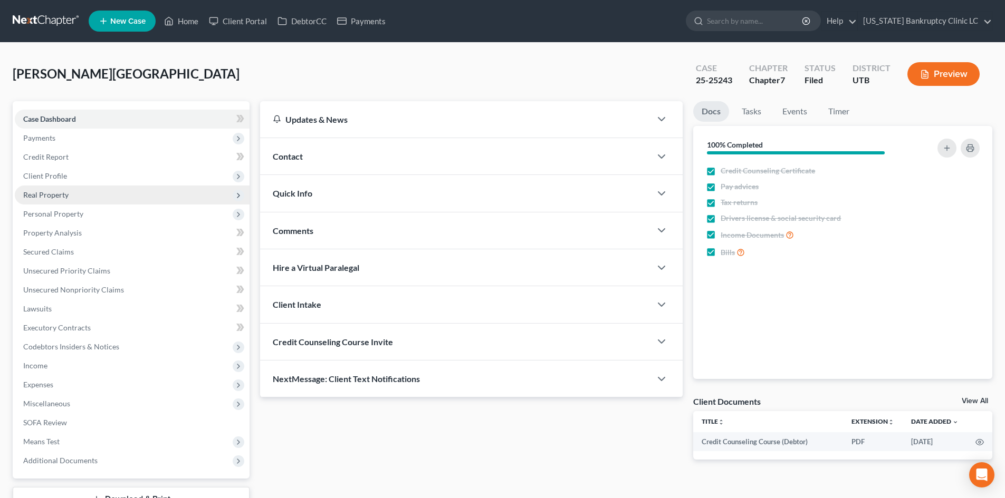
click at [48, 193] on span "Real Property" at bounding box center [45, 194] width 45 height 9
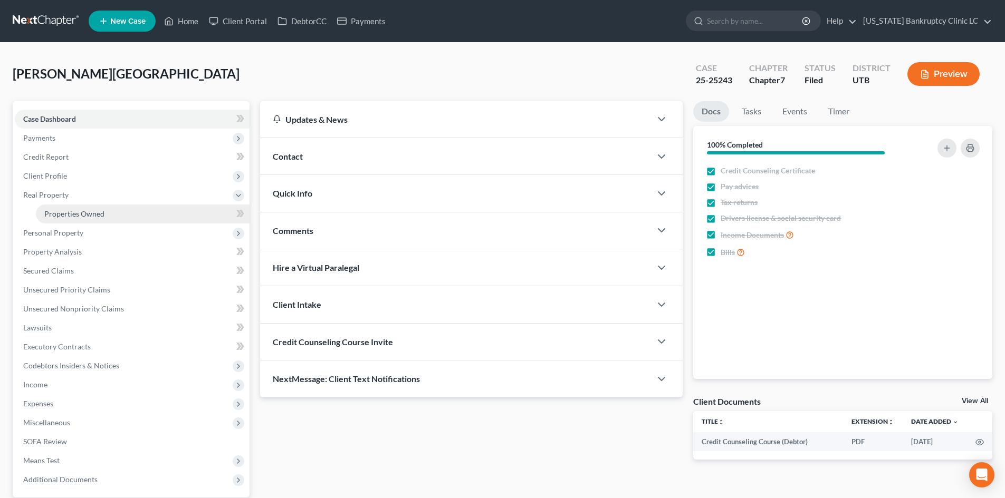
click at [55, 216] on span "Properties Owned" at bounding box center [74, 213] width 60 height 9
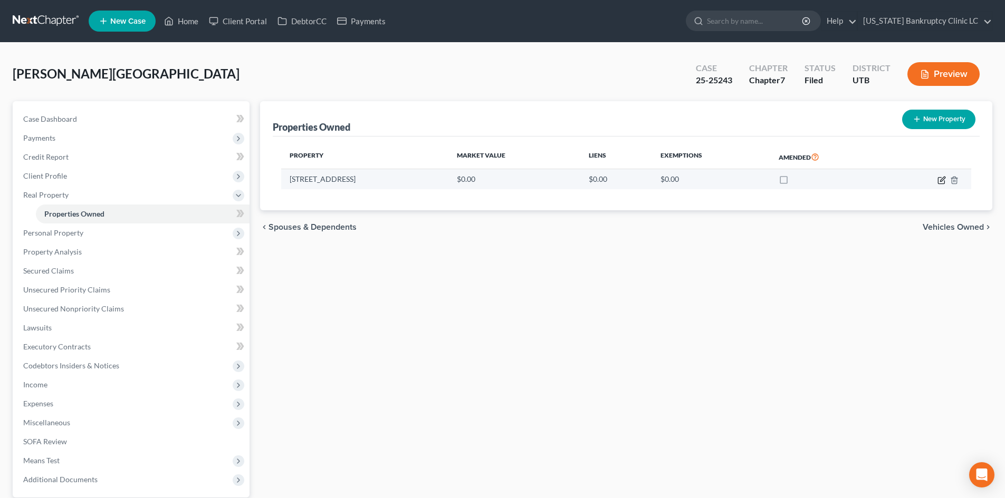
click at [940, 180] on icon "button" at bounding box center [941, 180] width 8 height 8
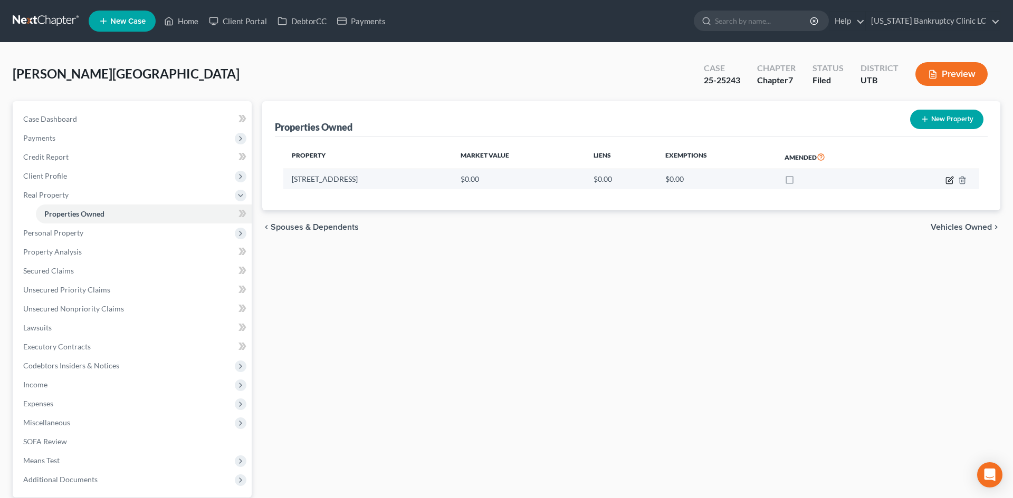
select select "46"
select select "17"
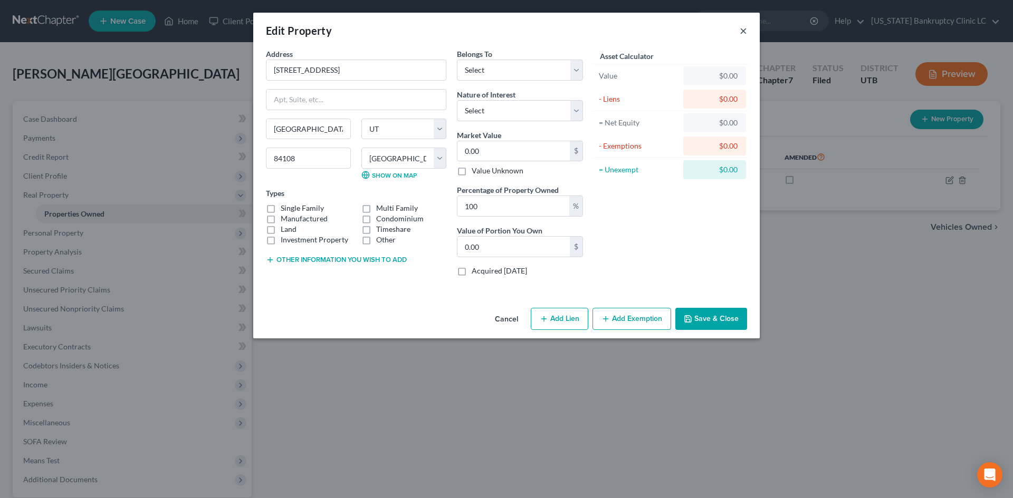
click at [745, 36] on button "×" at bounding box center [742, 30] width 7 height 13
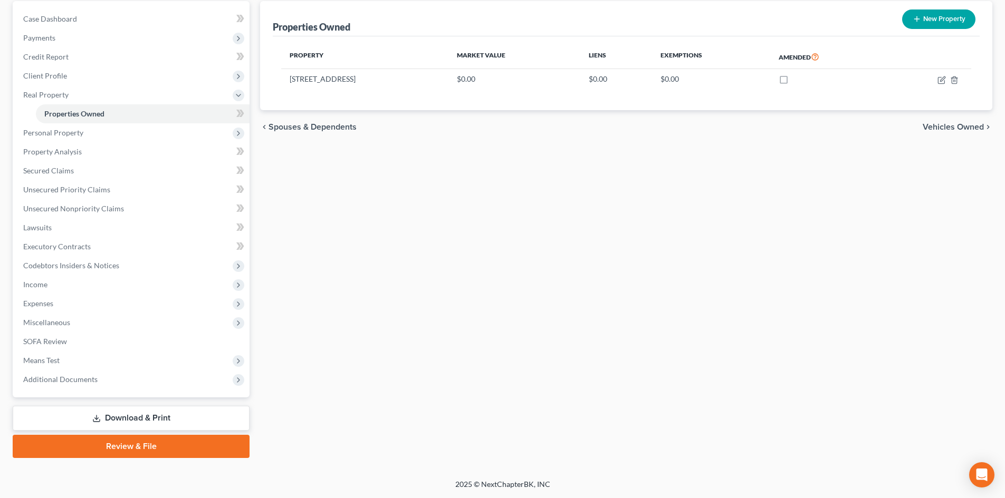
click at [182, 417] on link "Download & Print" at bounding box center [131, 418] width 237 height 25
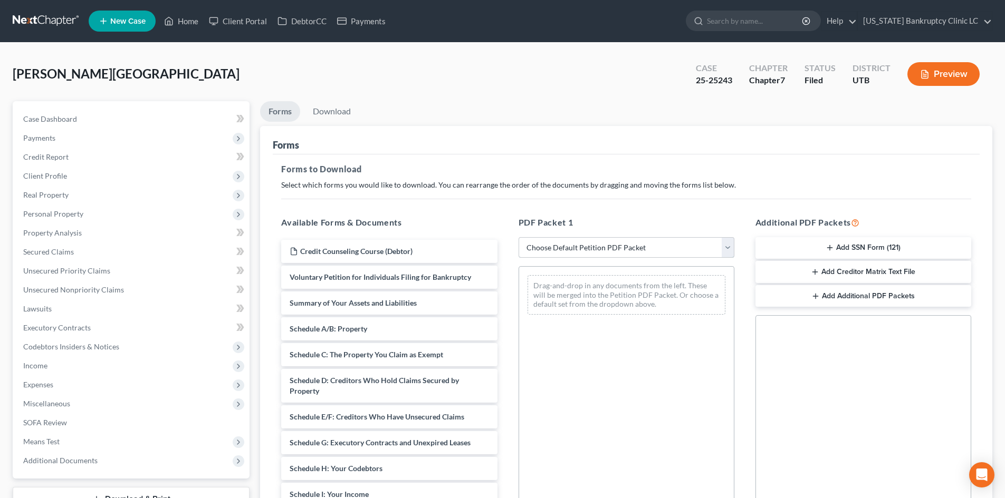
click at [601, 251] on select "Choose Default Petition PDF Packet Complete Bankruptcy Petition (all forms and …" at bounding box center [626, 247] width 216 height 21
select select "2"
click at [518, 237] on select "Choose Default Petition PDF Packet Complete Bankruptcy Petition (all forms and …" at bounding box center [626, 247] width 216 height 21
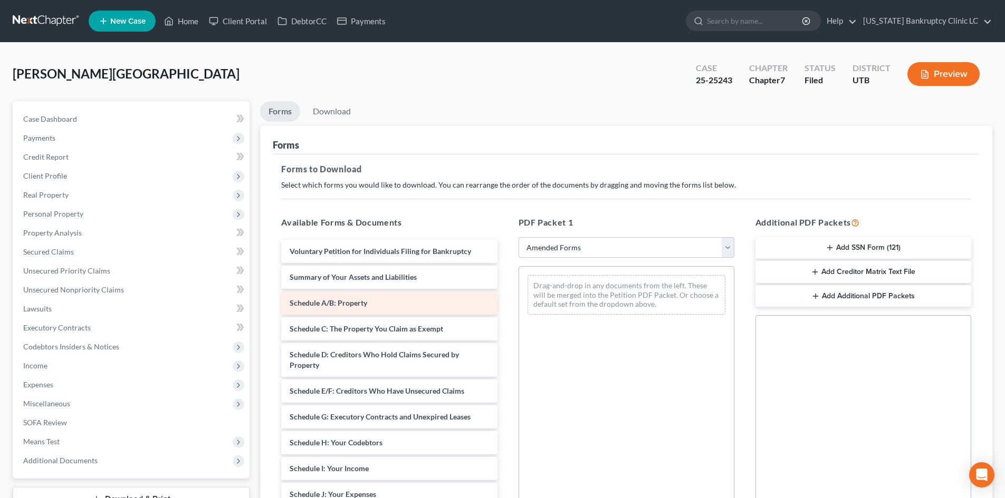
click at [350, 313] on div "Schedule A/B: Property" at bounding box center [389, 303] width 216 height 23
drag, startPoint x: 350, startPoint y: 313, endPoint x: 584, endPoint y: 306, distance: 234.8
click at [505, 306] on div "Schedule A/B: Property Voluntary Petition for Individuals Filing for Bankruptcy…" at bounding box center [389, 492] width 233 height 505
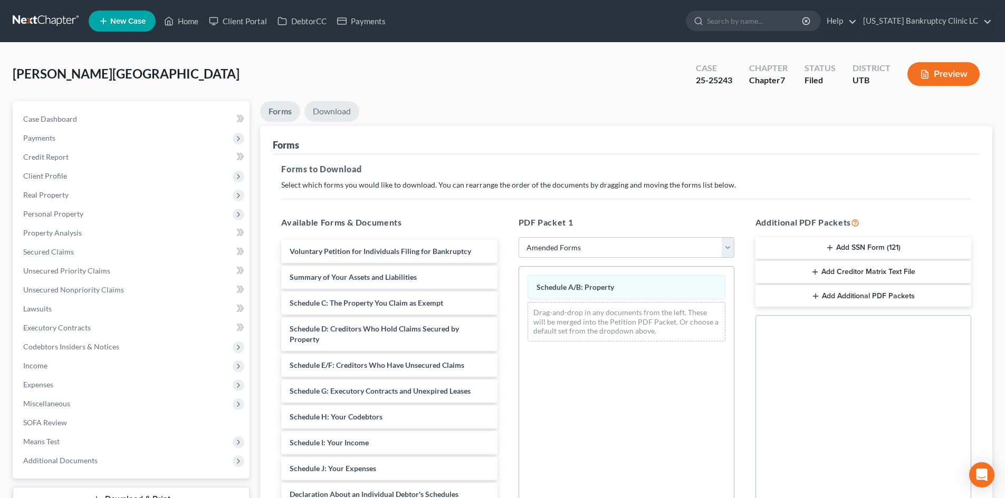
click at [334, 110] on link "Download" at bounding box center [331, 111] width 55 height 21
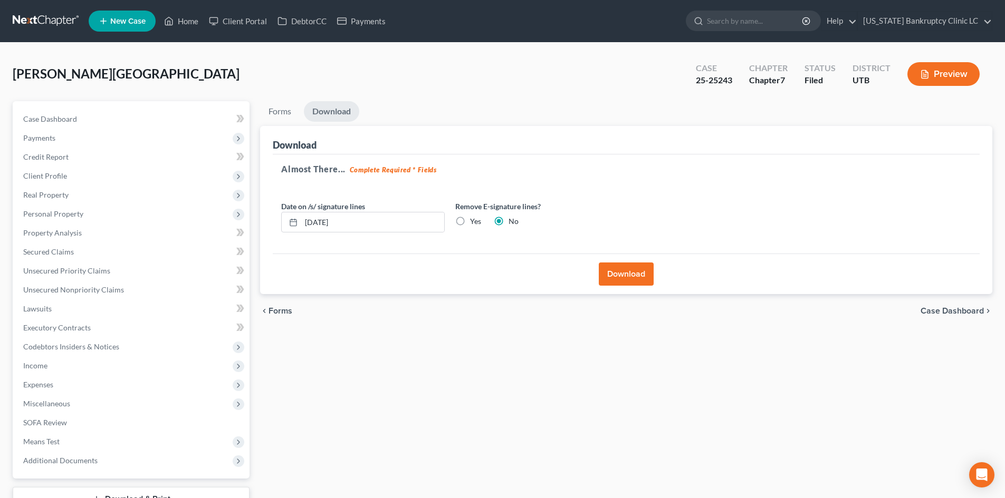
click at [629, 282] on button "Download" at bounding box center [626, 274] width 55 height 23
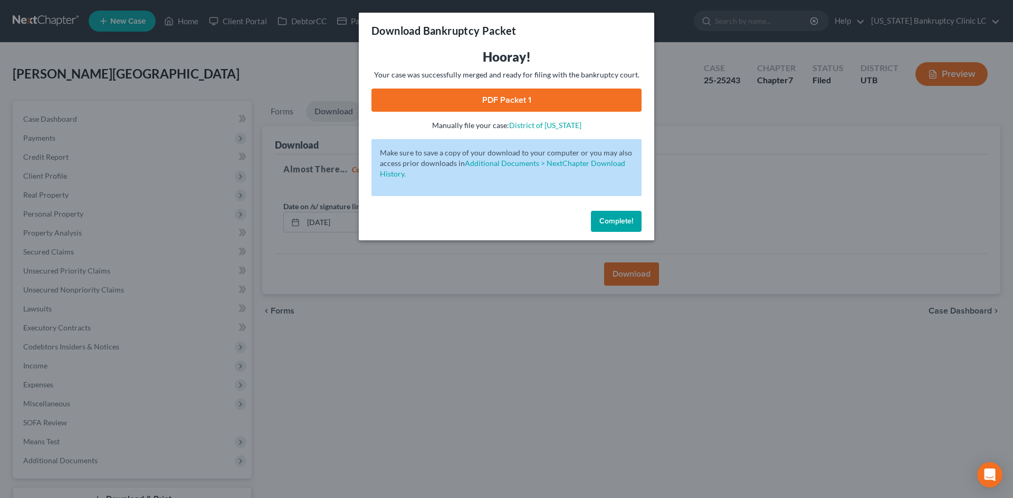
click at [607, 103] on link "PDF Packet 1" at bounding box center [506, 100] width 270 height 23
